Goal: Use online tool/utility: Utilize a website feature to perform a specific function

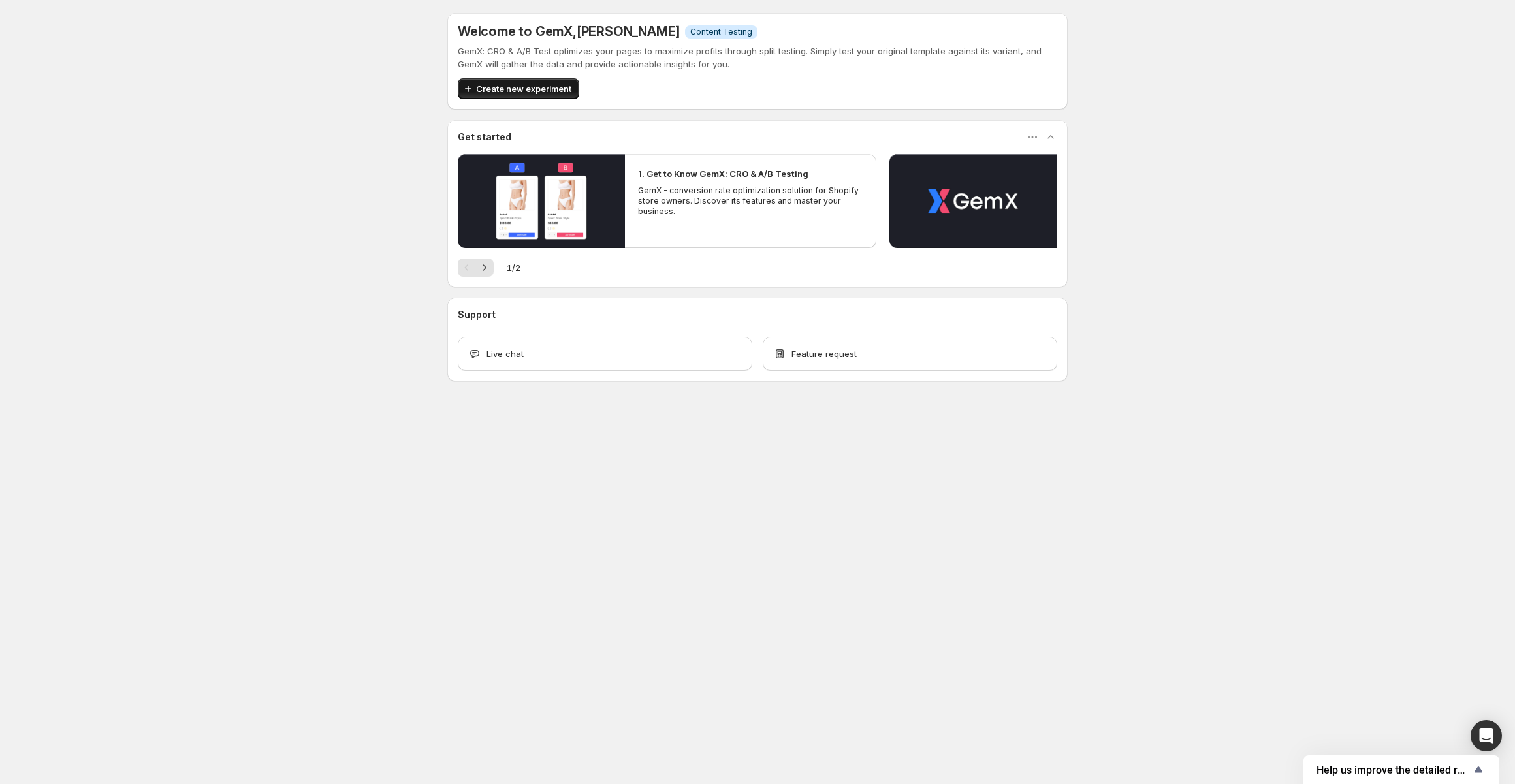
click at [488, 93] on span "Create new experiment" at bounding box center [524, 88] width 96 height 13
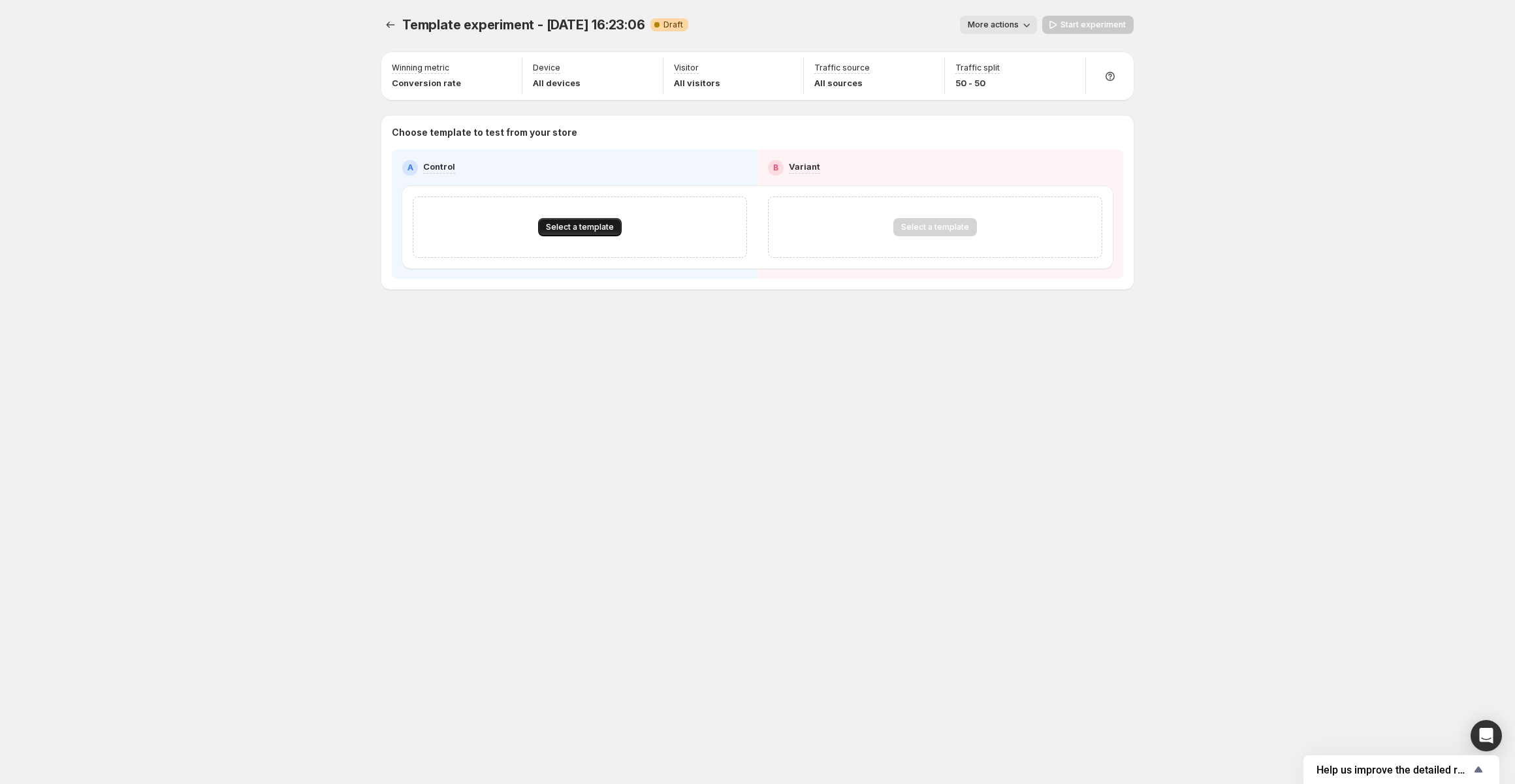
click at [560, 229] on span "Select a template" at bounding box center [579, 227] width 68 height 11
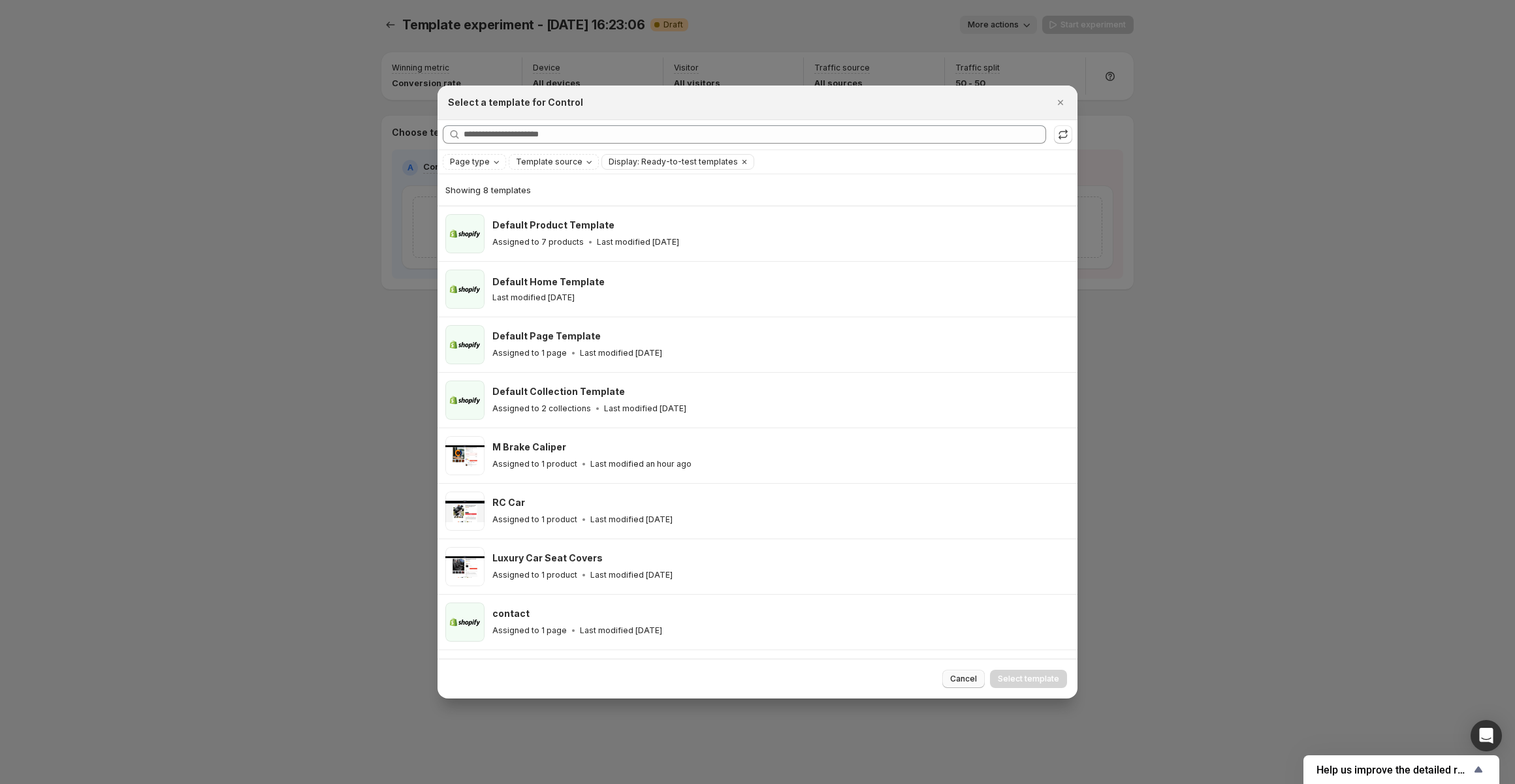
click at [968, 686] on button "Cancel" at bounding box center [963, 678] width 42 height 18
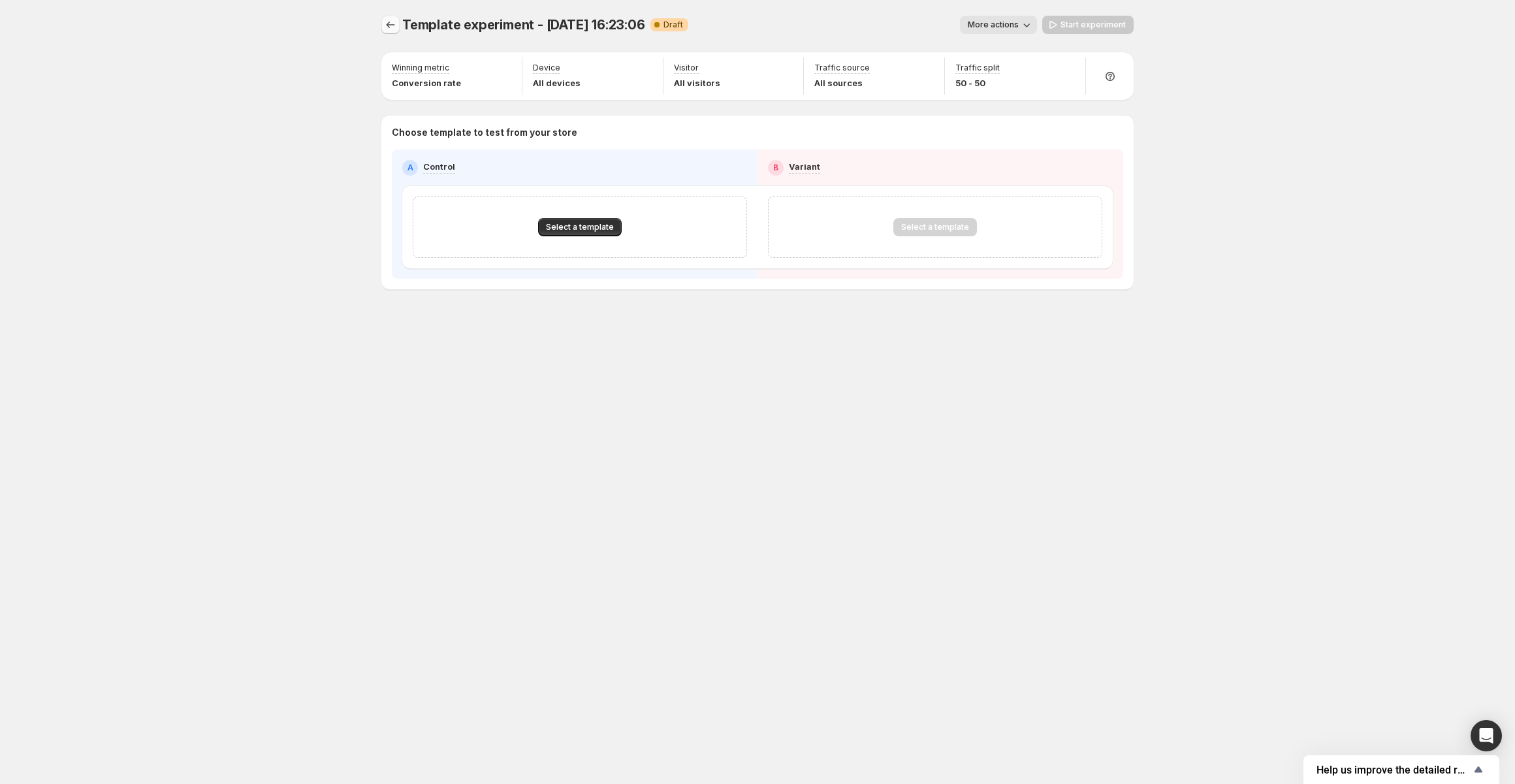
click at [394, 32] on button "Experiments" at bounding box center [390, 24] width 18 height 18
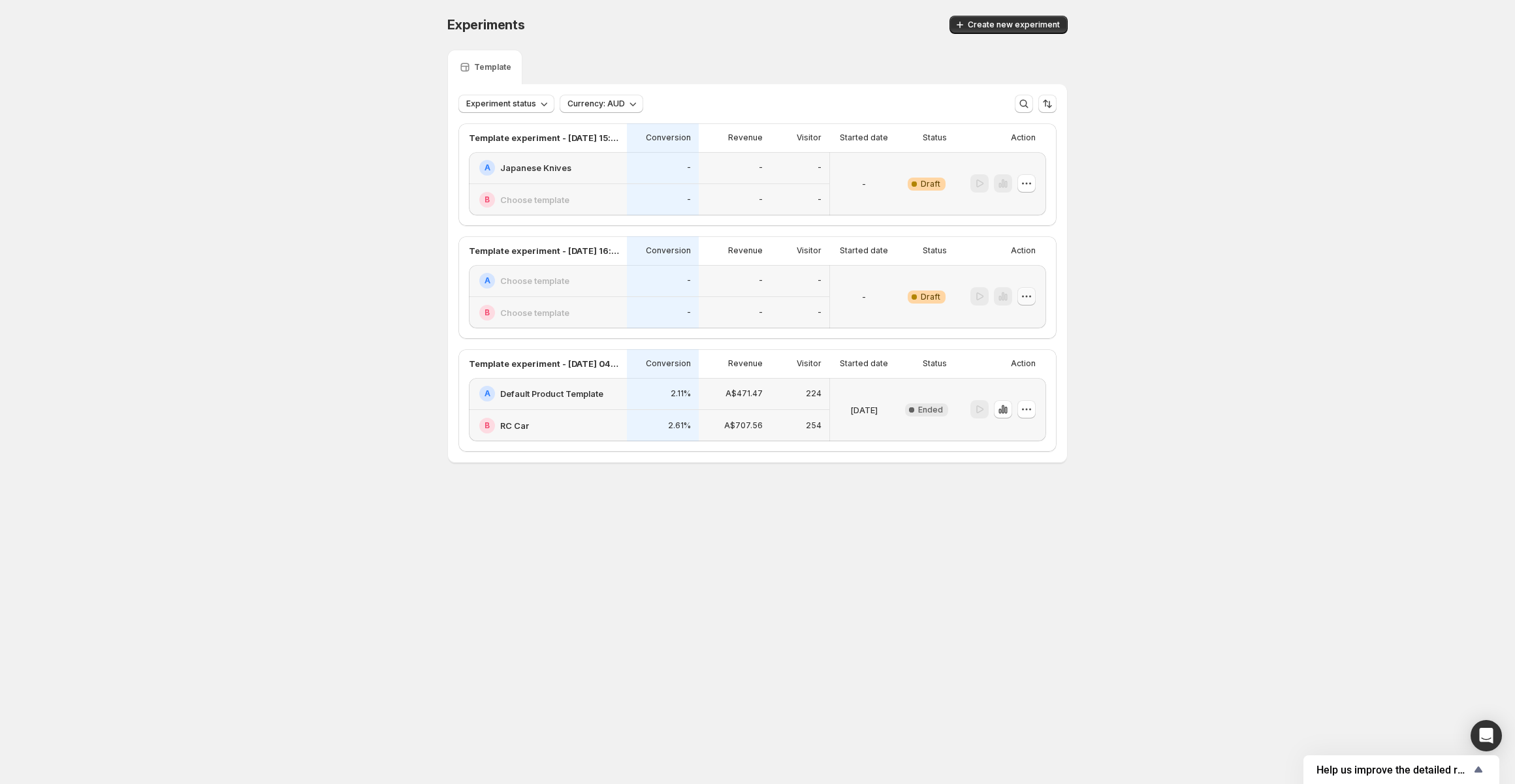
click at [1024, 299] on icon "button" at bounding box center [1026, 296] width 13 height 13
click at [1019, 385] on span "Delete" at bounding box center [1016, 390] width 26 height 11
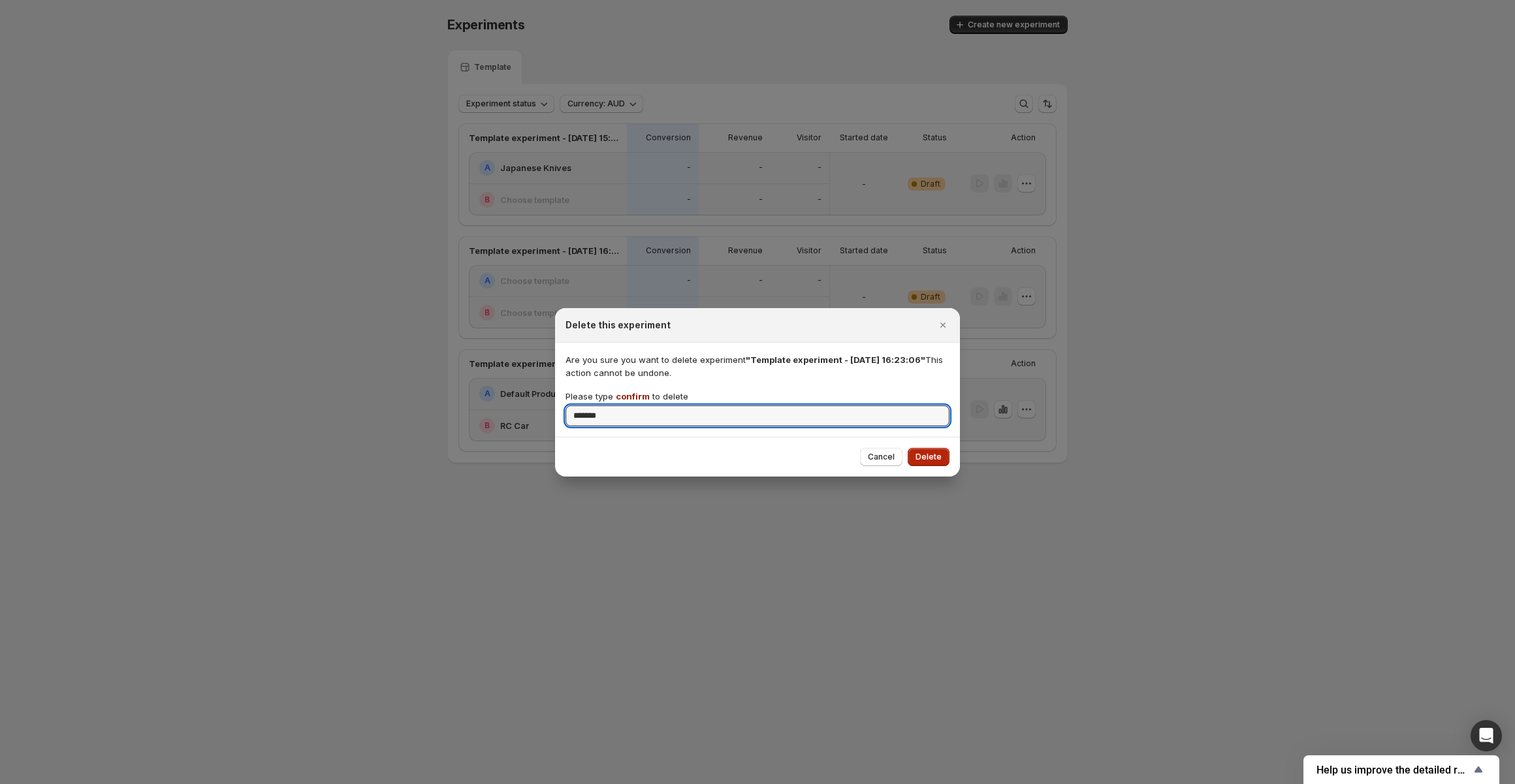
type input "*******"
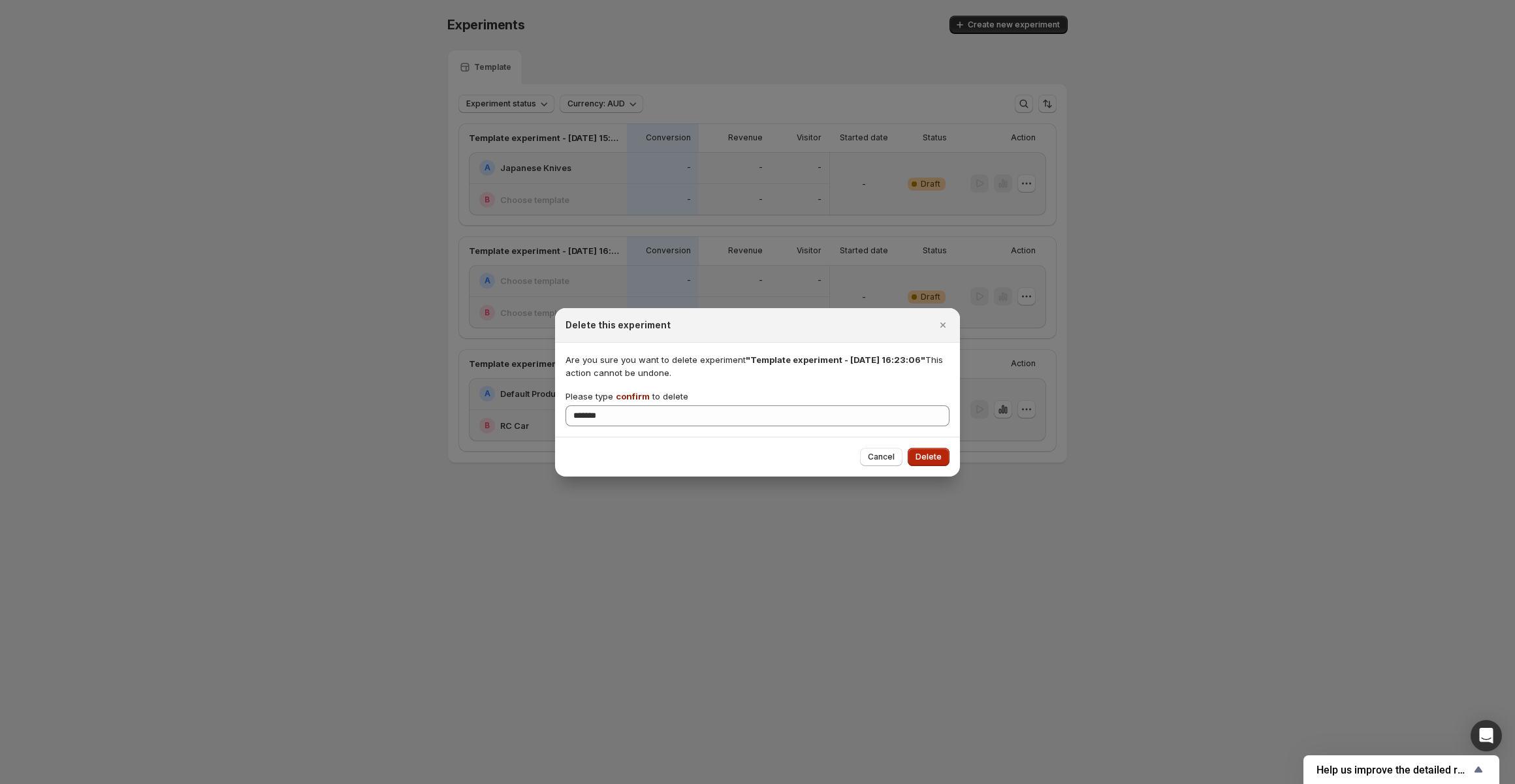
click at [923, 451] on button "Delete" at bounding box center [928, 457] width 42 height 18
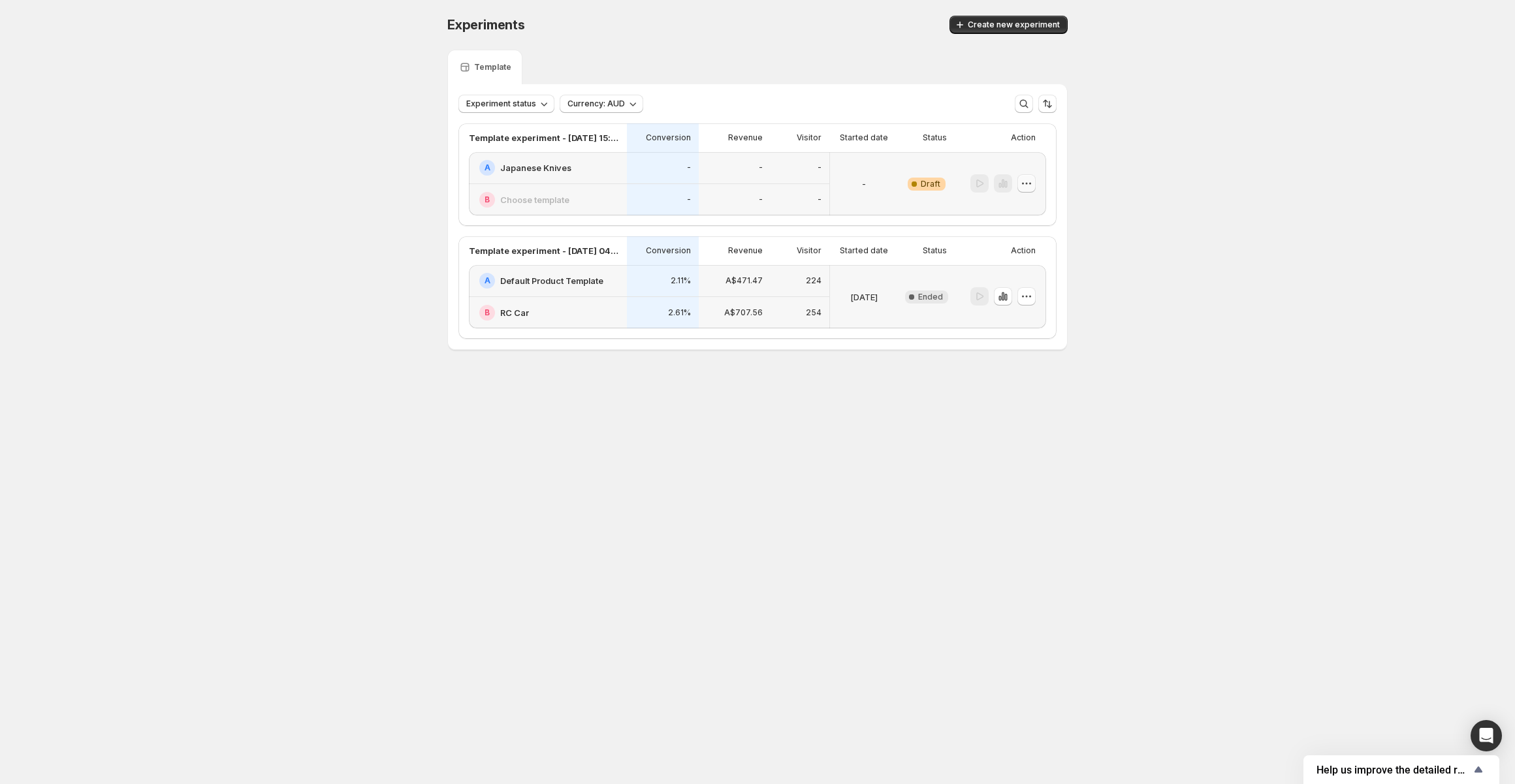
click at [1031, 184] on icon "button" at bounding box center [1026, 183] width 13 height 13
click at [1017, 214] on span "Edit" at bounding box center [1010, 210] width 14 height 11
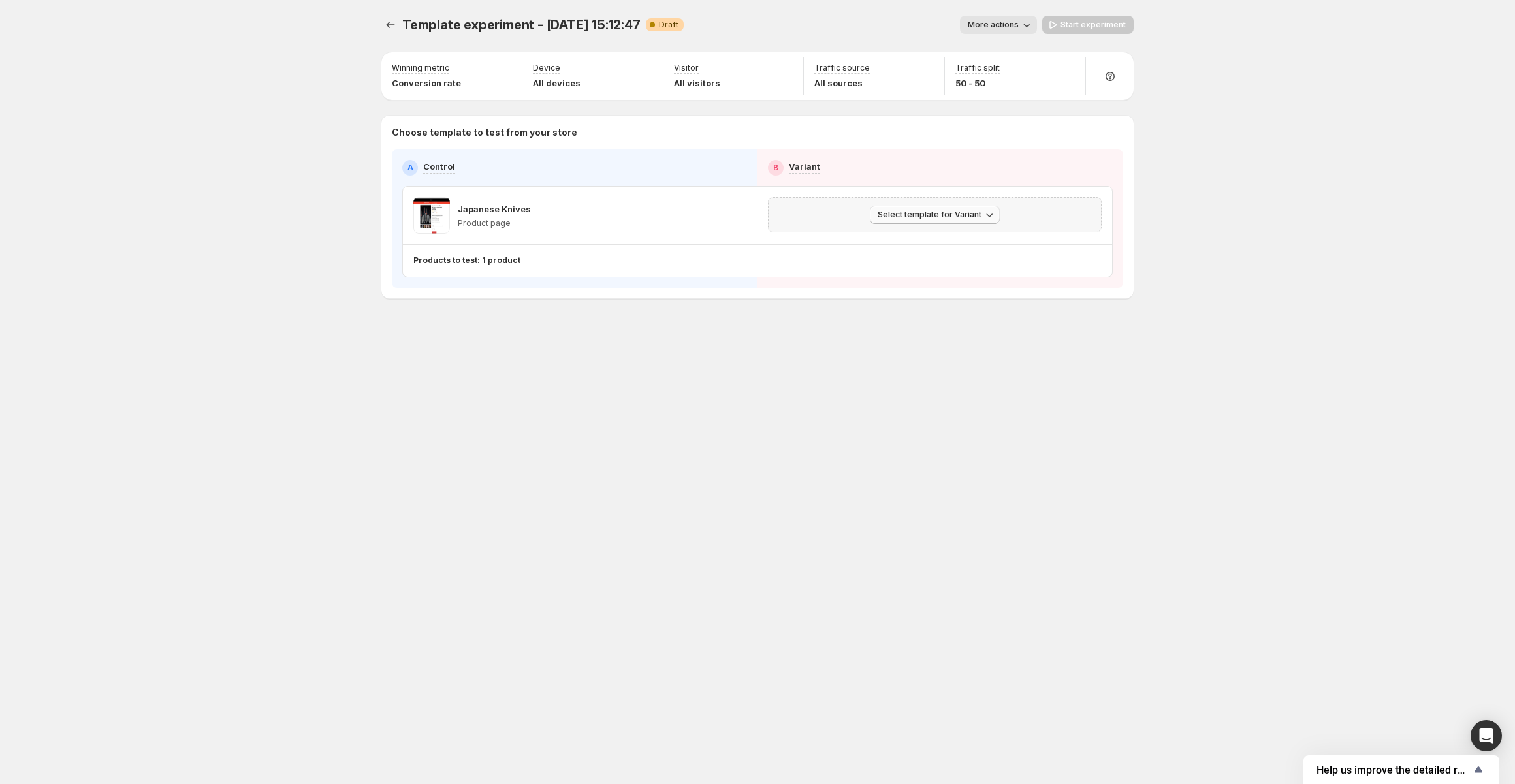
click at [936, 210] on span "Select template for Variant" at bounding box center [929, 215] width 104 height 11
click at [928, 243] on span "Select an existing template" at bounding box center [926, 241] width 110 height 11
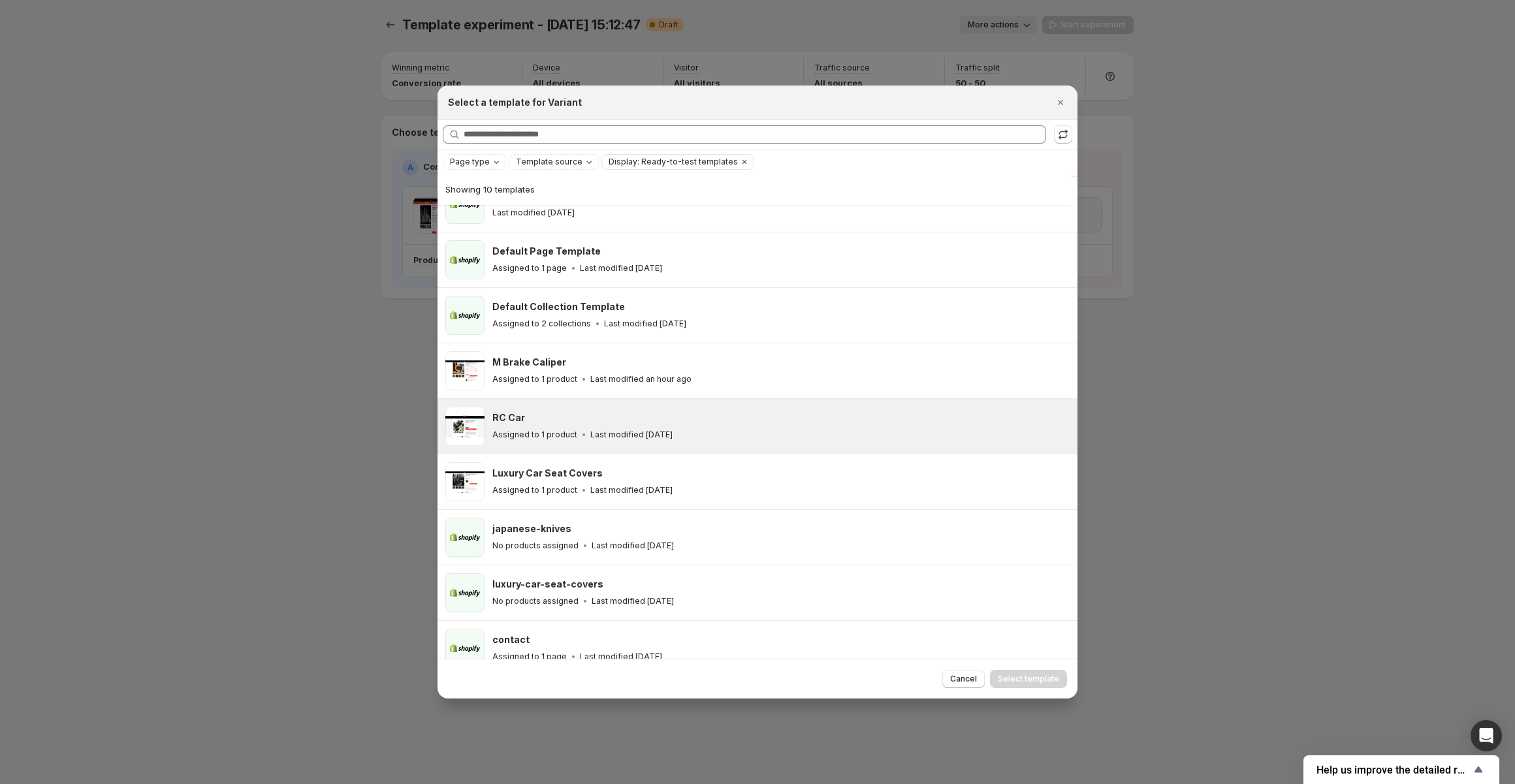
scroll to position [100, 0]
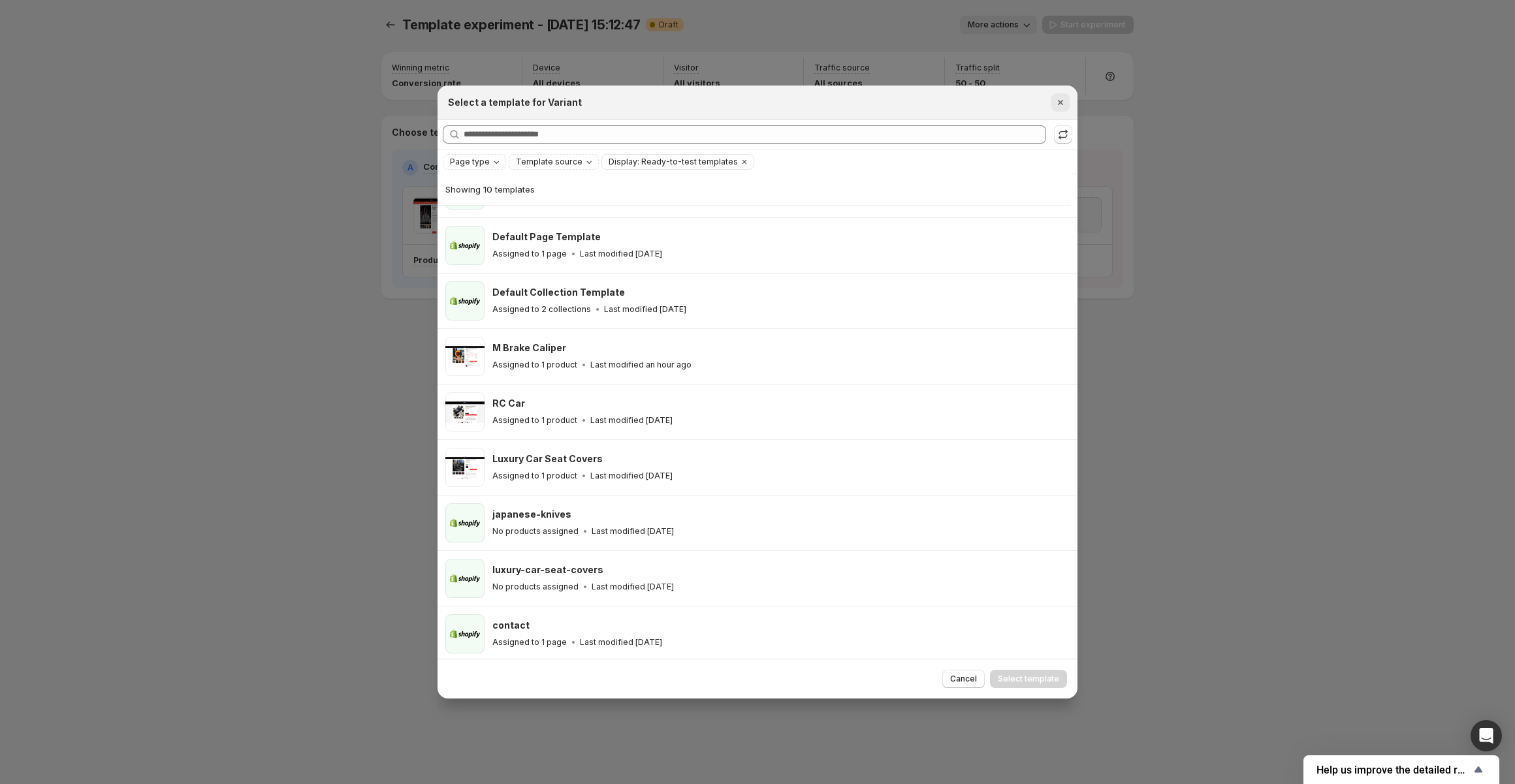
click at [1061, 99] on icon "Close" at bounding box center [1060, 102] width 13 height 13
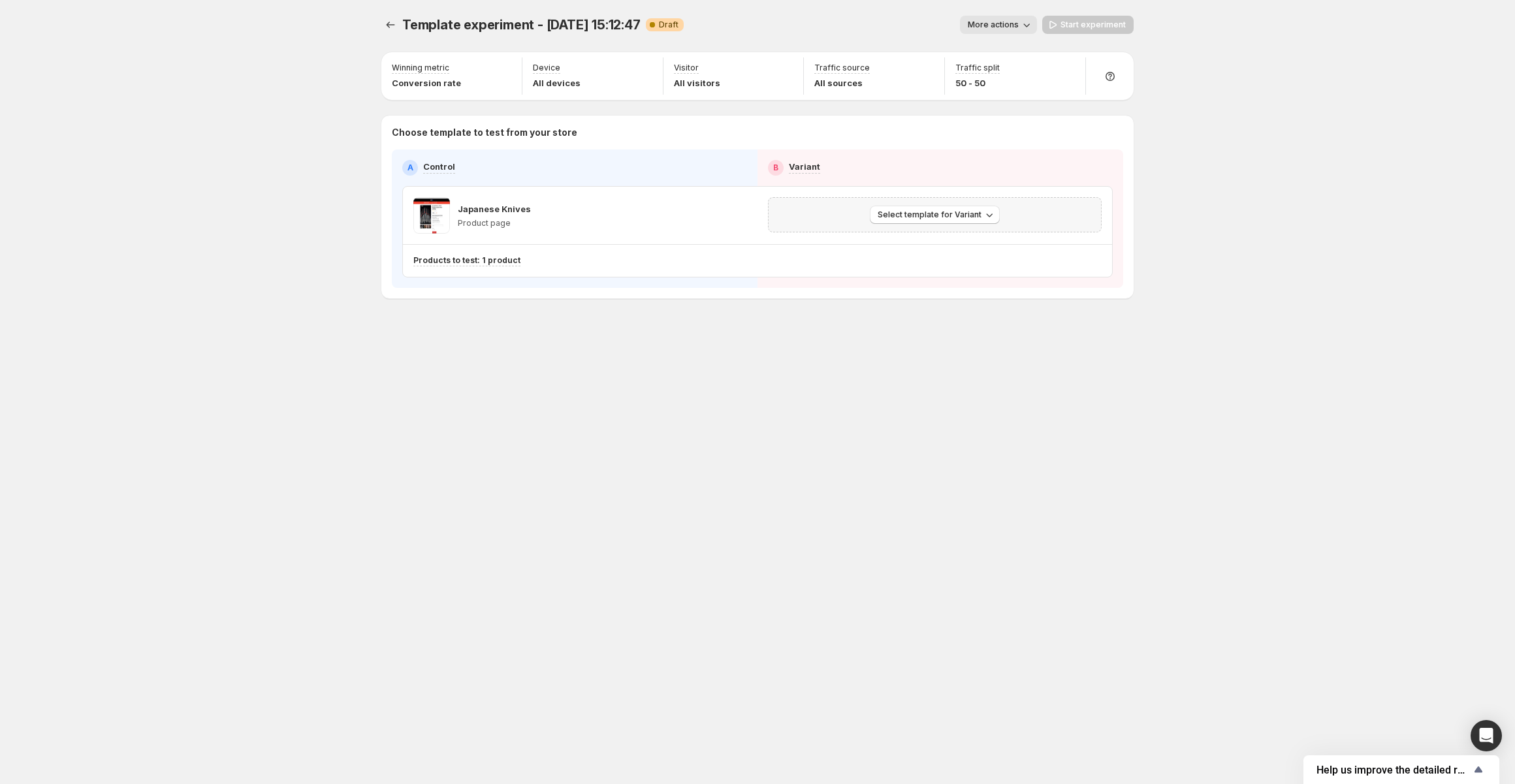
scroll to position [0, 0]
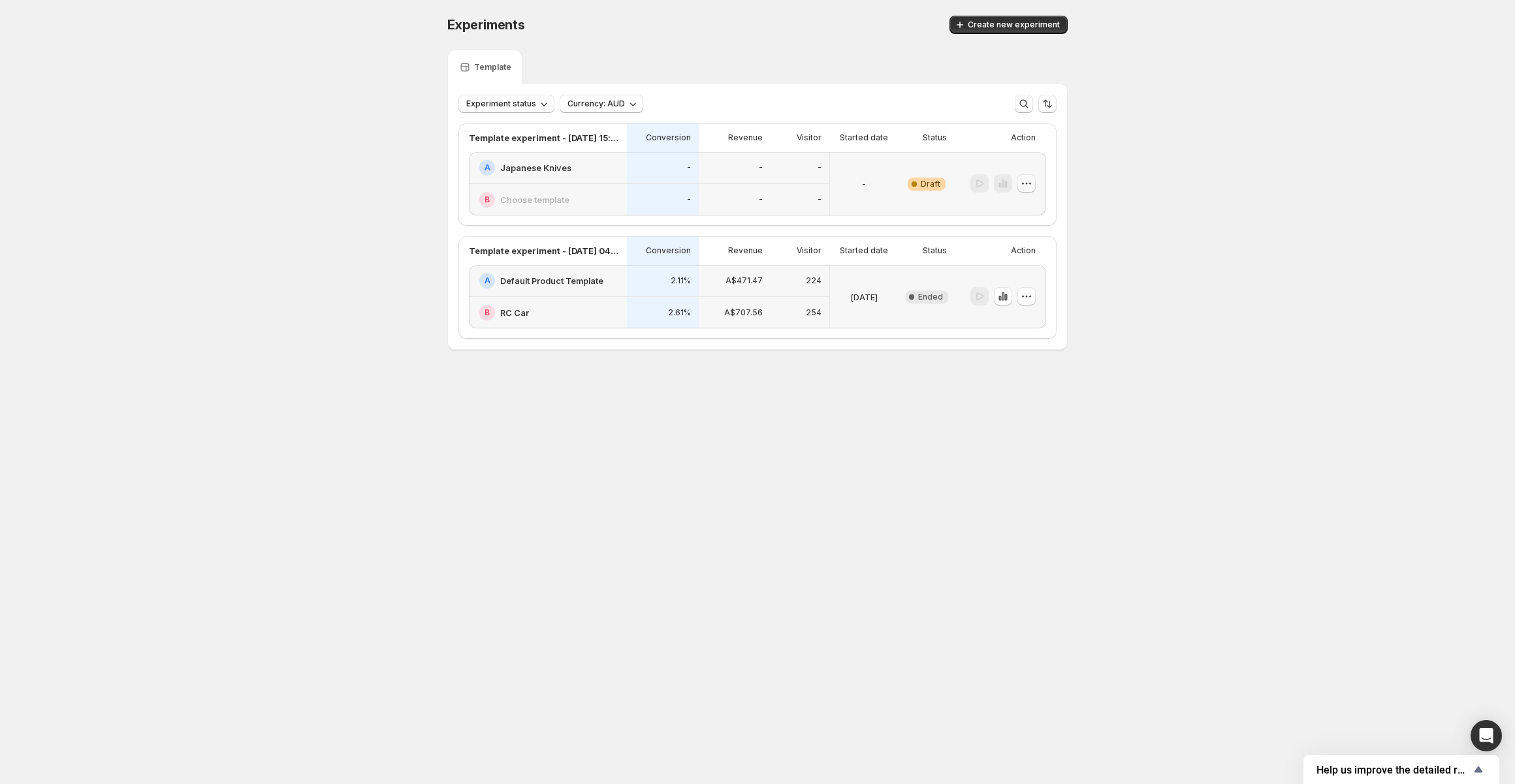
click at [1029, 182] on icon "button" at bounding box center [1026, 183] width 13 height 13
click at [1023, 207] on span "Edit" at bounding box center [1035, 210] width 63 height 13
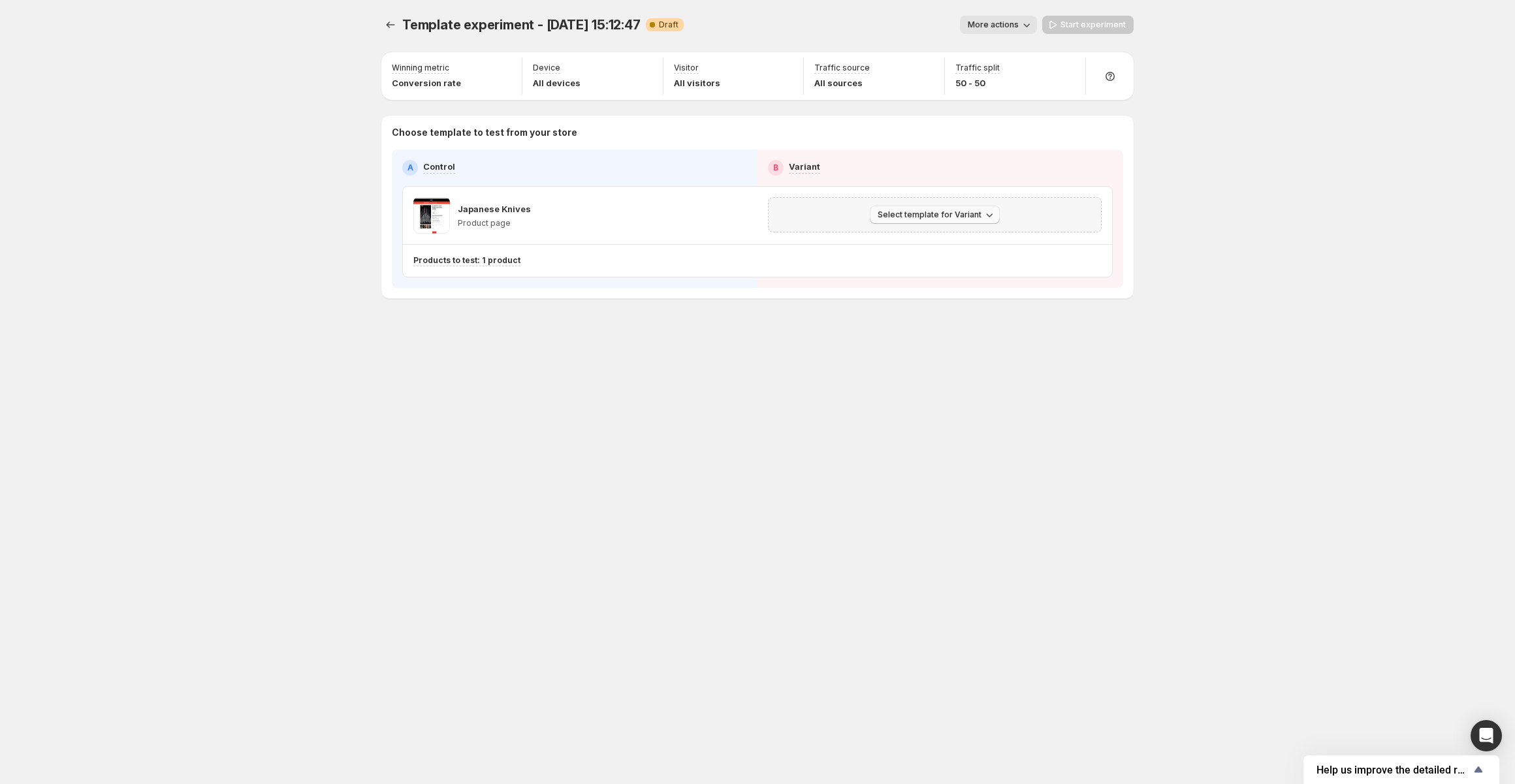
click at [992, 215] on icon "button" at bounding box center [989, 214] width 13 height 13
click at [498, 258] on p "Products to test: 1 product" at bounding box center [466, 260] width 107 height 11
click at [815, 377] on div "Template experiment - Aug 15, 15:12:47. This page is ready Template experiment …" at bounding box center [757, 392] width 784 height 784
click at [988, 222] on button "Select template for Variant" at bounding box center [934, 214] width 130 height 18
click at [961, 242] on span "Select an existing template" at bounding box center [926, 241] width 110 height 11
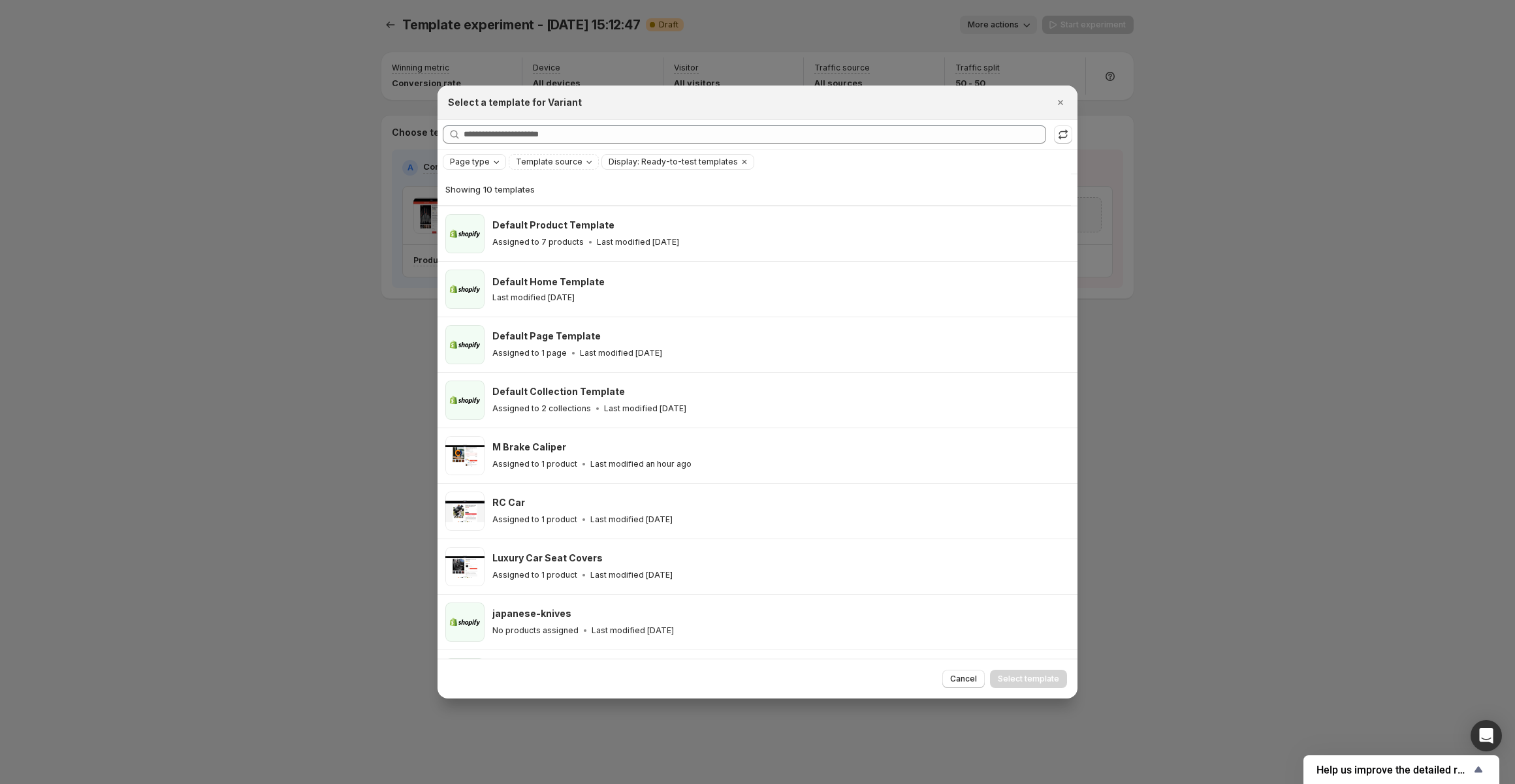
click at [479, 164] on span "Page type" at bounding box center [470, 162] width 40 height 11
click at [499, 220] on span "Product page" at bounding box center [495, 217] width 55 height 11
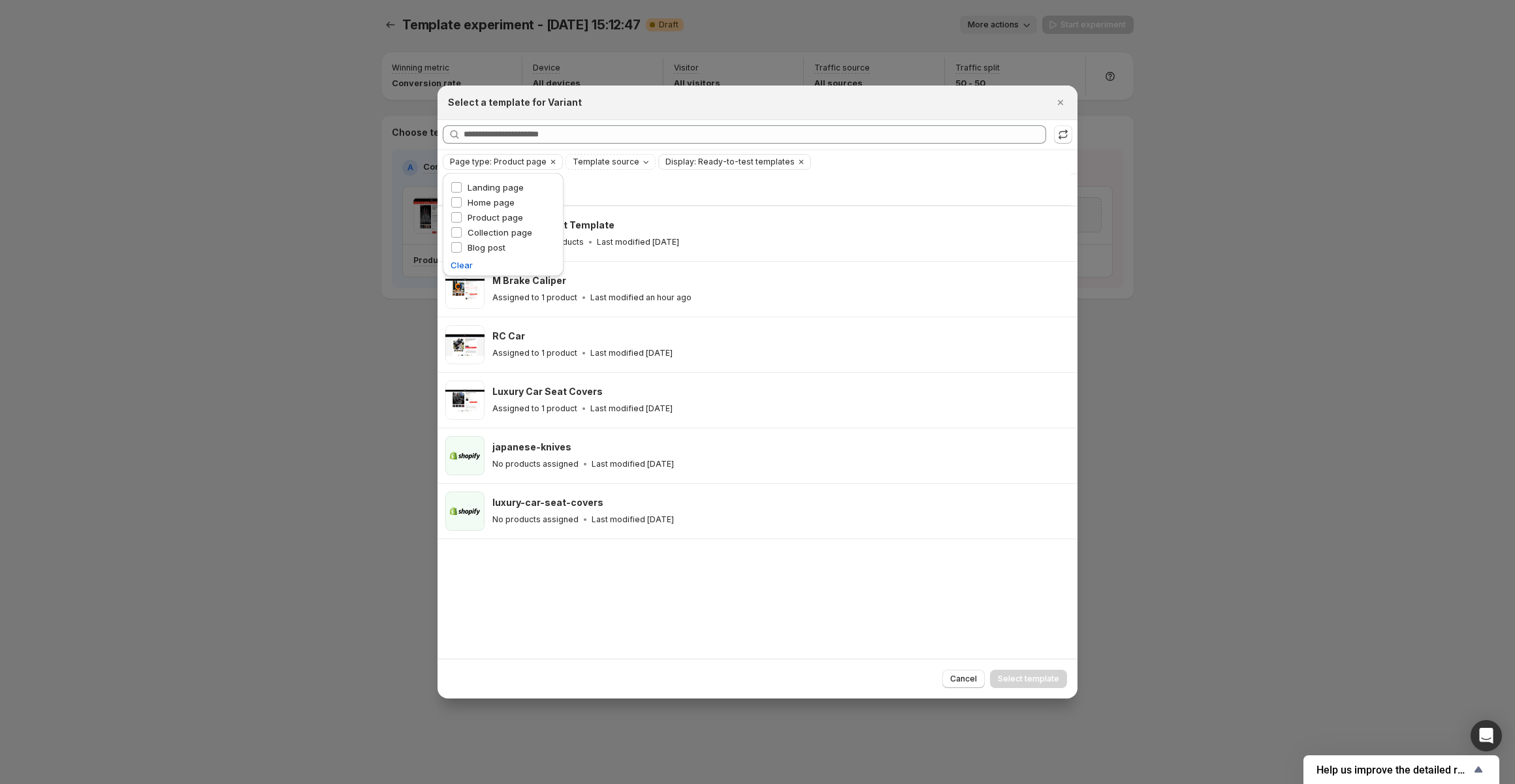
drag, startPoint x: 870, startPoint y: 631, endPoint x: 859, endPoint y: 626, distance: 12.1
click at [870, 631] on div "Showing 6 templates Default Product Template Assigned to 7 products Last modifi…" at bounding box center [757, 416] width 640 height 485
click at [548, 163] on icon "Clear" at bounding box center [553, 162] width 11 height 11
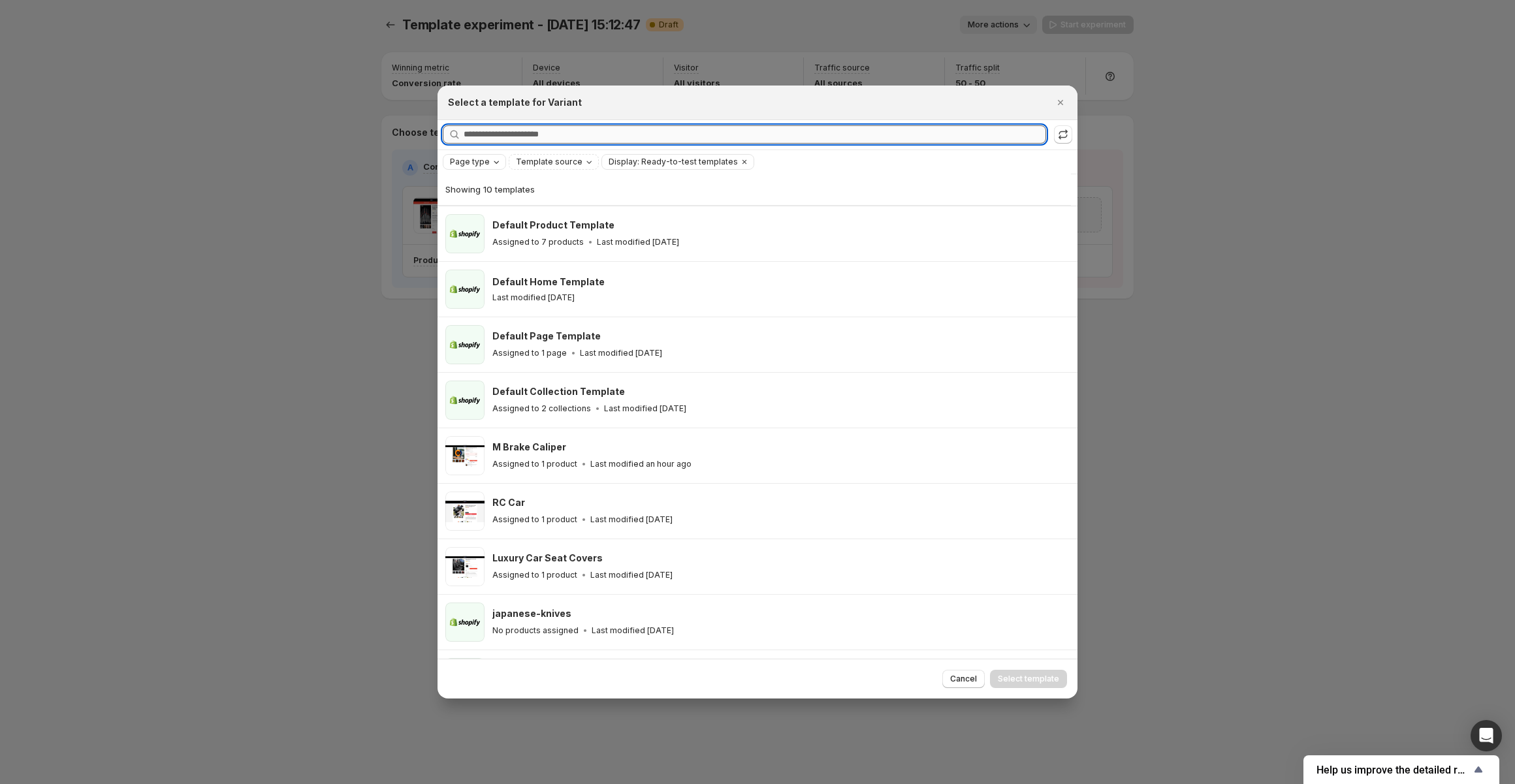
click at [537, 134] on input "Searching all templates" at bounding box center [755, 134] width 583 height 18
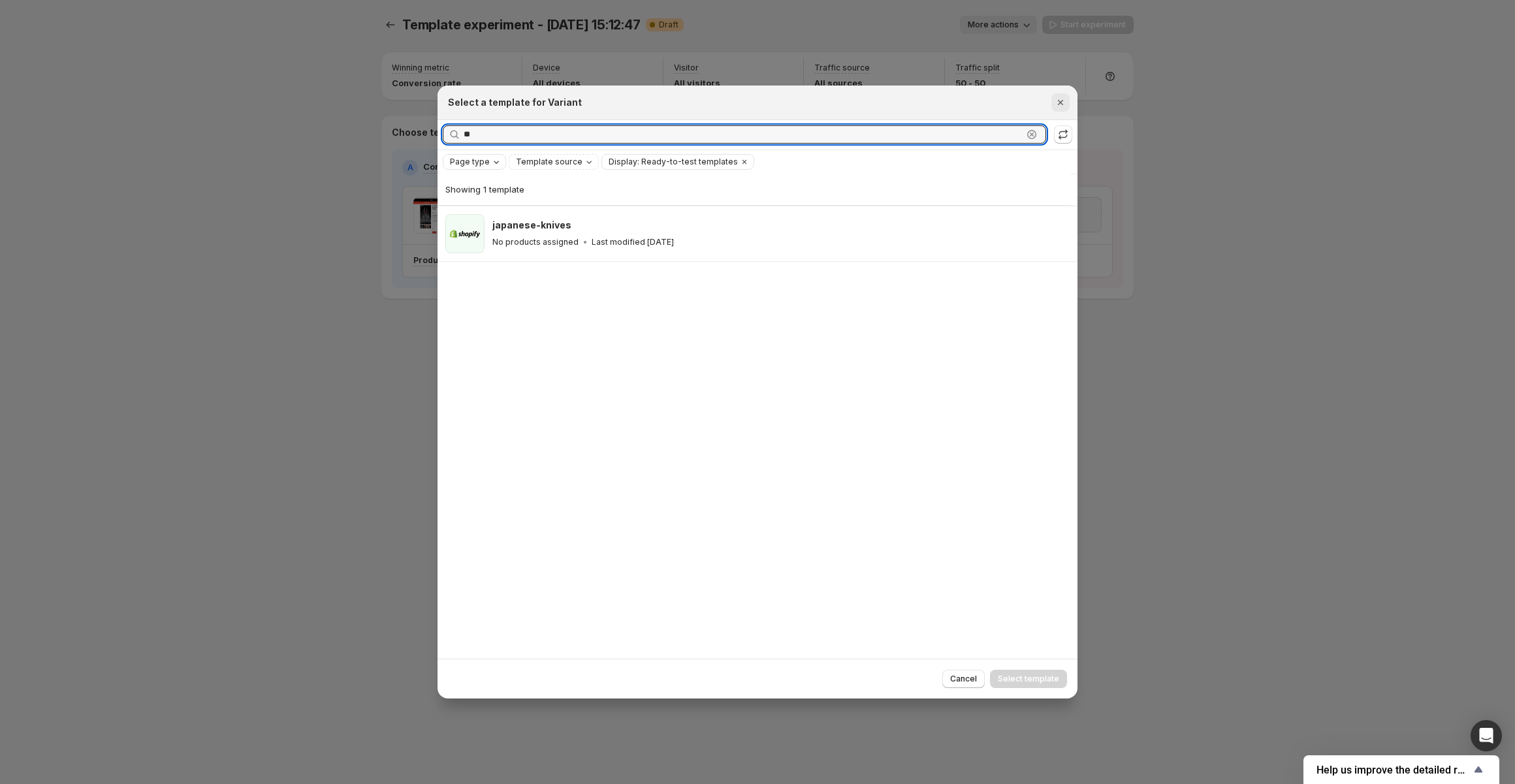
type input "**"
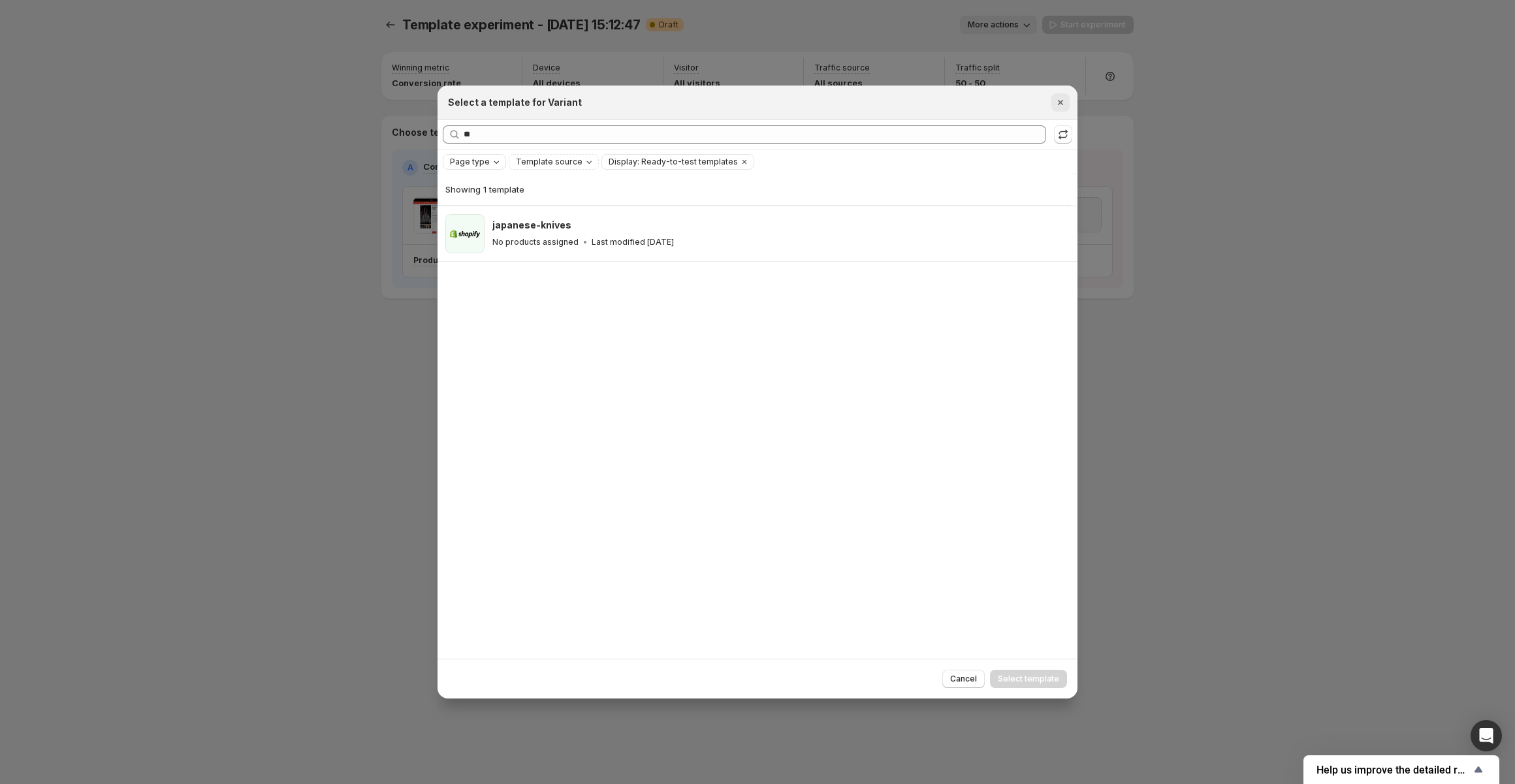
click at [1068, 97] on button "Close" at bounding box center [1060, 102] width 18 height 18
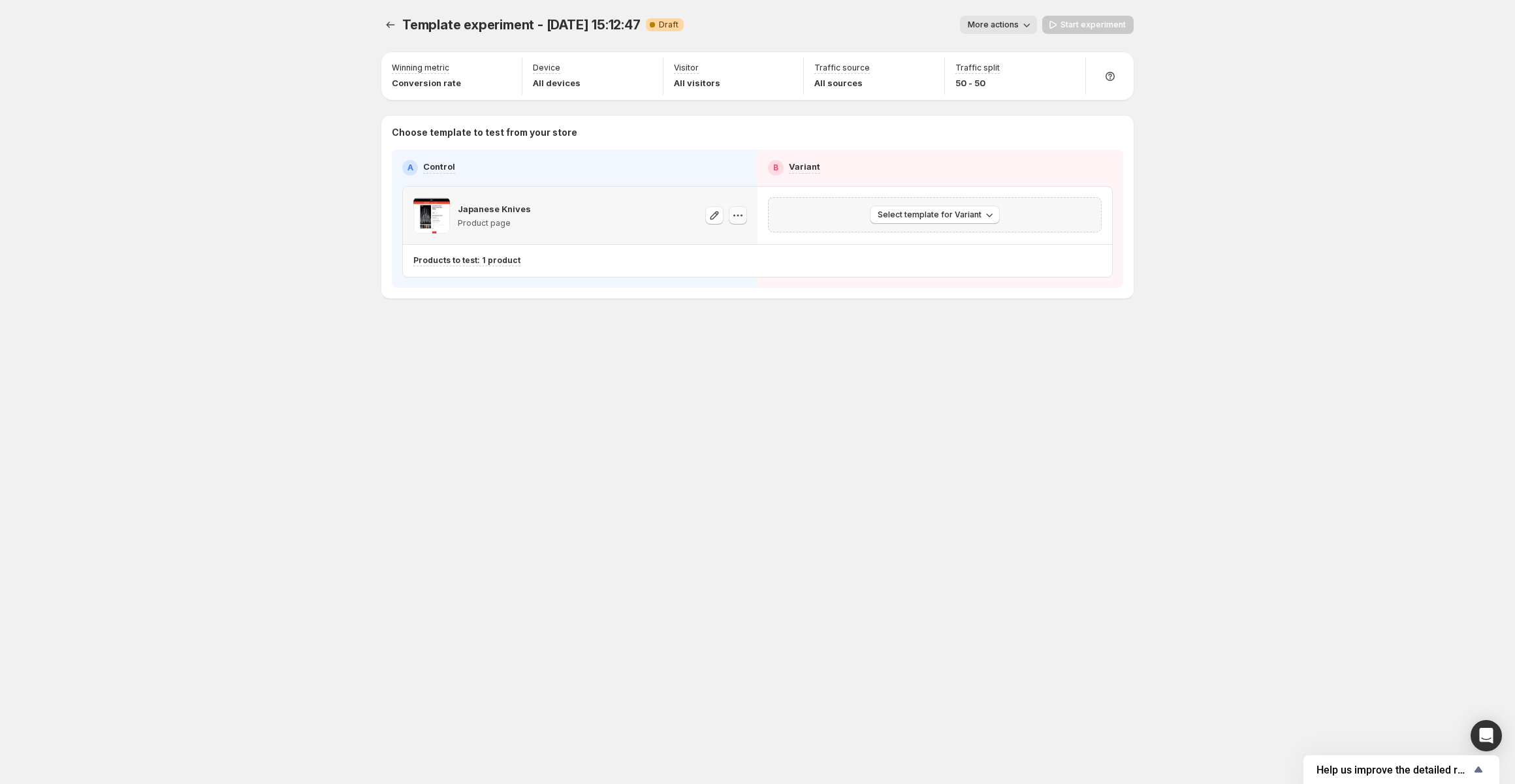
click at [744, 215] on button "button" at bounding box center [737, 215] width 18 height 18
click at [638, 331] on div "Template experiment - Aug 15, 15:12:47. This page is ready Template experiment …" at bounding box center [757, 184] width 784 height 368
click at [738, 212] on icon "button" at bounding box center [737, 215] width 13 height 13
click at [742, 212] on icon "button" at bounding box center [737, 215] width 13 height 13
click at [741, 247] on span "Change template" at bounding box center [750, 241] width 94 height 13
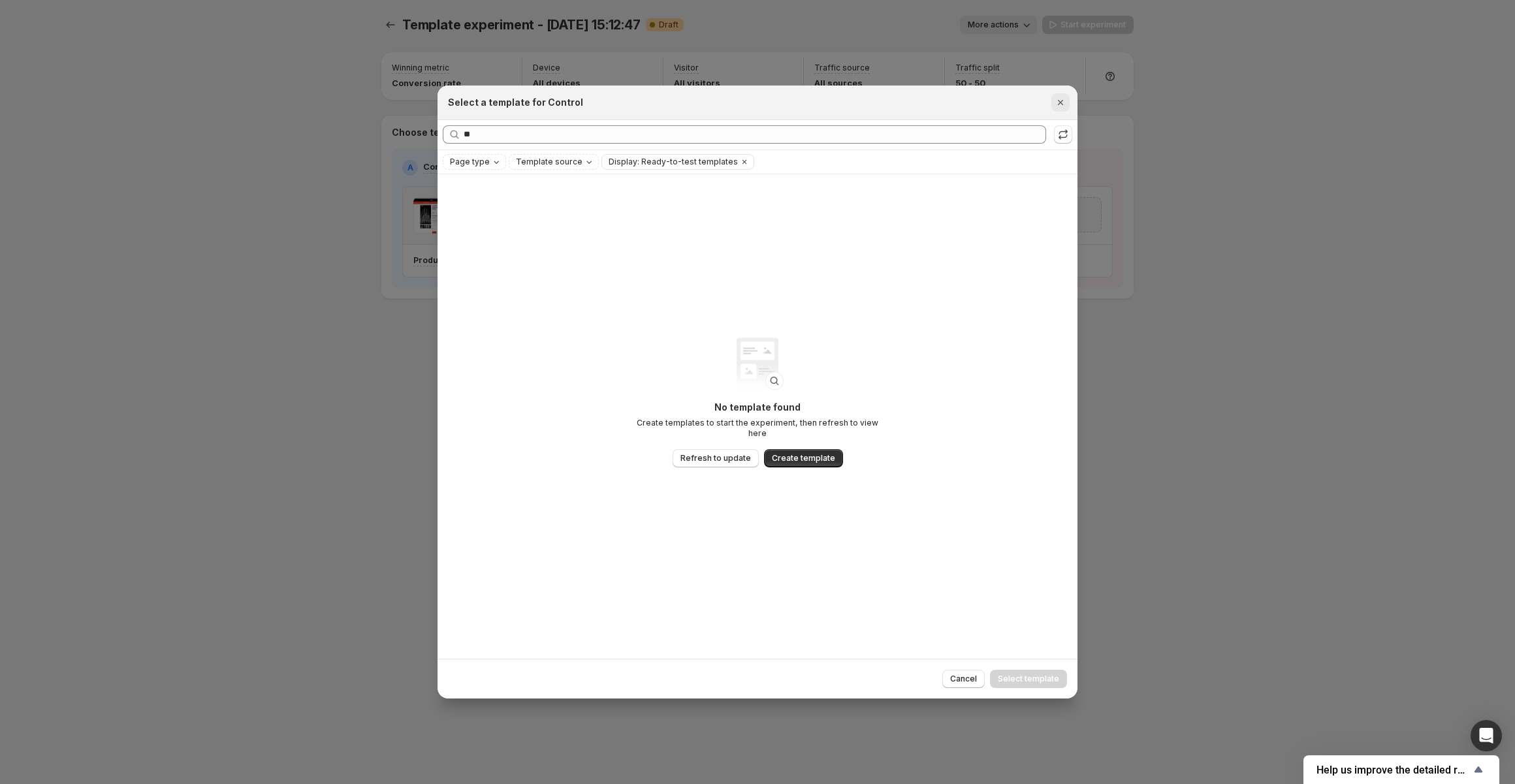
click at [1060, 108] on icon "Close" at bounding box center [1060, 102] width 13 height 13
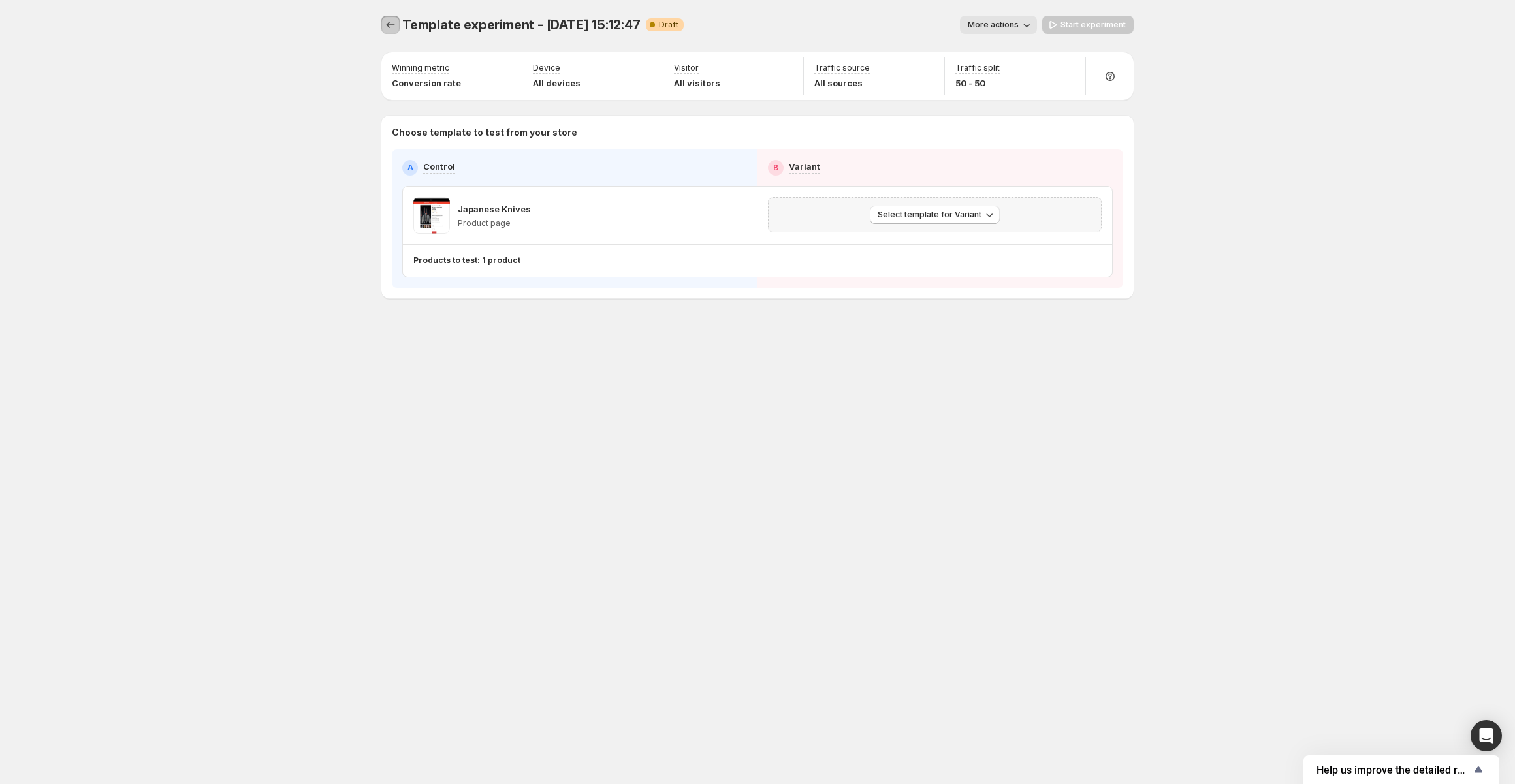
click at [393, 26] on icon "Experiments" at bounding box center [390, 24] width 13 height 13
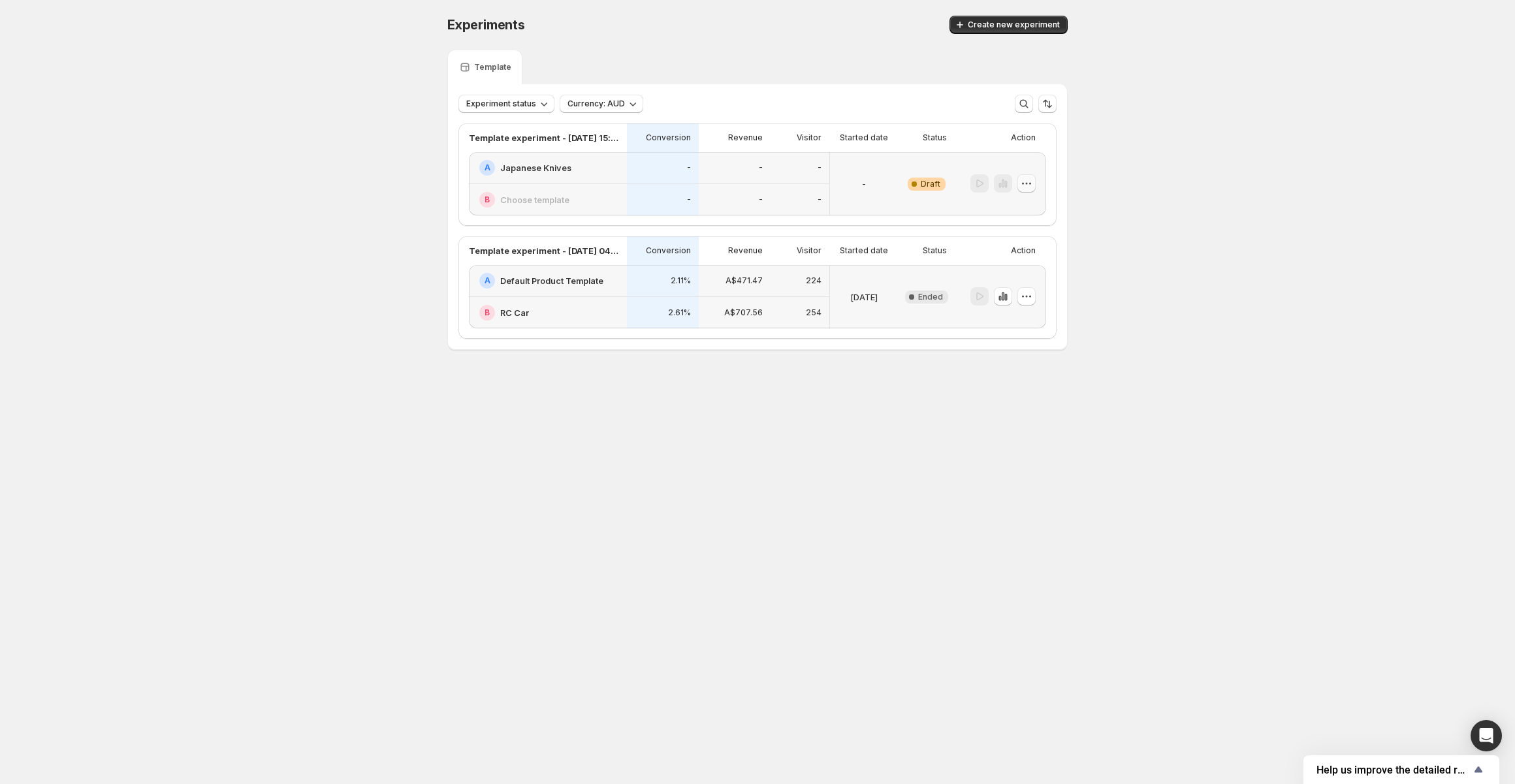
click at [1023, 189] on button "button" at bounding box center [1026, 183] width 18 height 18
click at [1024, 278] on span "Delete" at bounding box center [1016, 277] width 26 height 11
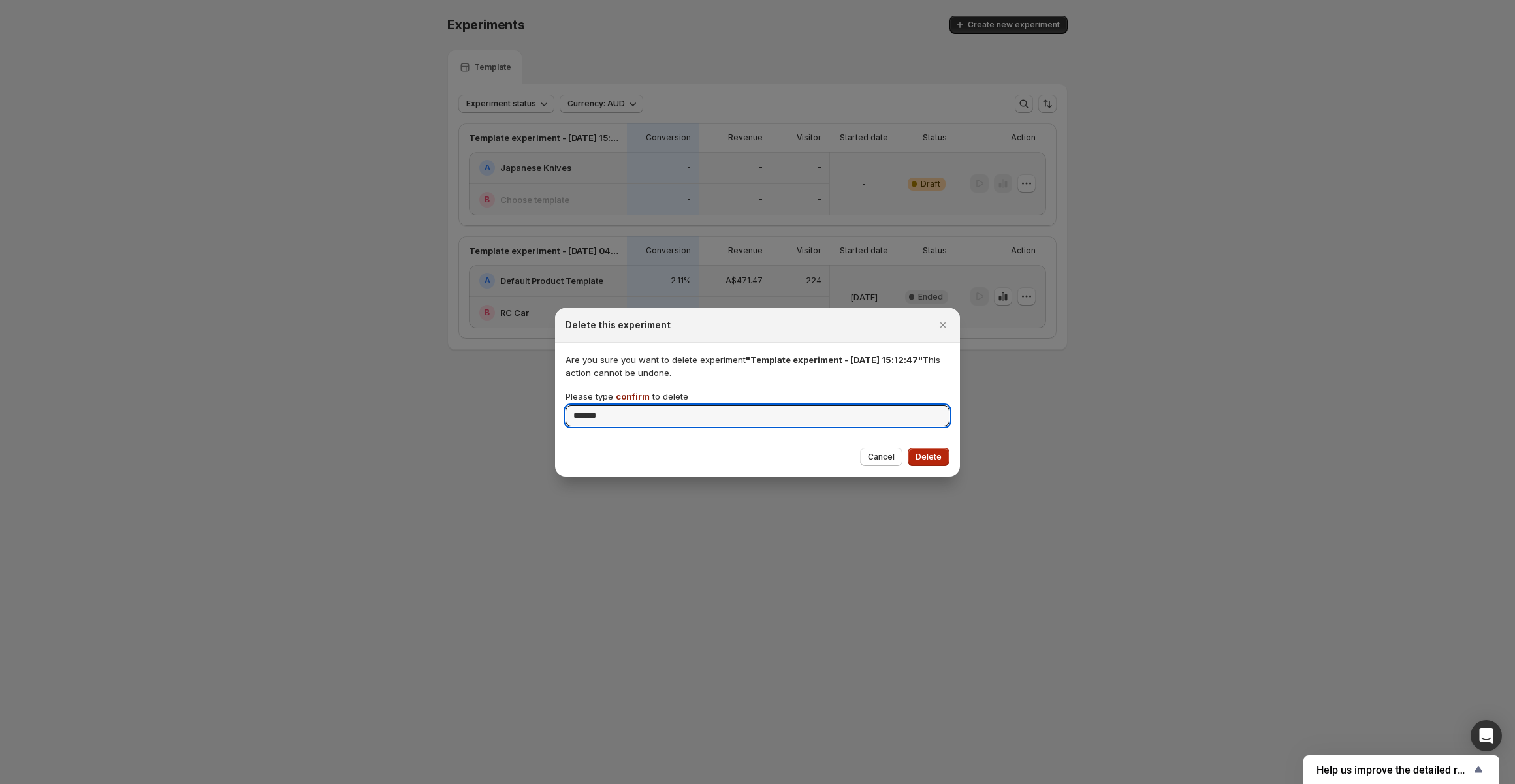
type input "*******"
click at [946, 457] on button "Delete" at bounding box center [928, 457] width 42 height 18
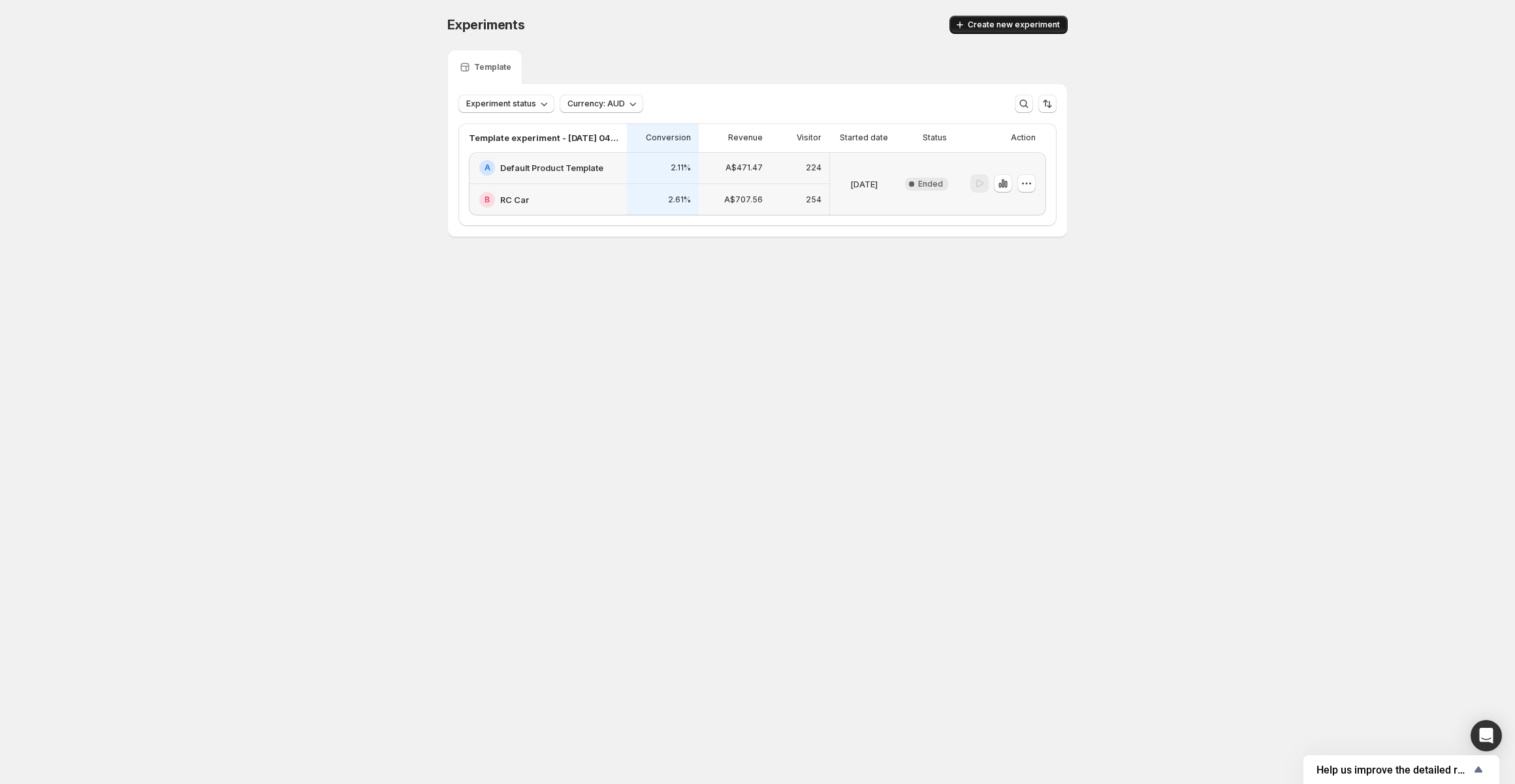
click at [981, 30] on span "Create new experiment" at bounding box center [1013, 25] width 92 height 11
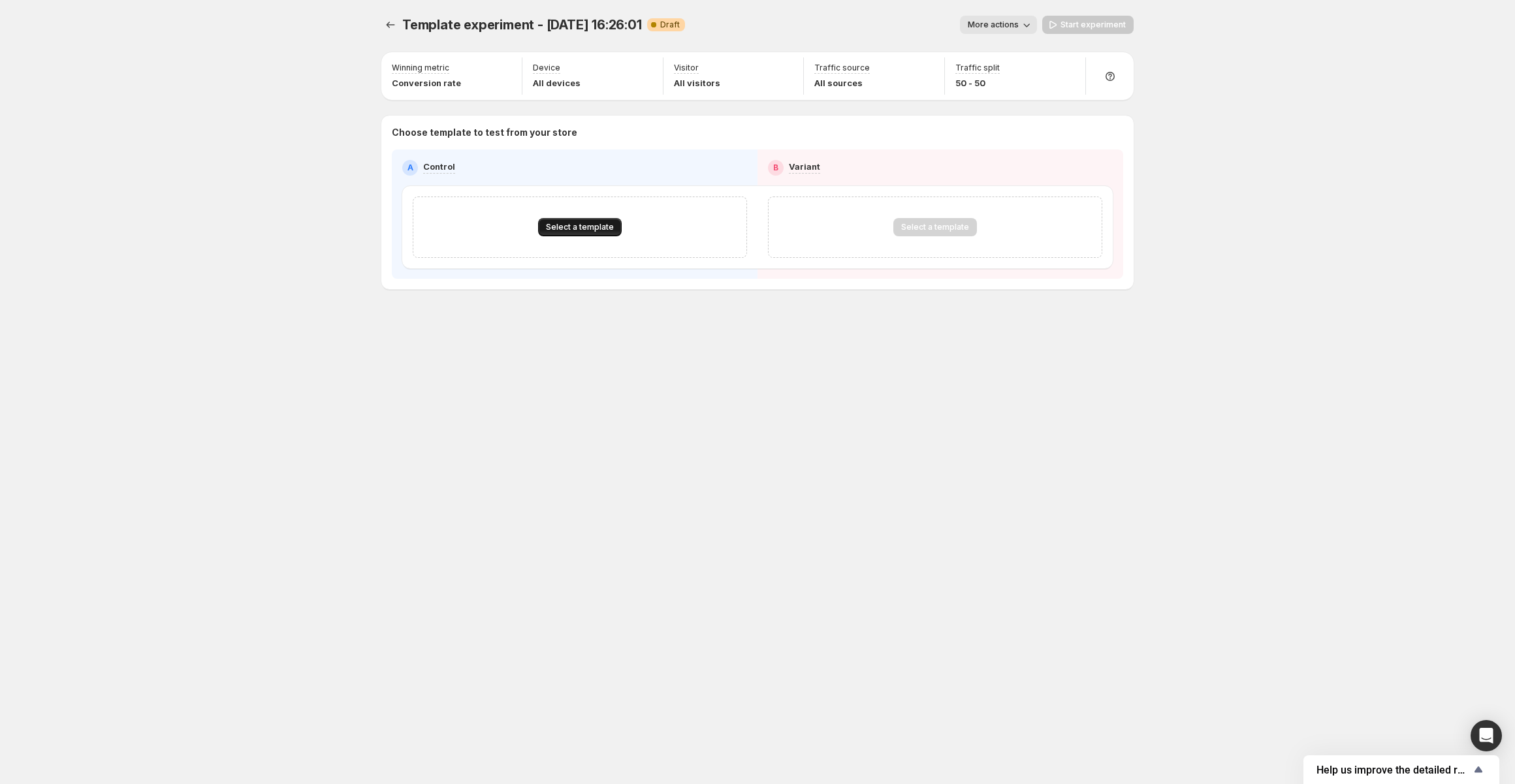
click at [601, 232] on span "Select a template" at bounding box center [579, 227] width 68 height 11
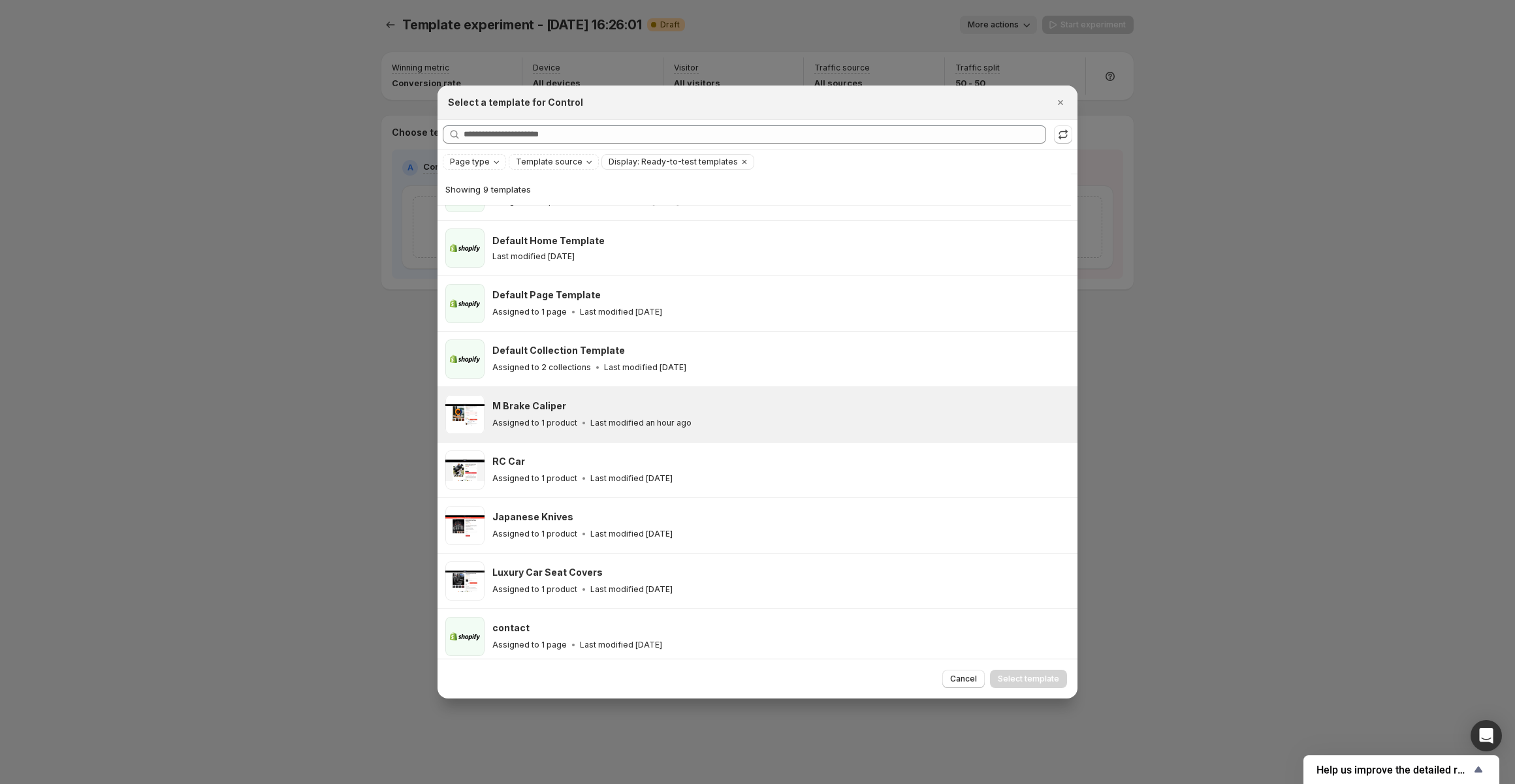
scroll to position [44, 0]
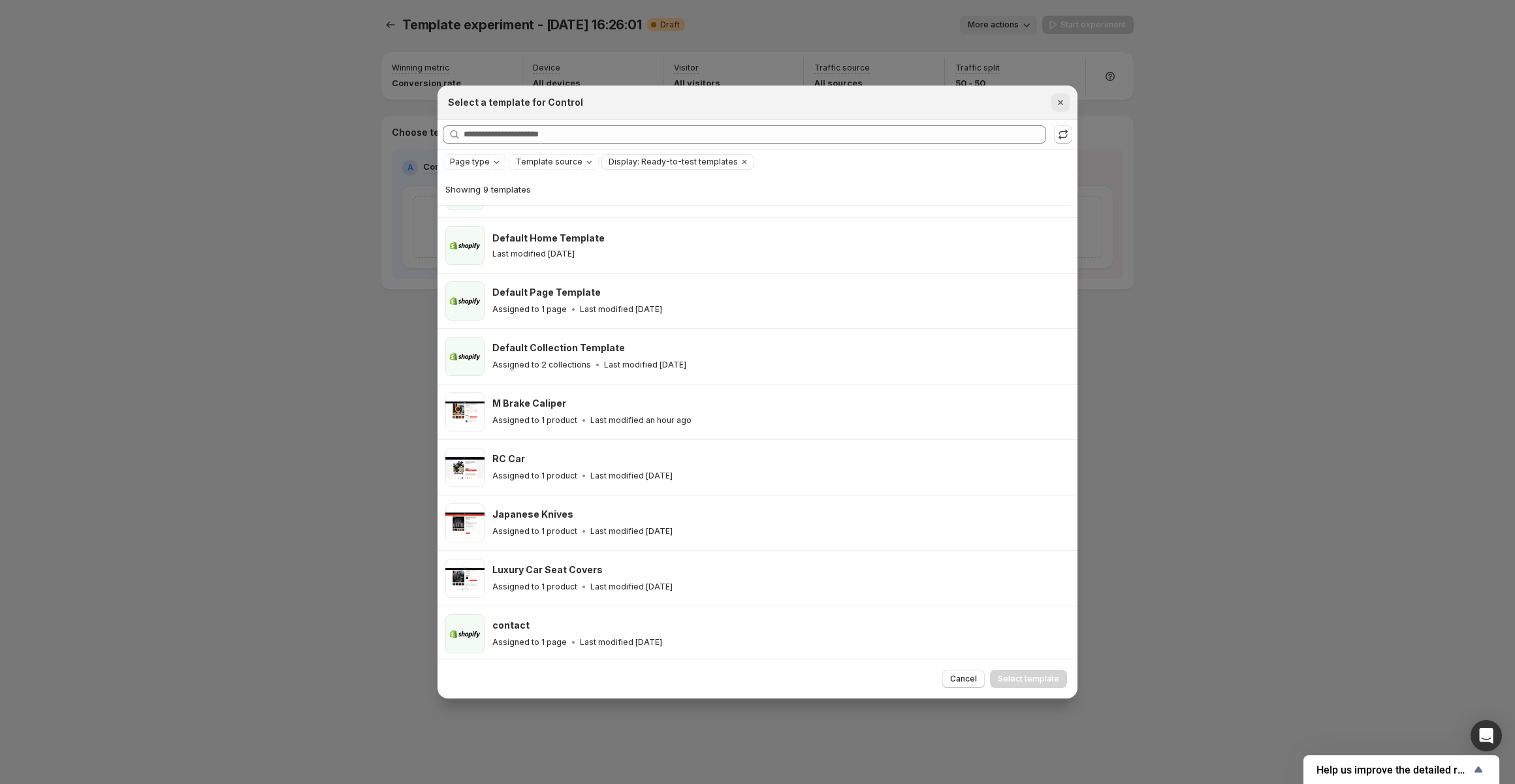
click at [1056, 99] on icon "Close" at bounding box center [1060, 102] width 13 height 13
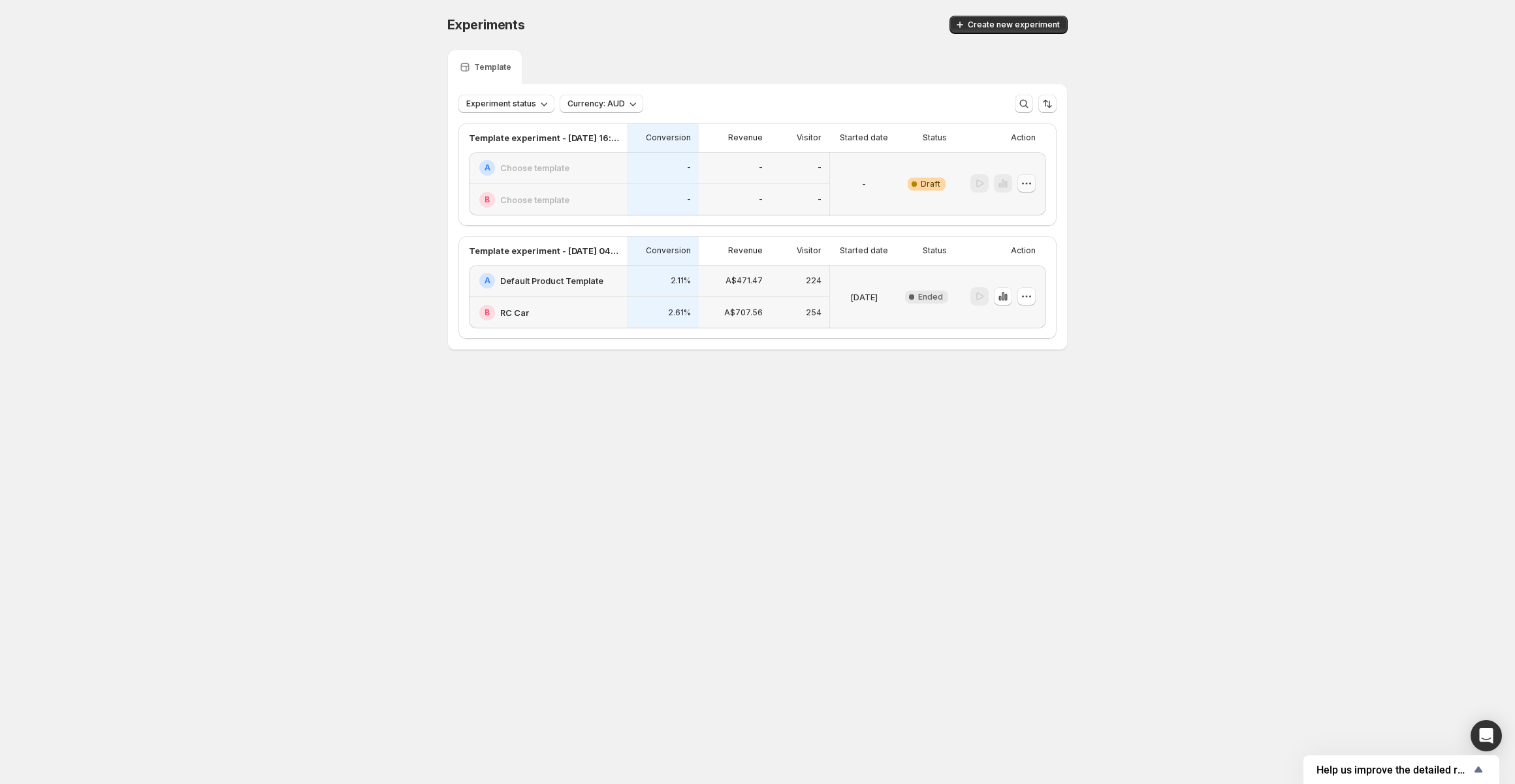
click at [1031, 188] on icon "button" at bounding box center [1026, 183] width 13 height 13
click at [1021, 275] on span "Delete" at bounding box center [1016, 277] width 26 height 11
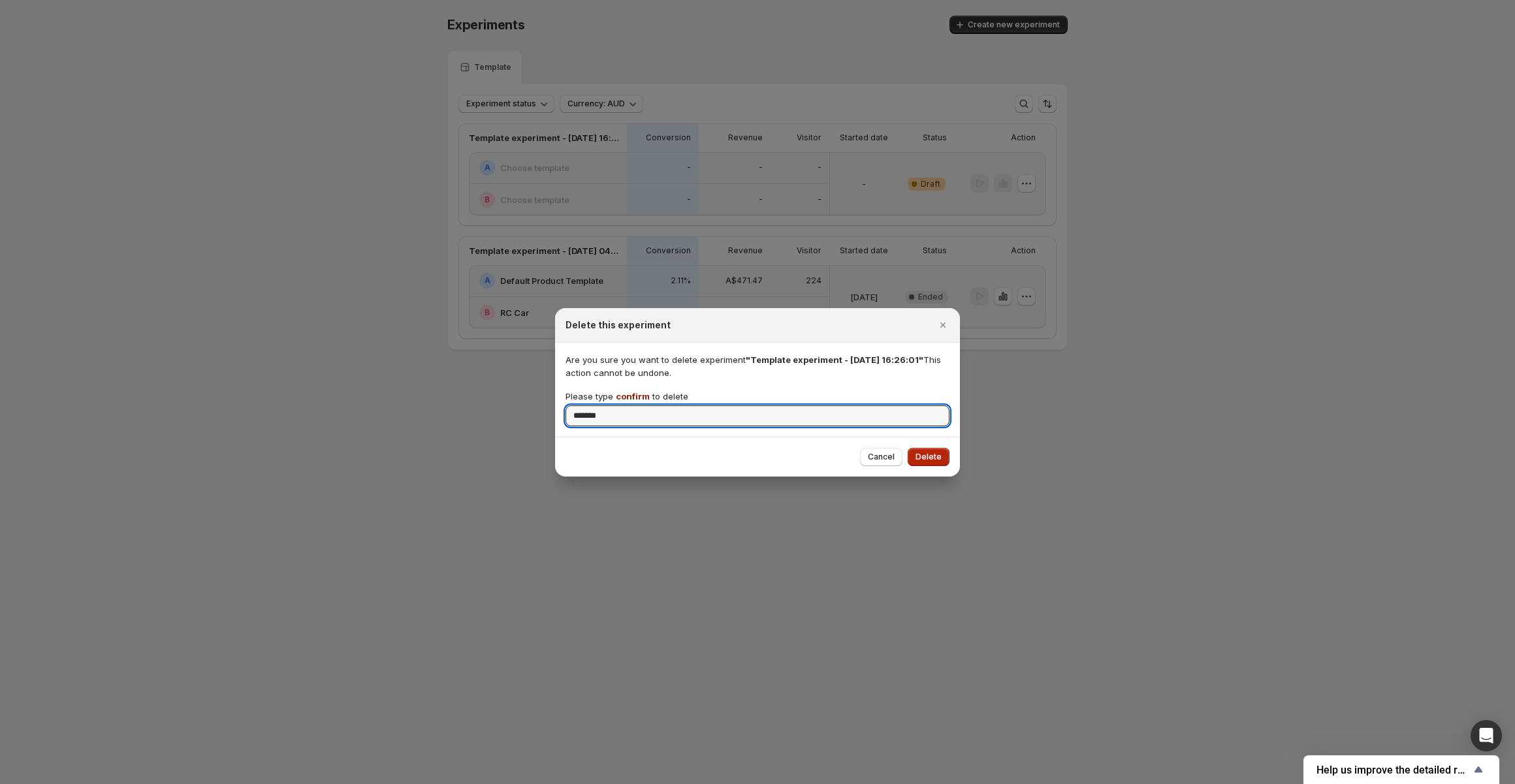
type input "*******"
click at [931, 457] on span "Delete" at bounding box center [928, 457] width 26 height 11
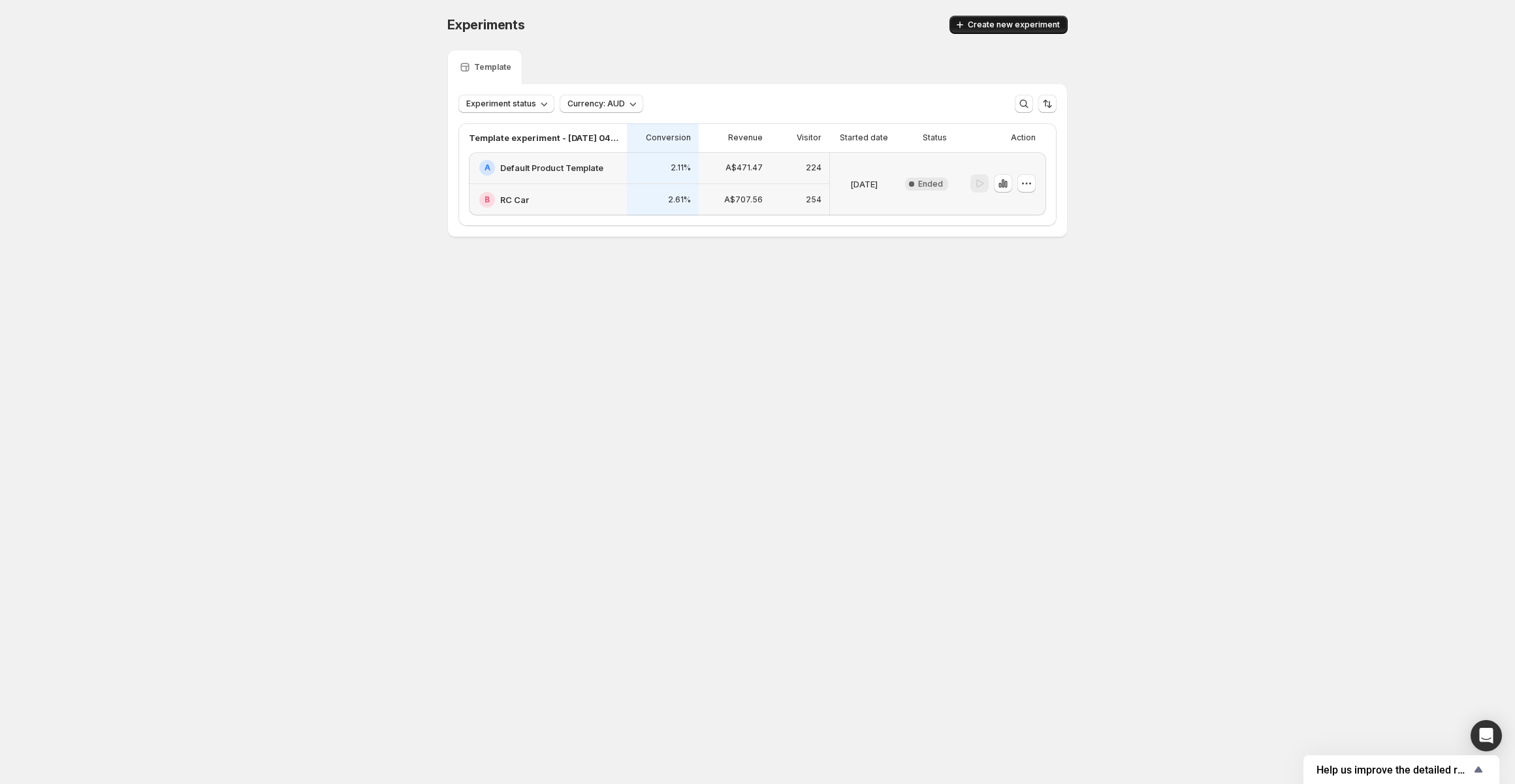
click at [1038, 21] on span "Create new experiment" at bounding box center [1013, 25] width 92 height 11
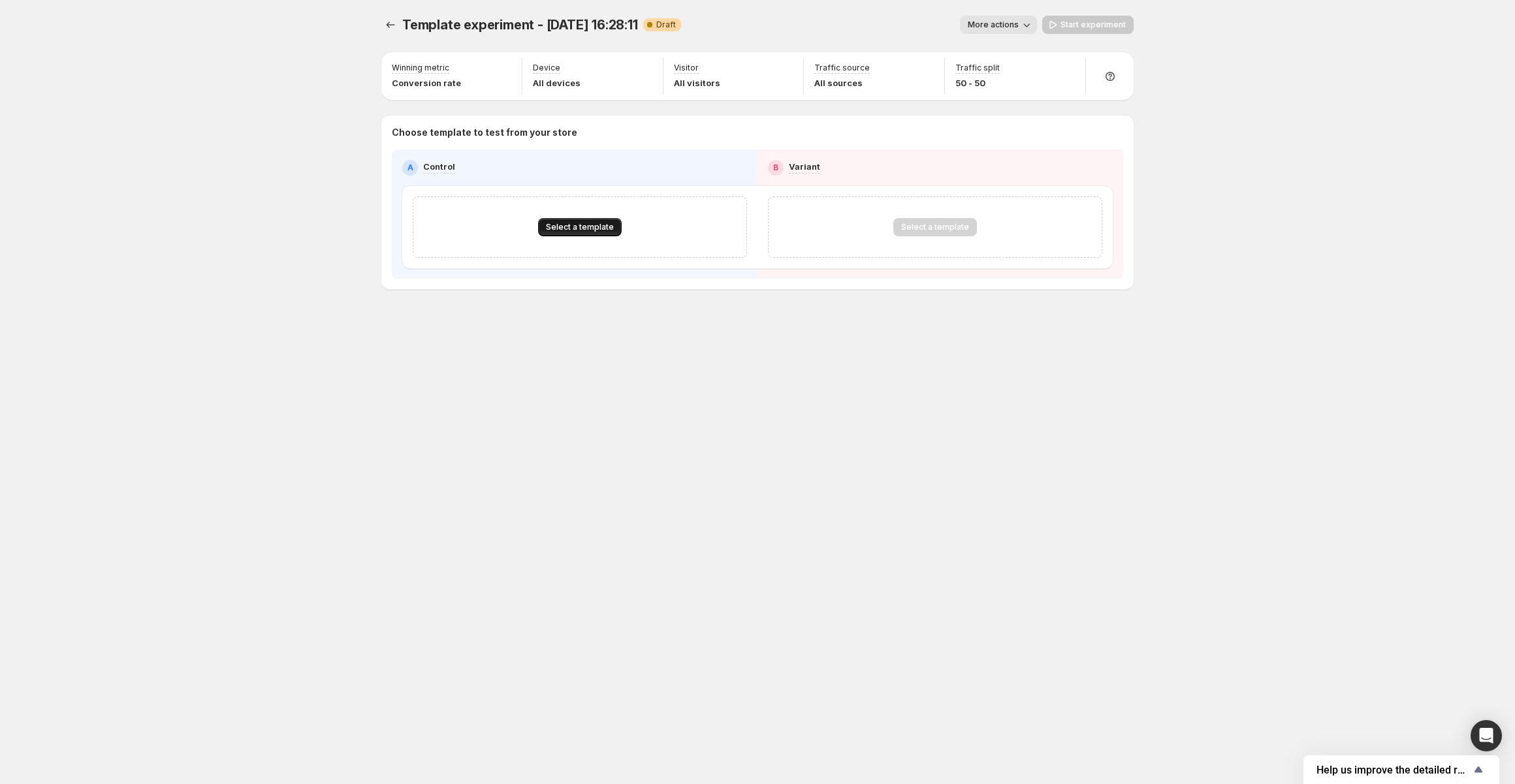
click at [583, 229] on span "Select a template" at bounding box center [579, 227] width 68 height 11
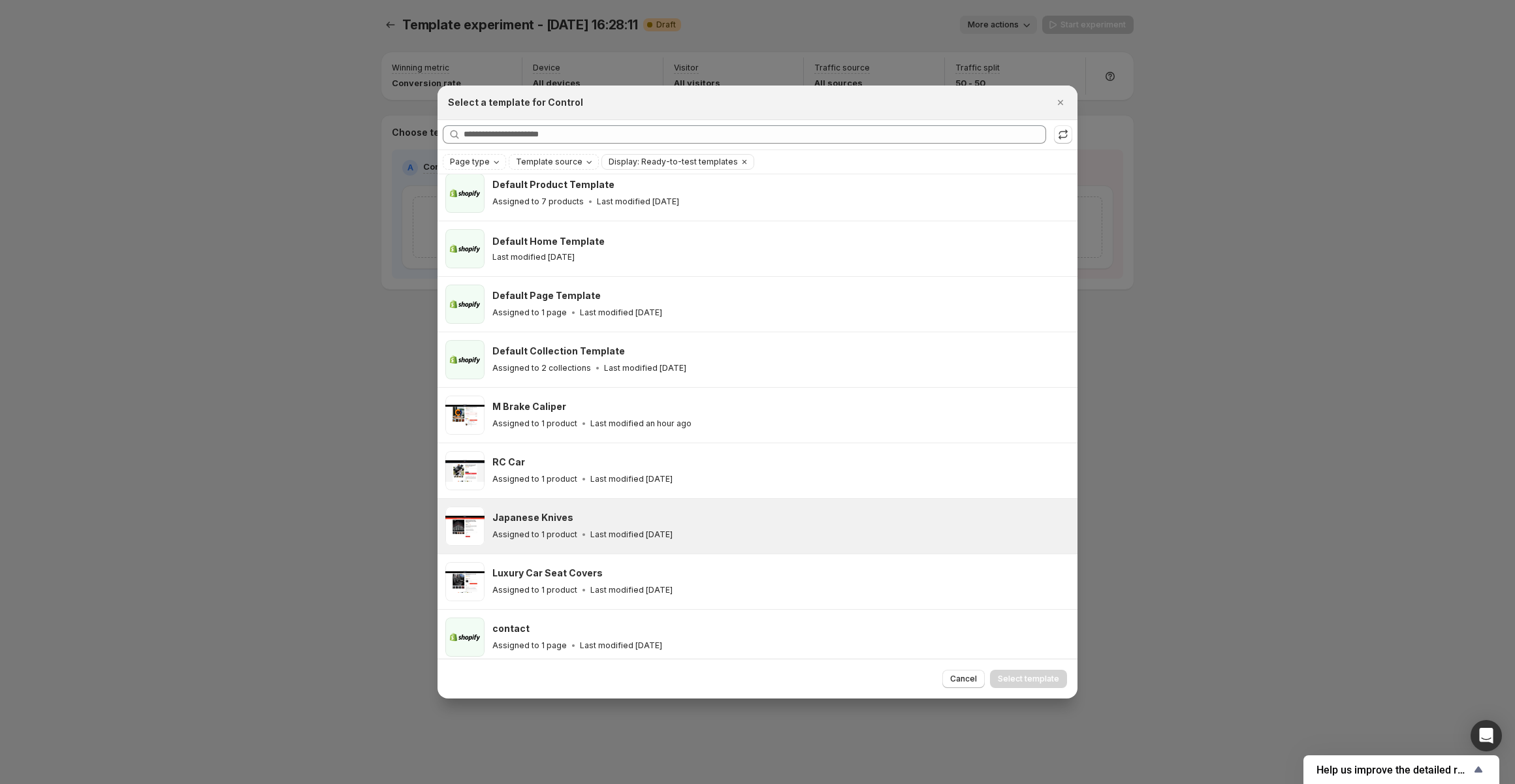
scroll to position [44, 0]
click at [636, 535] on div "Assigned to 1 product Last modified 11 days ago" at bounding box center [779, 531] width 573 height 13
click at [1031, 678] on span "Select template" at bounding box center [1028, 679] width 61 height 11
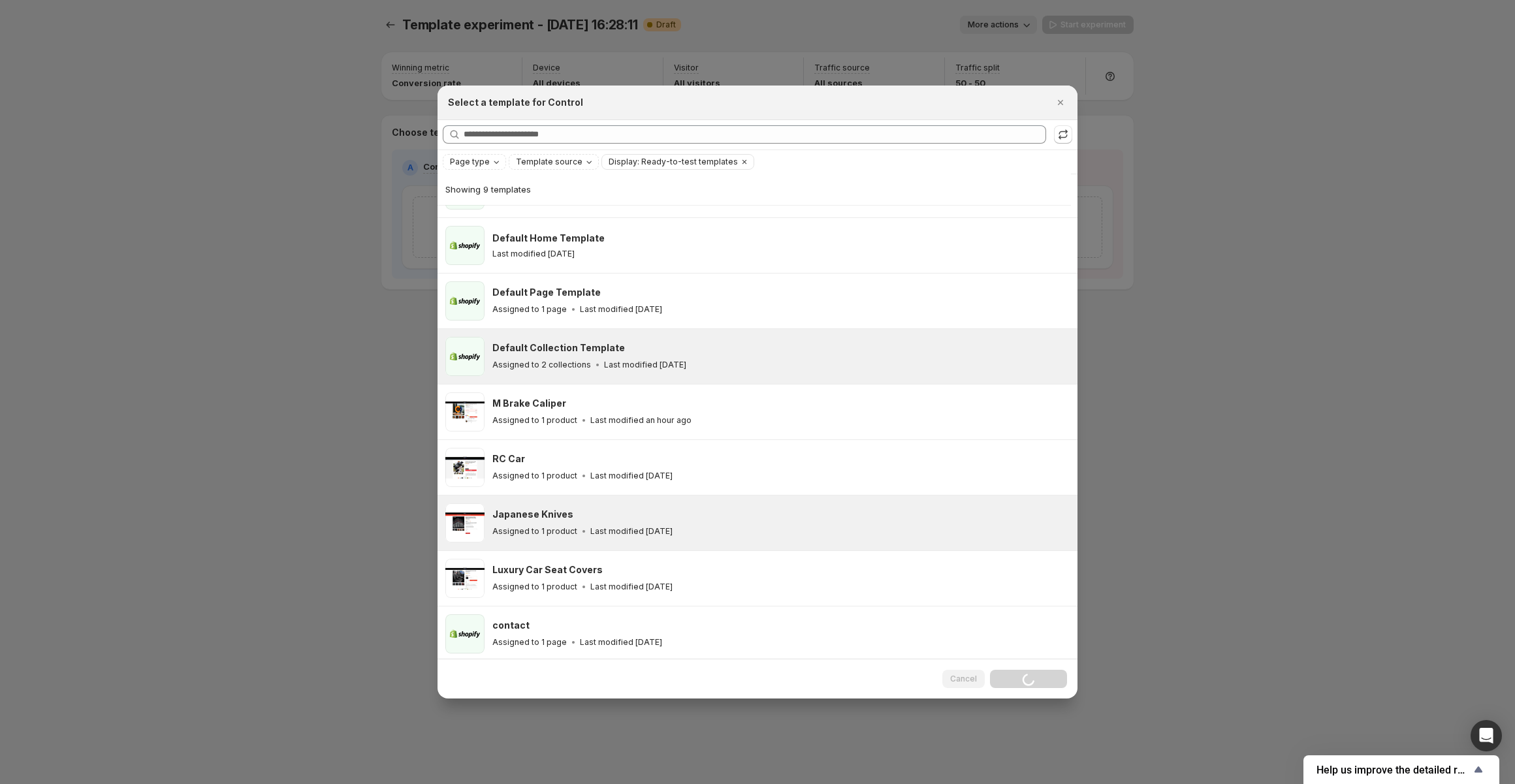
scroll to position [0, 0]
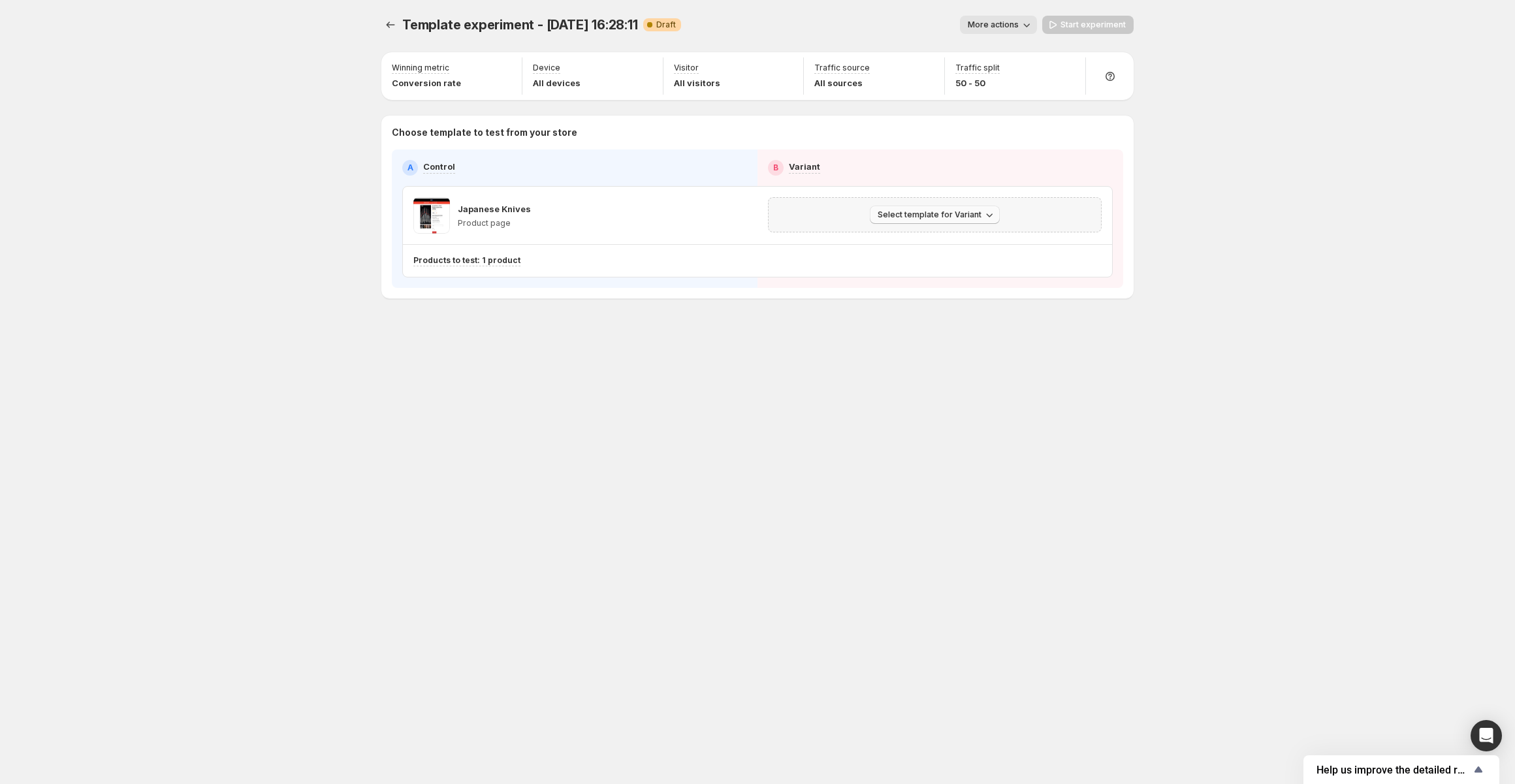
click at [976, 214] on span "Select template for Variant" at bounding box center [929, 215] width 104 height 11
click at [955, 247] on span "Select an existing template" at bounding box center [937, 241] width 133 height 13
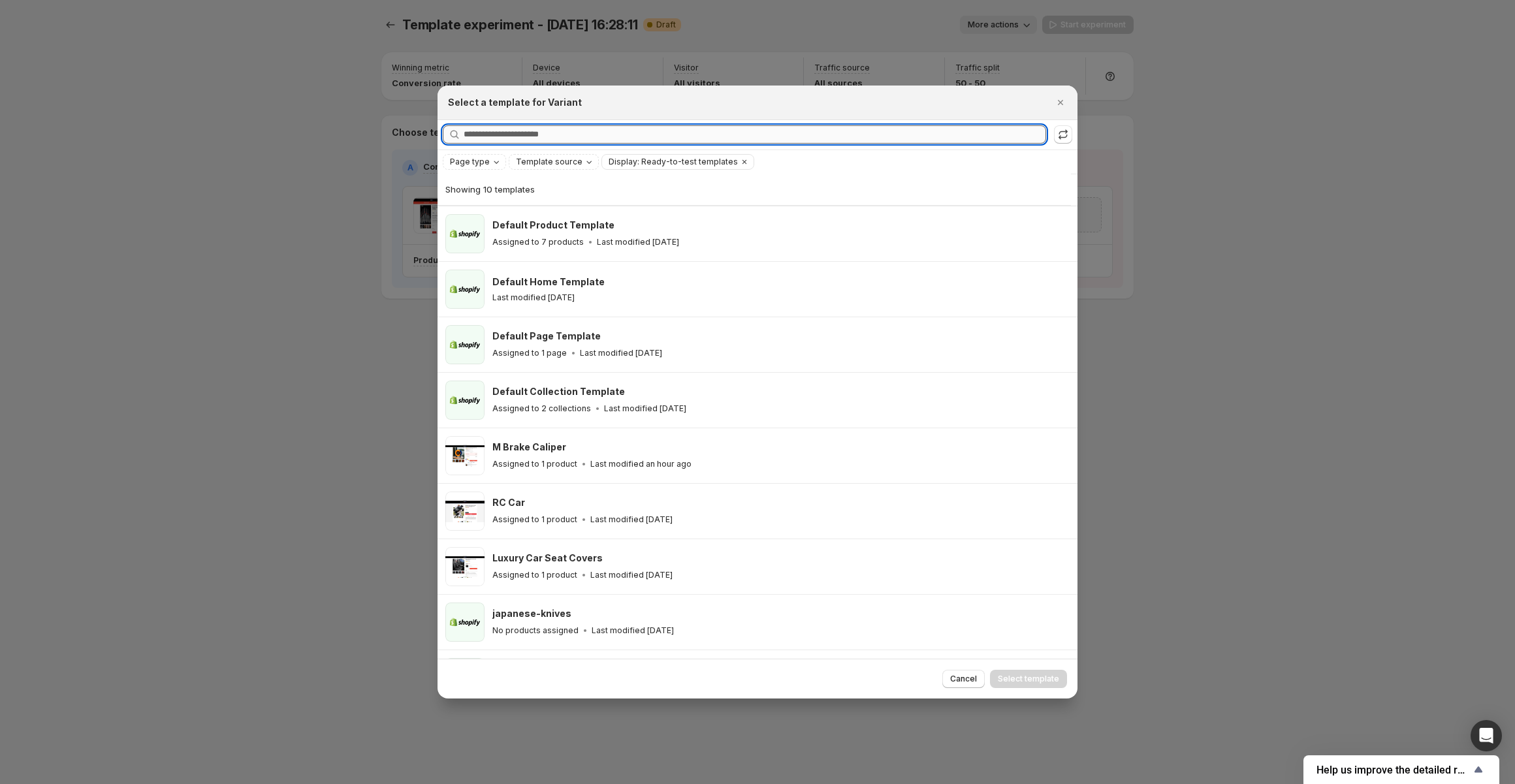
click at [505, 134] on input "Searching all templates" at bounding box center [755, 134] width 583 height 18
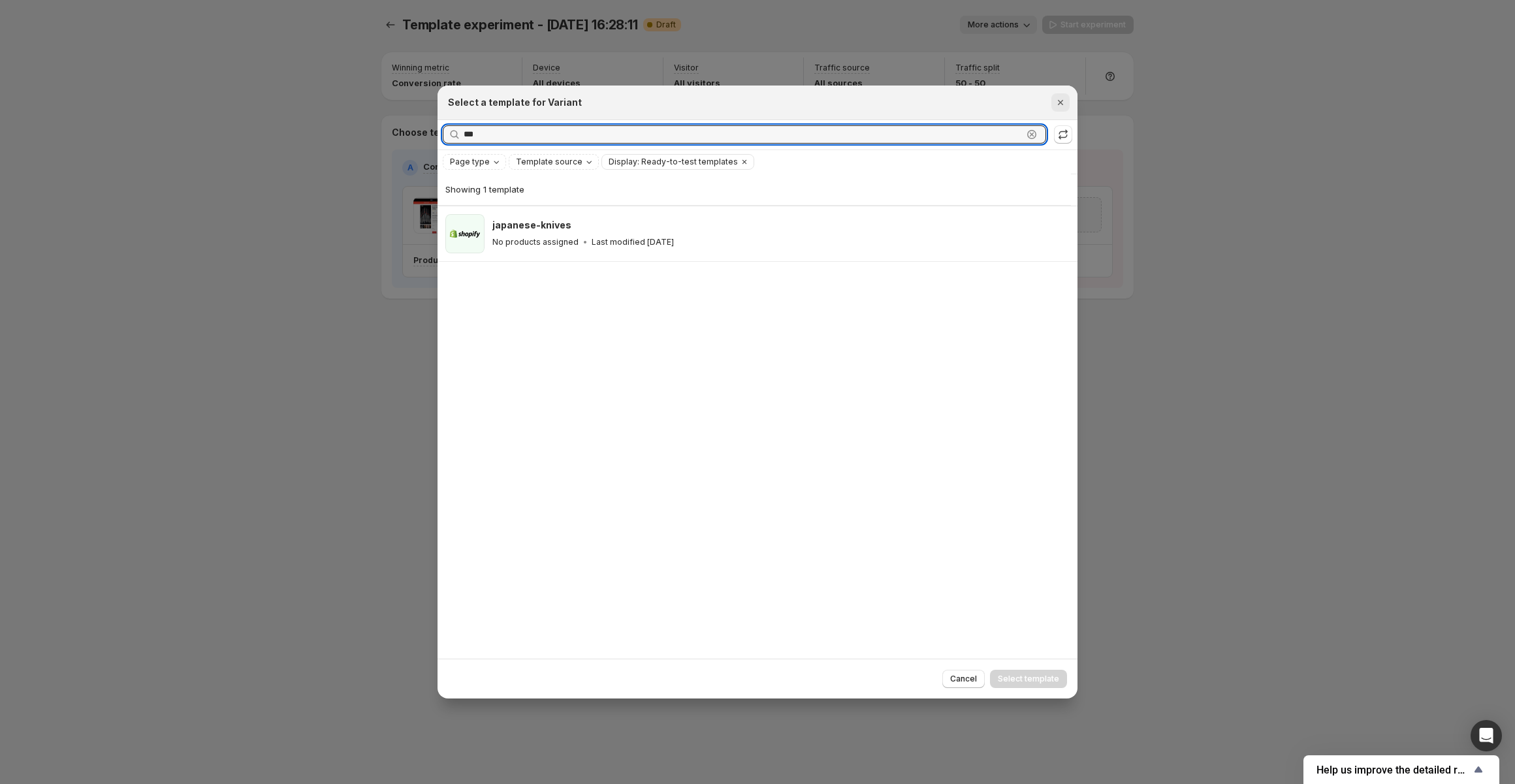
type input "***"
click at [1061, 105] on icon "Close" at bounding box center [1060, 102] width 13 height 13
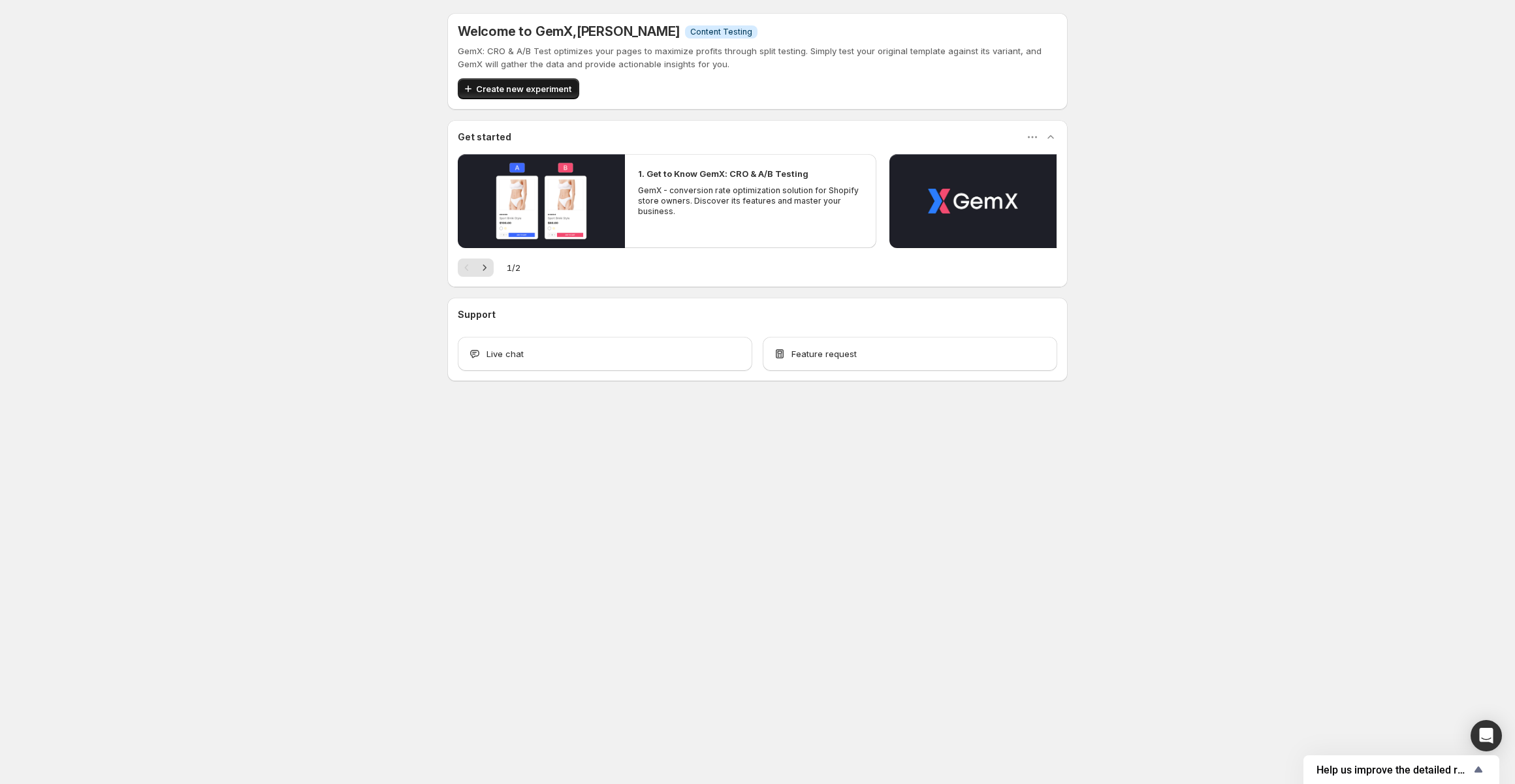
click at [547, 91] on span "Create new experiment" at bounding box center [524, 88] width 96 height 13
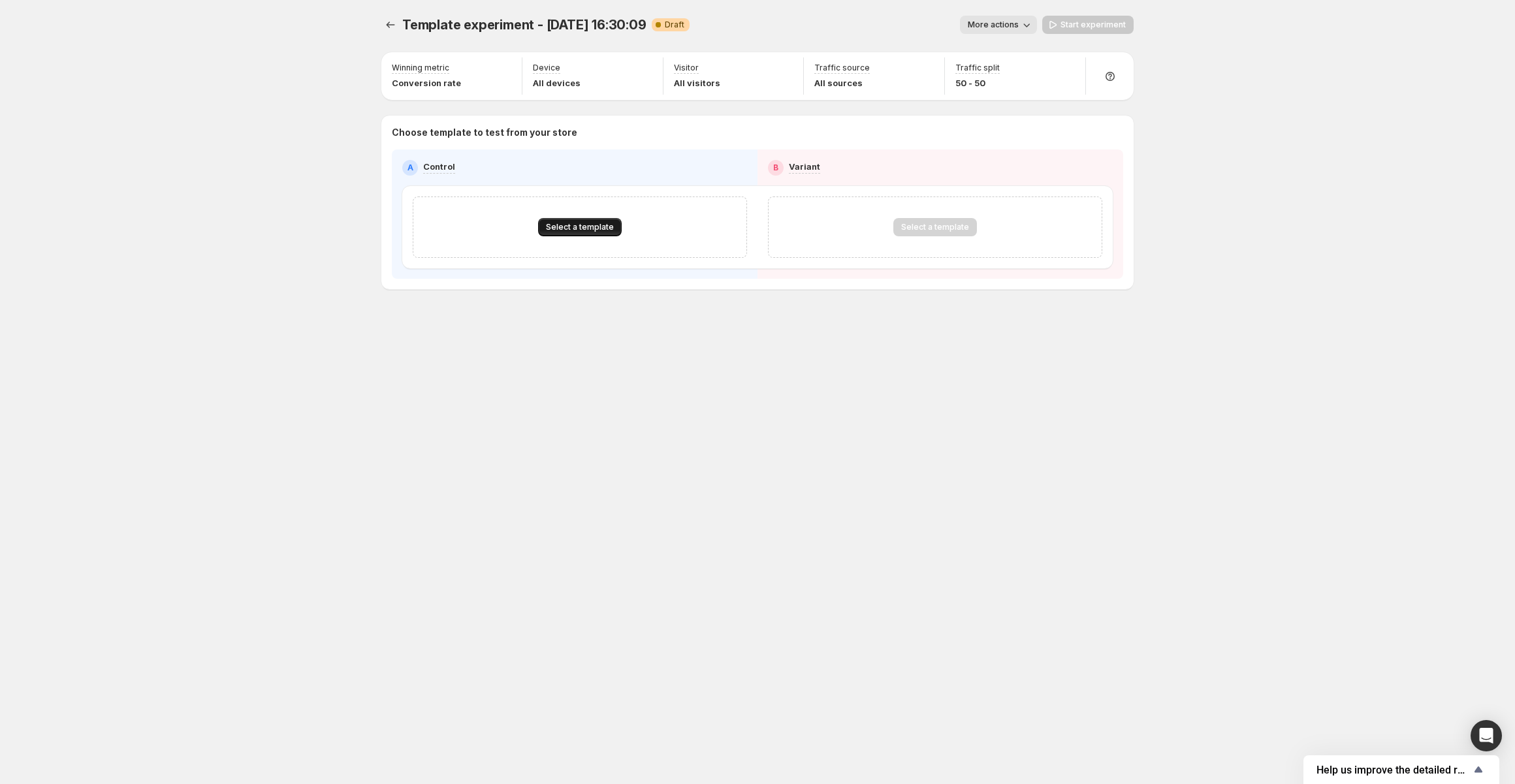
click at [562, 227] on span "Select a template" at bounding box center [579, 227] width 68 height 11
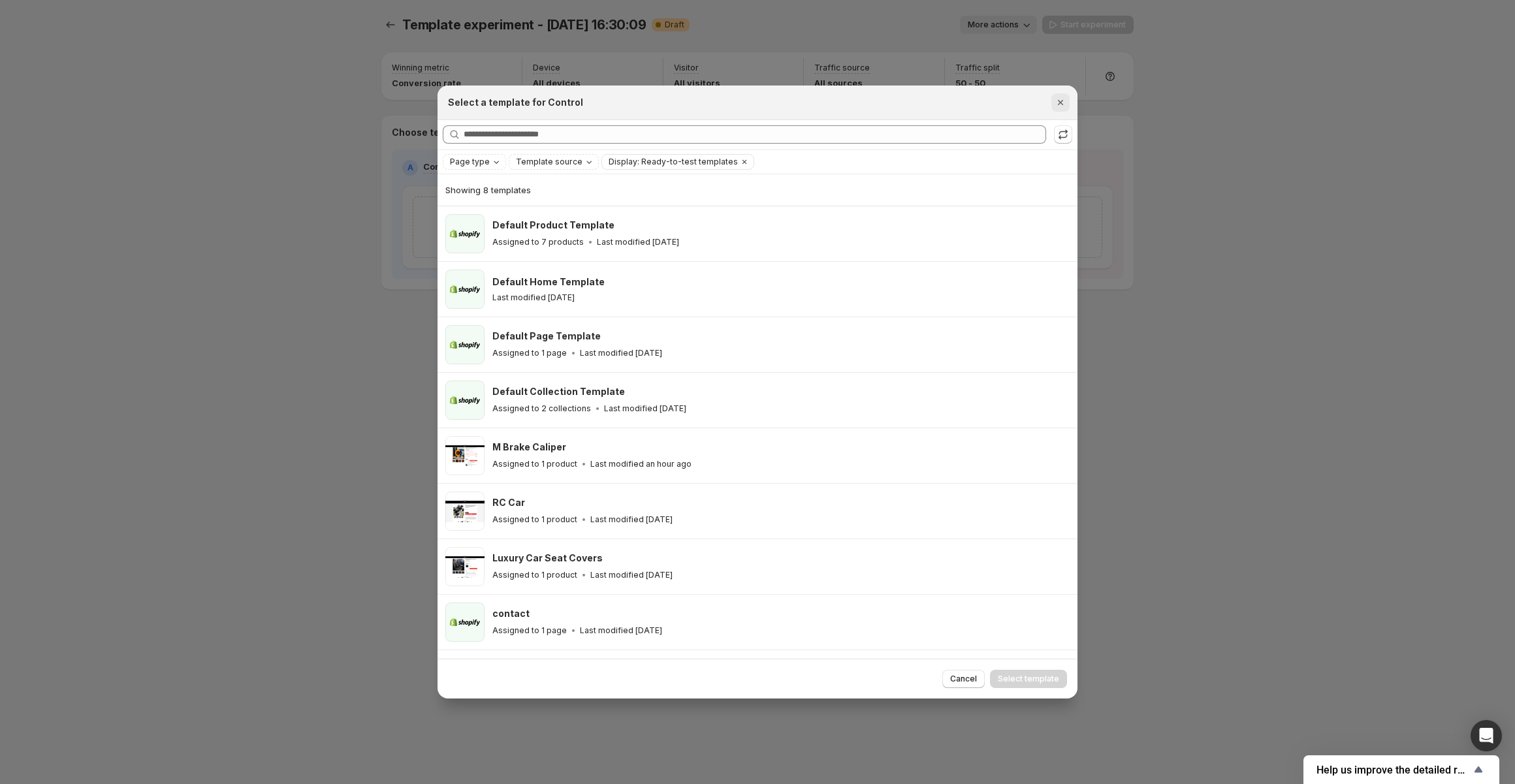
click at [1067, 101] on button "Close" at bounding box center [1060, 102] width 18 height 18
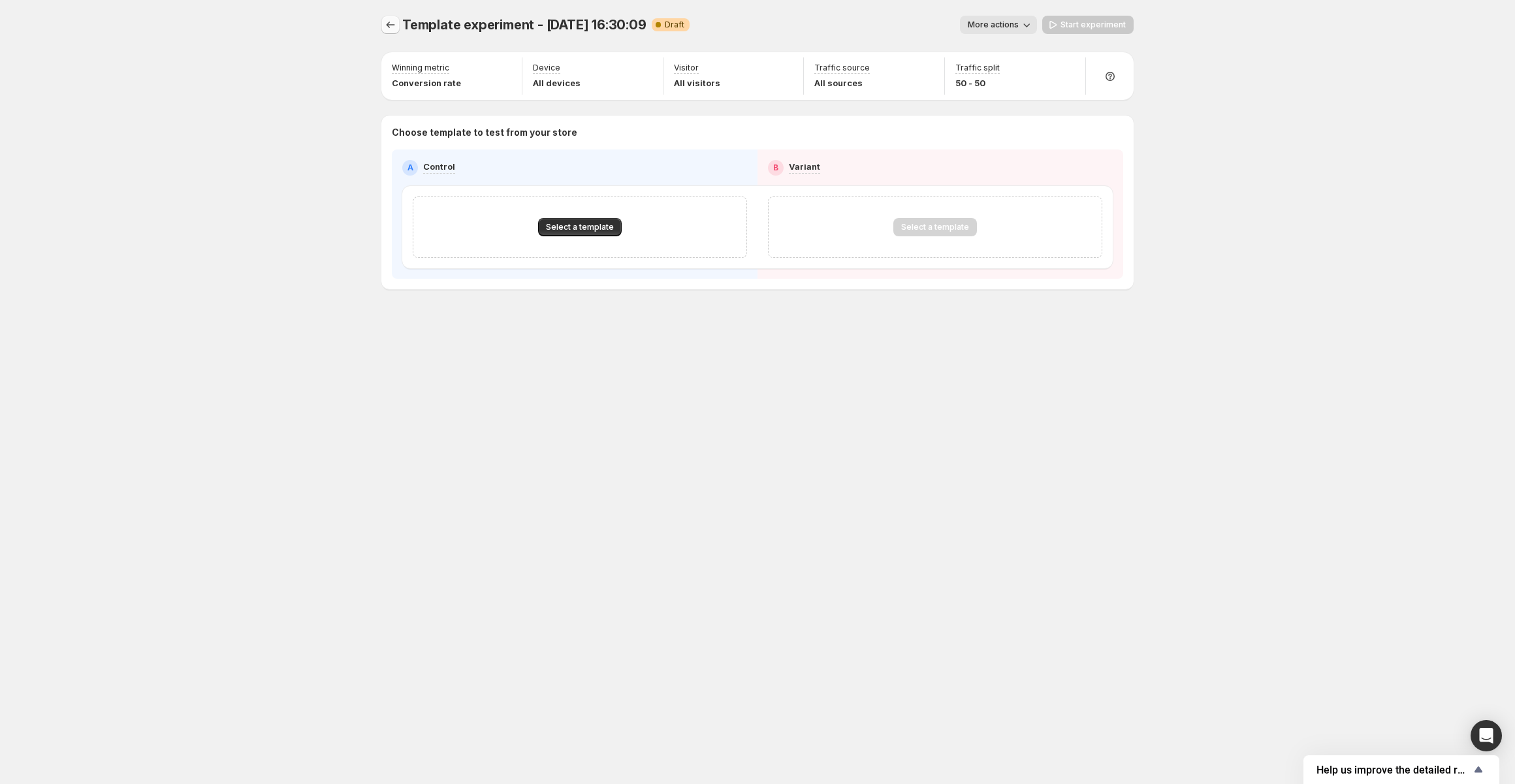
click at [394, 21] on icon "Experiments" at bounding box center [390, 24] width 13 height 13
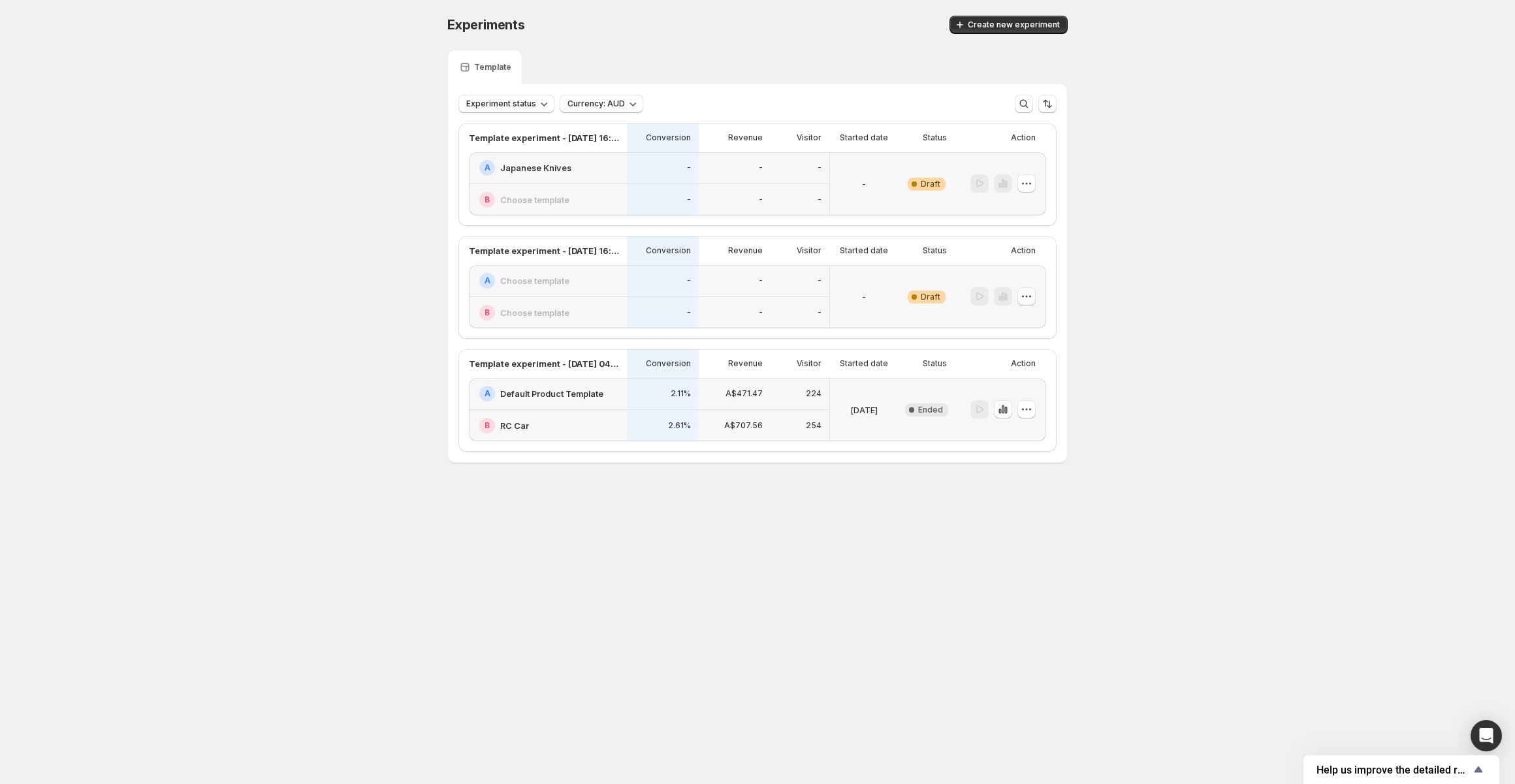
click at [1026, 290] on icon "button" at bounding box center [1026, 296] width 13 height 13
click at [1023, 388] on span "Delete" at bounding box center [1016, 390] width 26 height 11
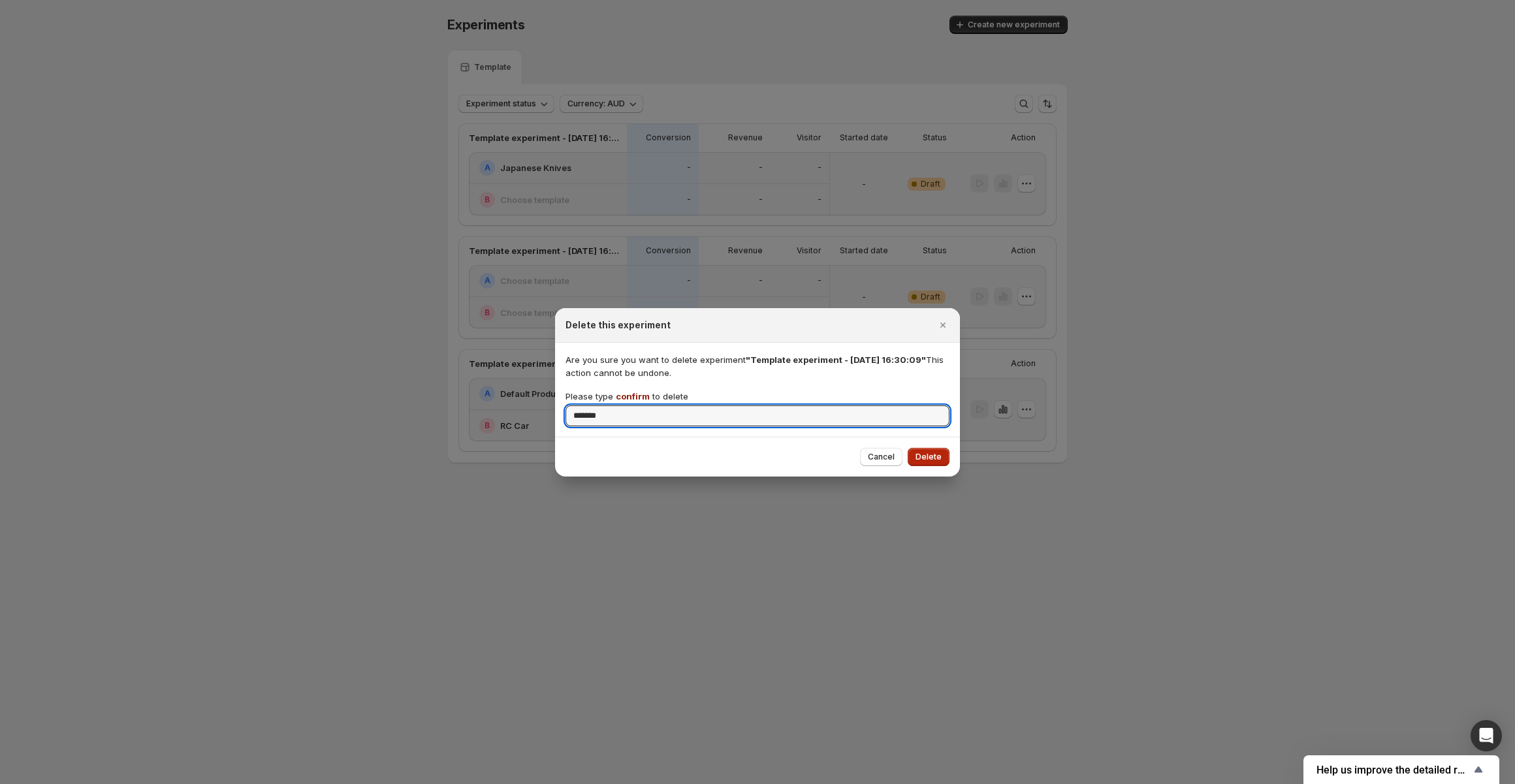
type input "*******"
click at [942, 457] on button "Delete" at bounding box center [928, 457] width 42 height 18
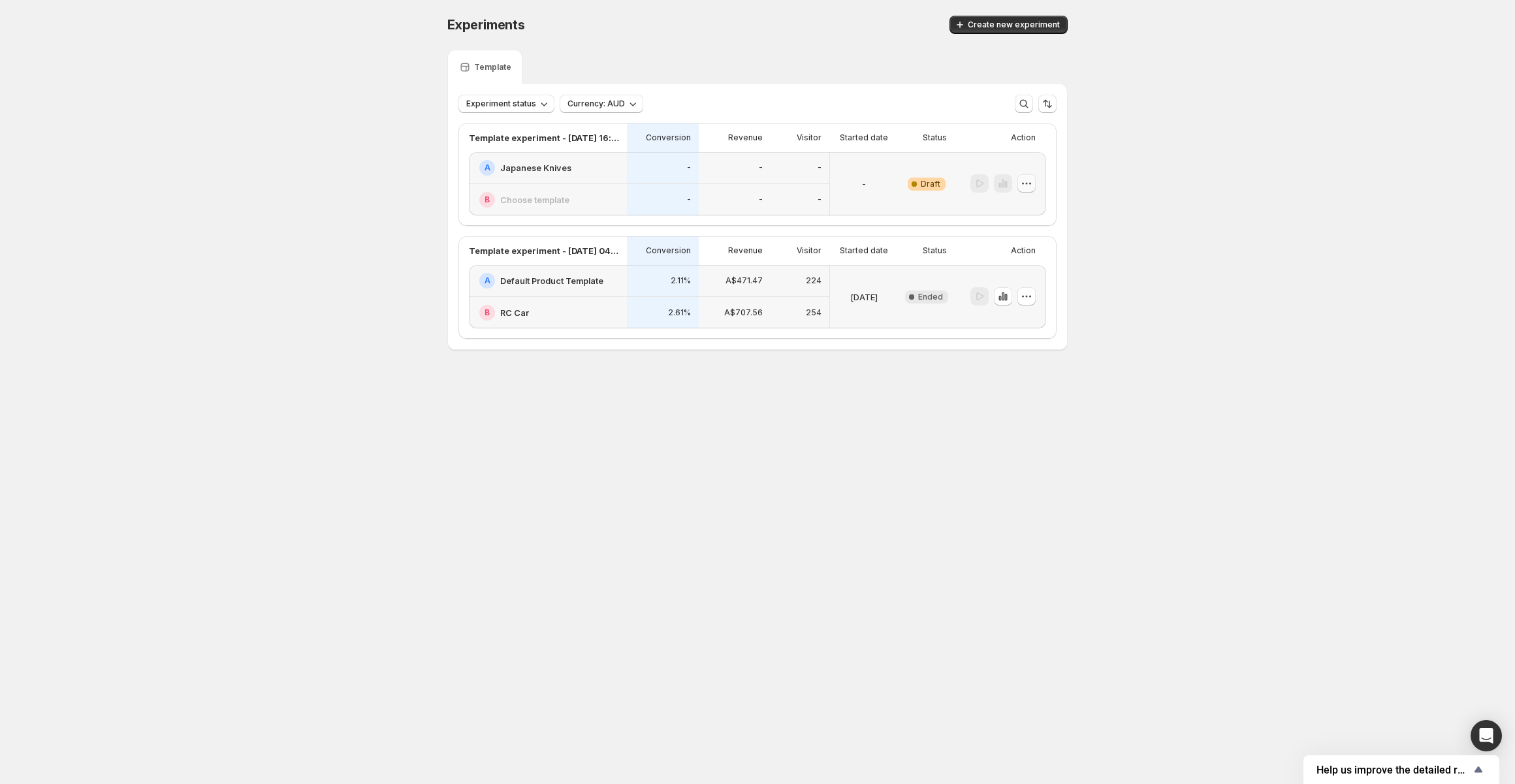
click at [1028, 184] on icon "button" at bounding box center [1026, 183] width 13 height 13
click at [1027, 276] on span "Delete" at bounding box center [1016, 277] width 26 height 11
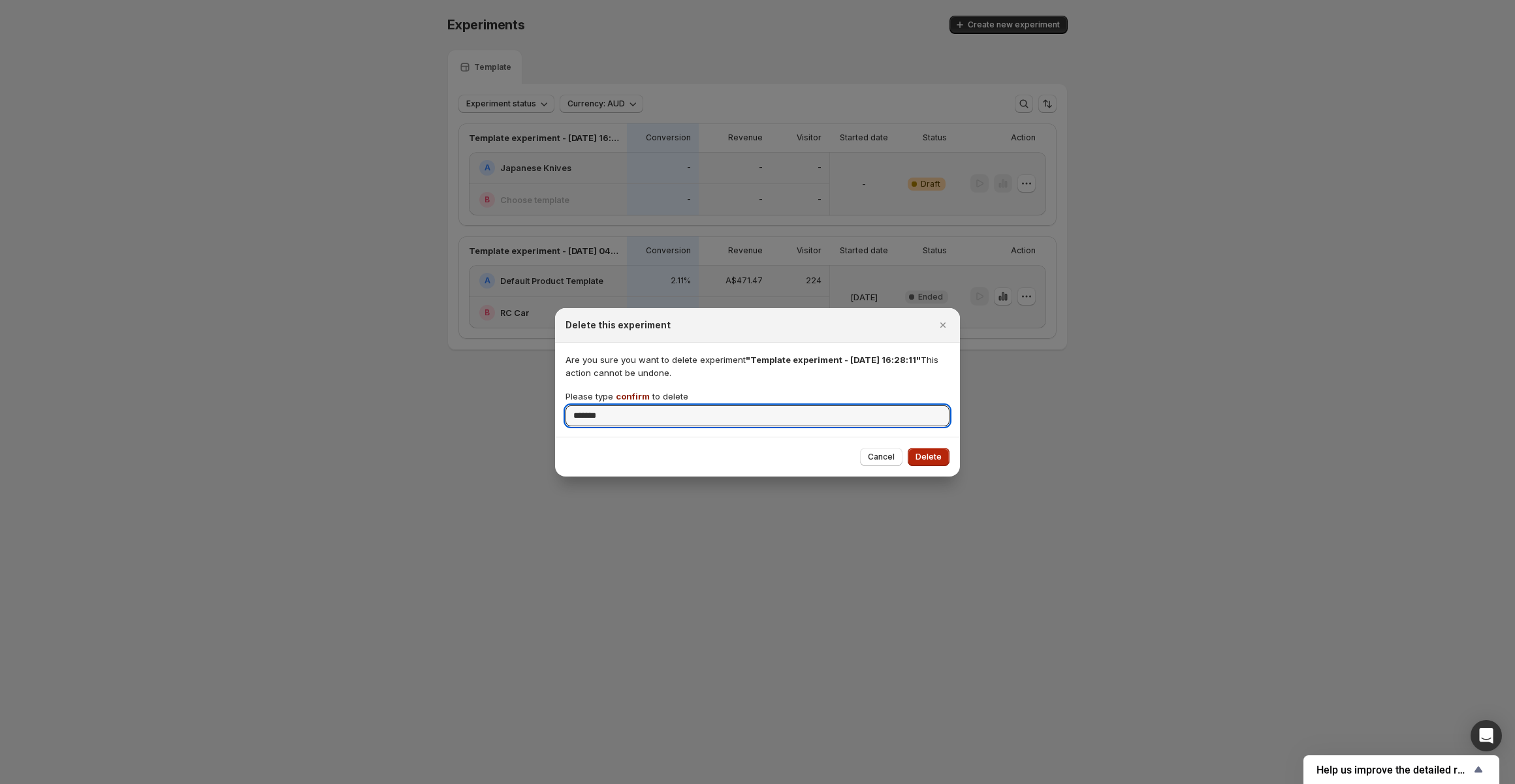
type input "*******"
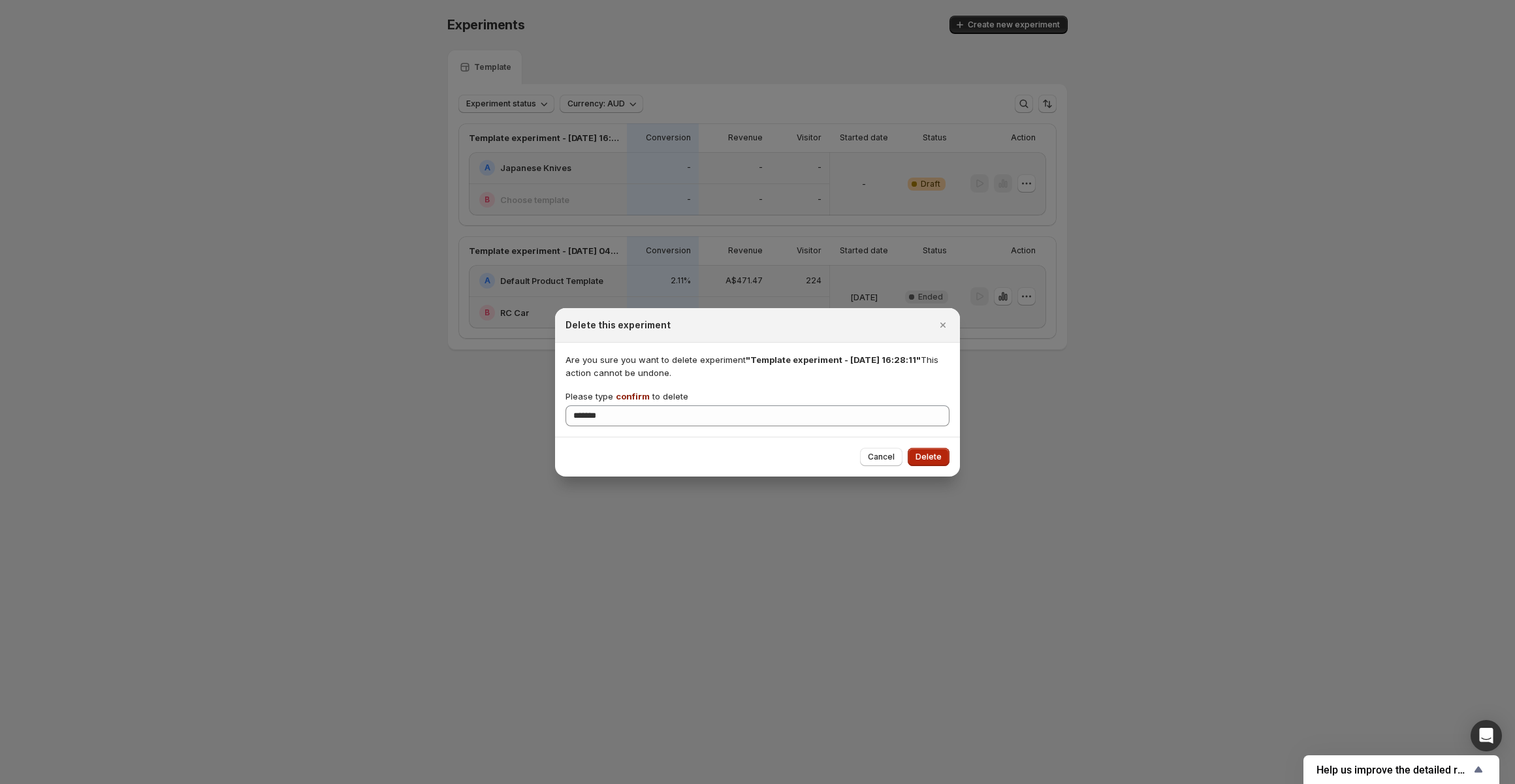
click at [938, 455] on span "Delete" at bounding box center [928, 457] width 26 height 11
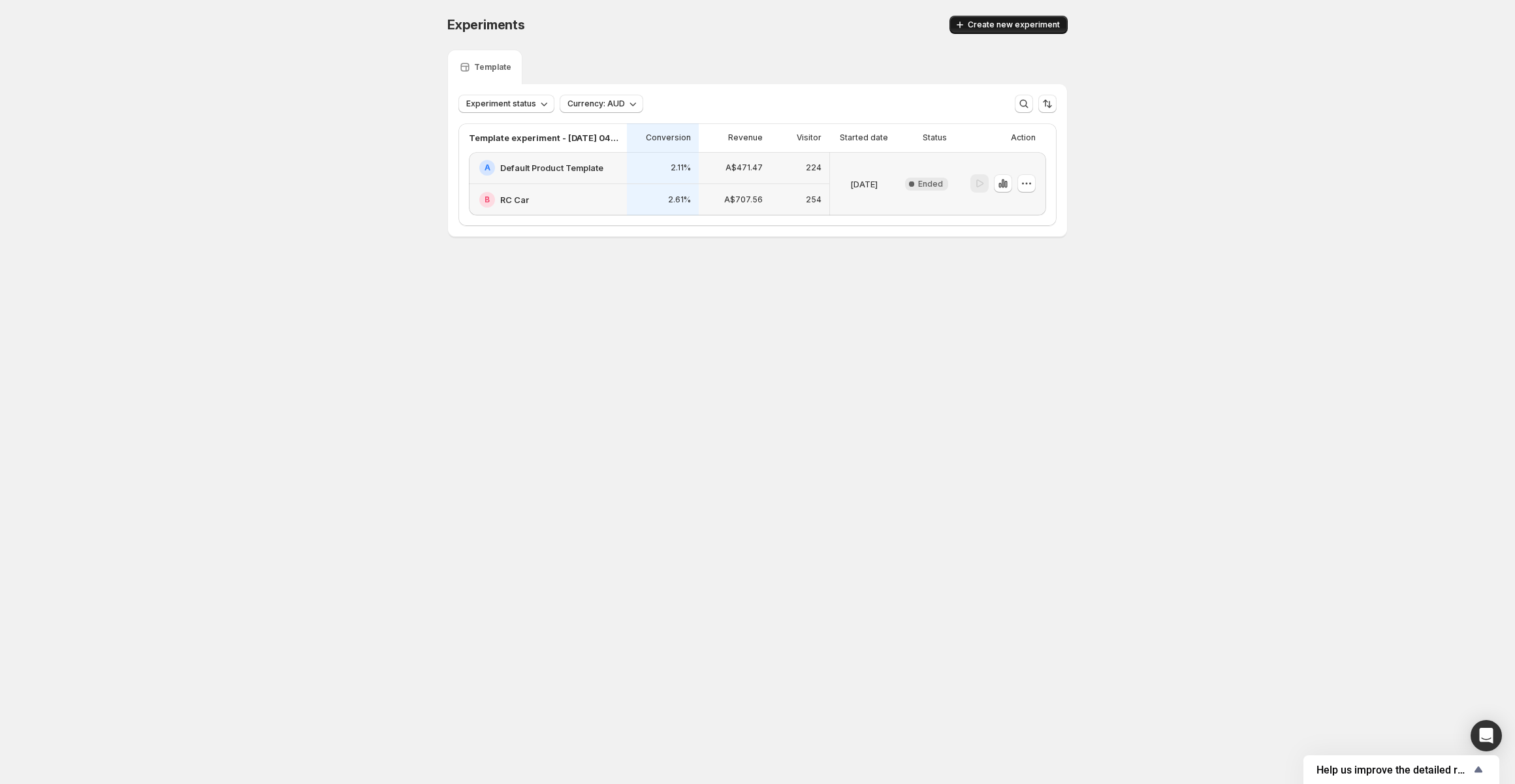
click at [998, 27] on span "Create new experiment" at bounding box center [1013, 25] width 92 height 11
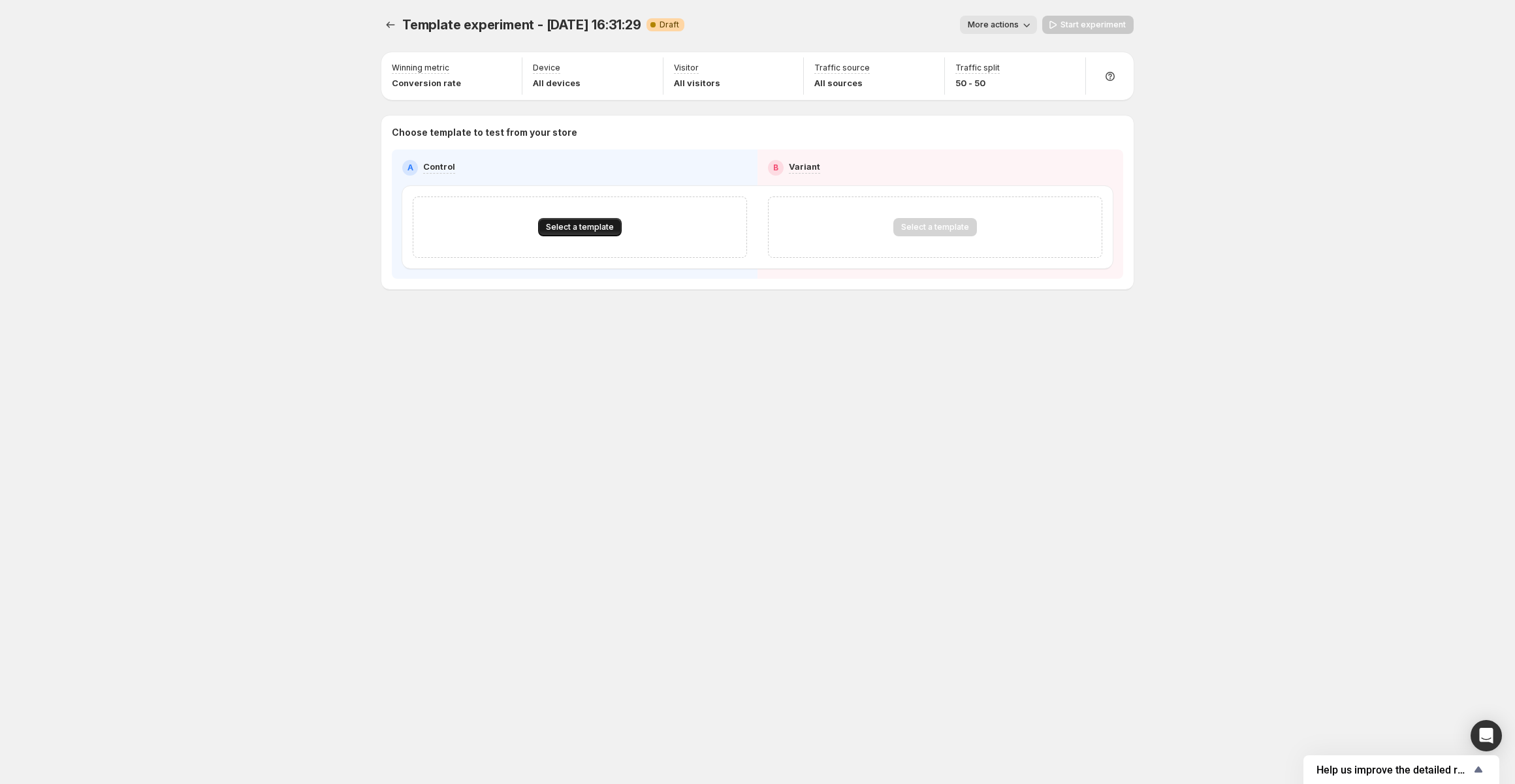
click at [569, 229] on span "Select a template" at bounding box center [579, 227] width 68 height 11
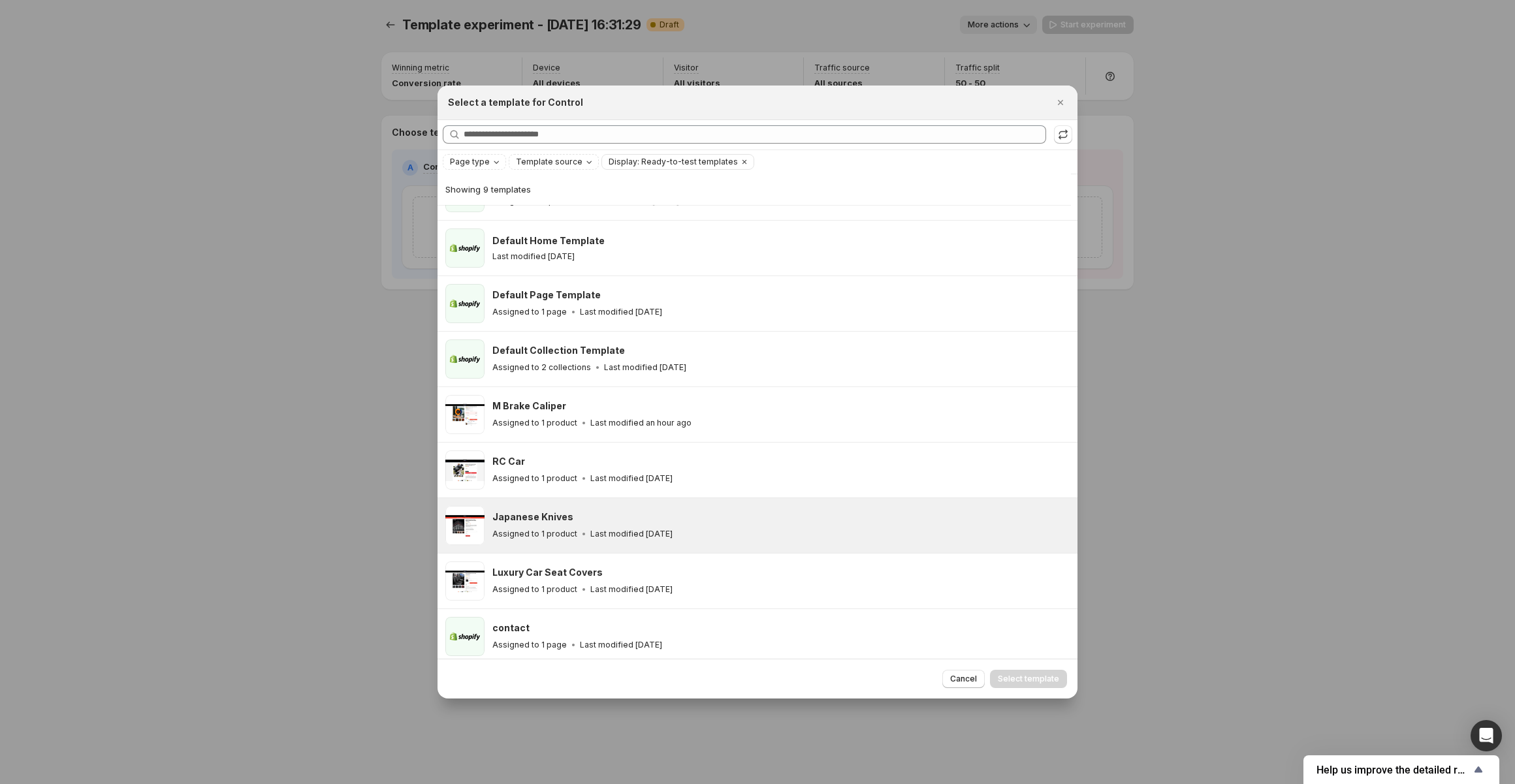
scroll to position [44, 0]
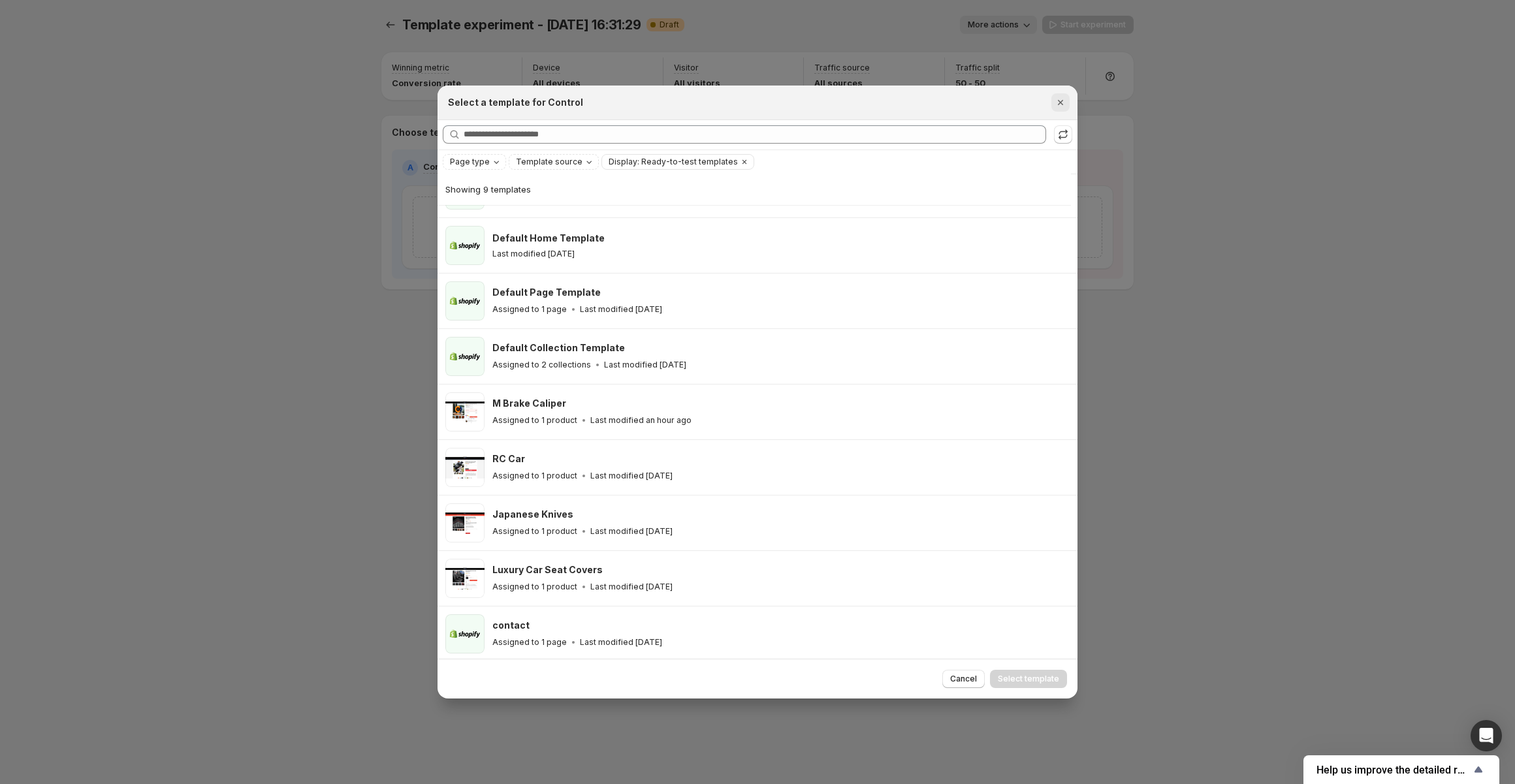
click at [1063, 102] on icon "Close" at bounding box center [1060, 102] width 13 height 13
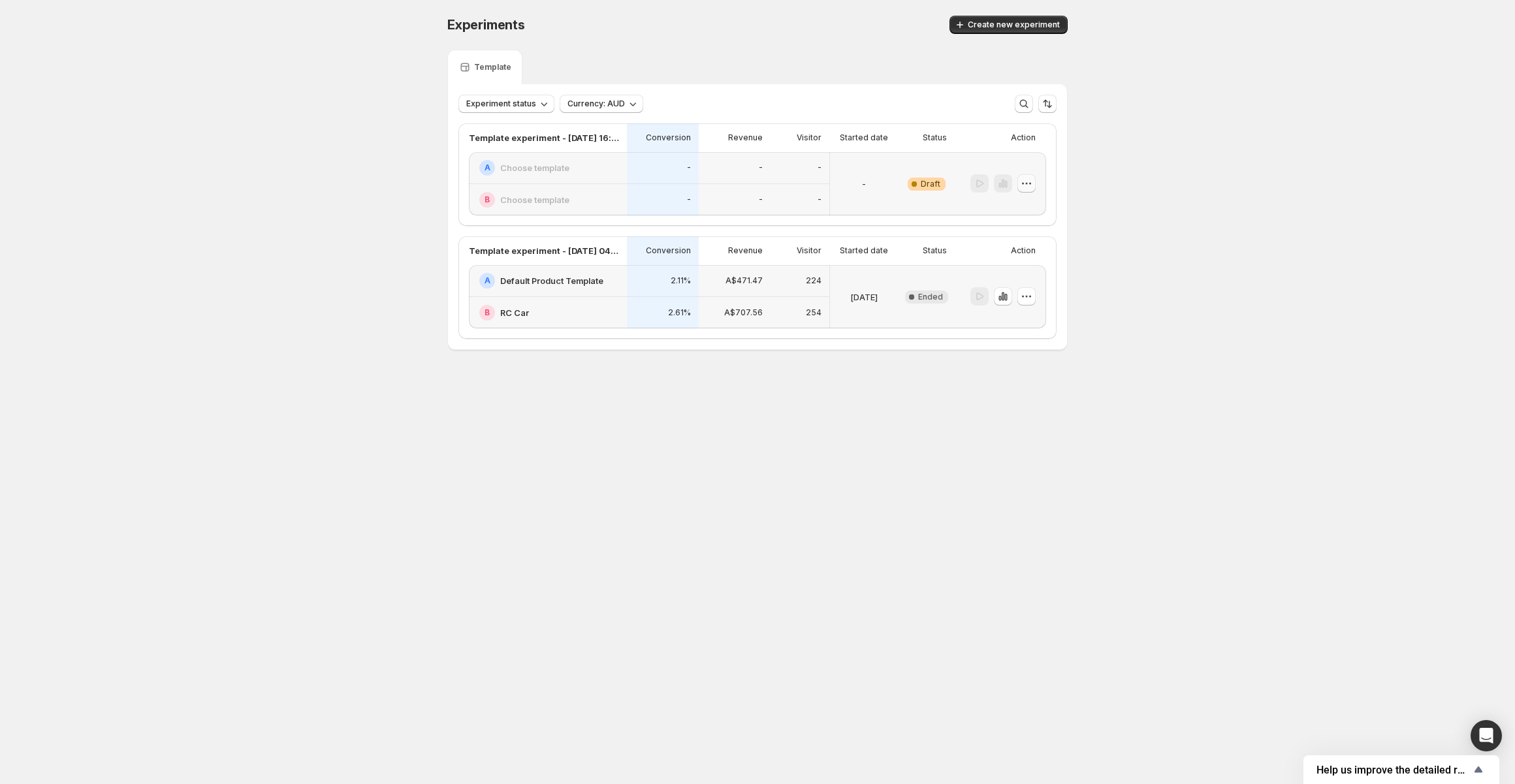
click at [1026, 186] on icon "button" at bounding box center [1026, 183] width 13 height 13
click at [1014, 278] on span "Delete" at bounding box center [1016, 277] width 26 height 11
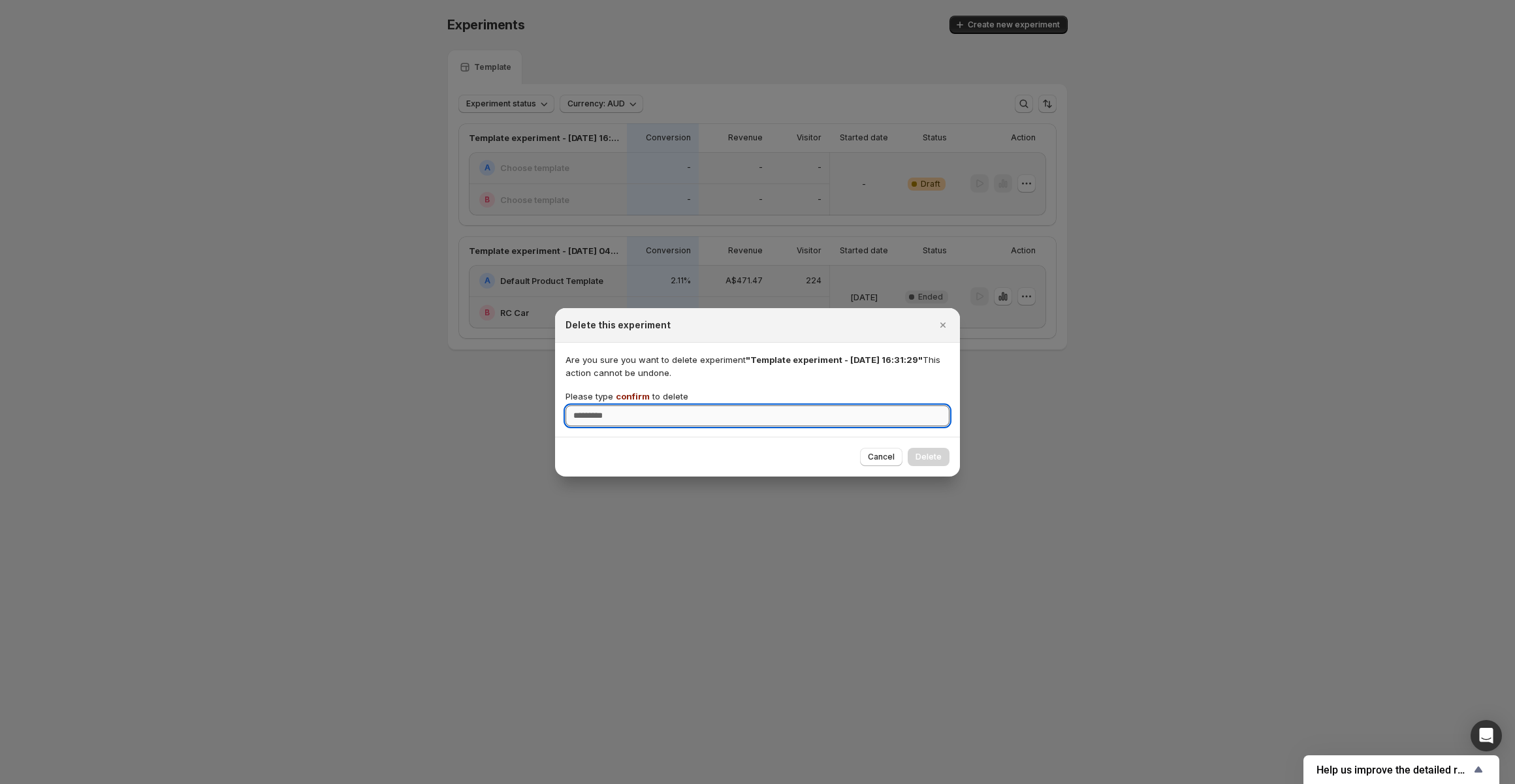
click at [769, 422] on input "Please type confirm to delete" at bounding box center [757, 416] width 384 height 21
type input "*******"
click at [929, 460] on span "Delete" at bounding box center [928, 457] width 26 height 11
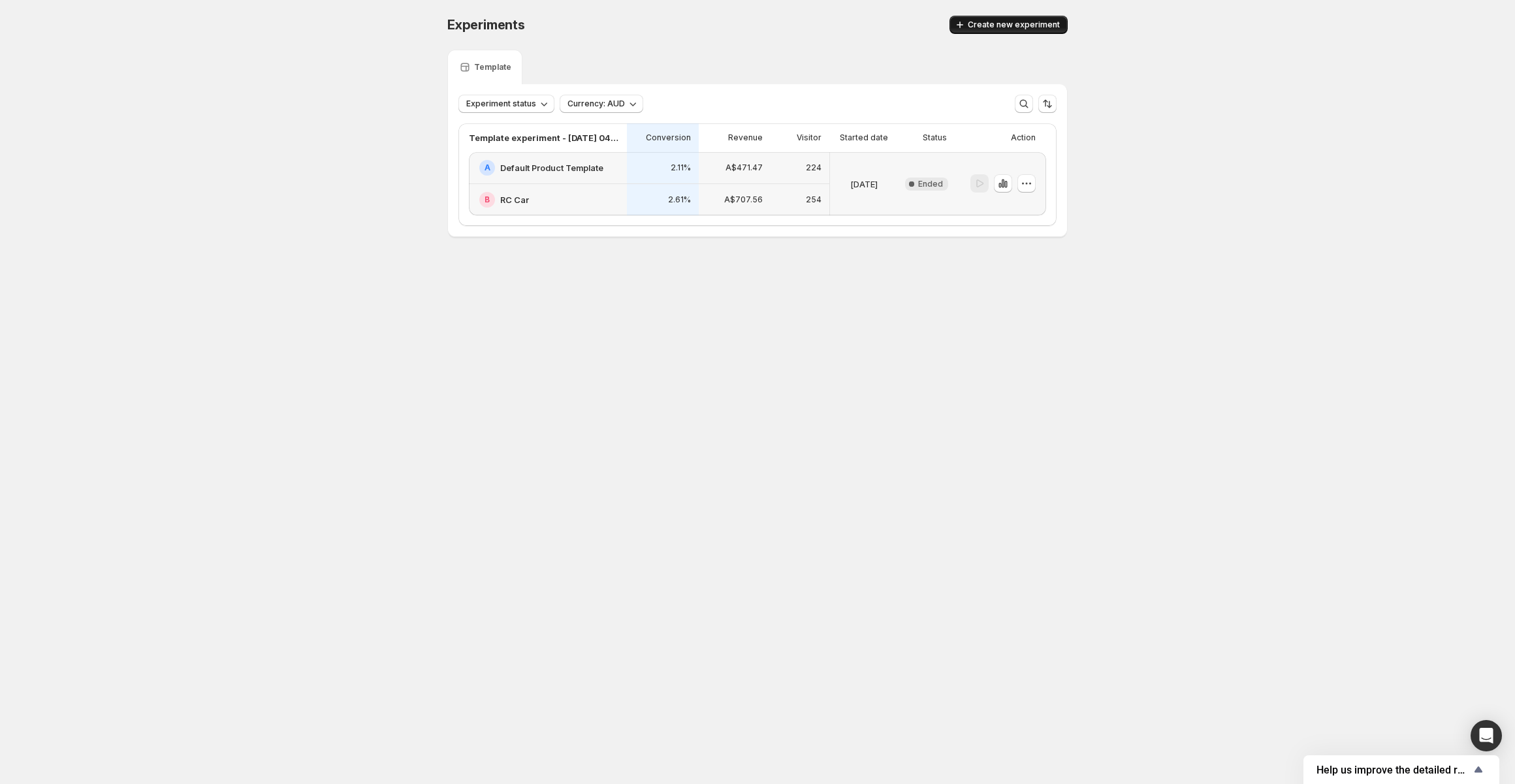
click at [1002, 22] on span "Create new experiment" at bounding box center [1013, 25] width 92 height 11
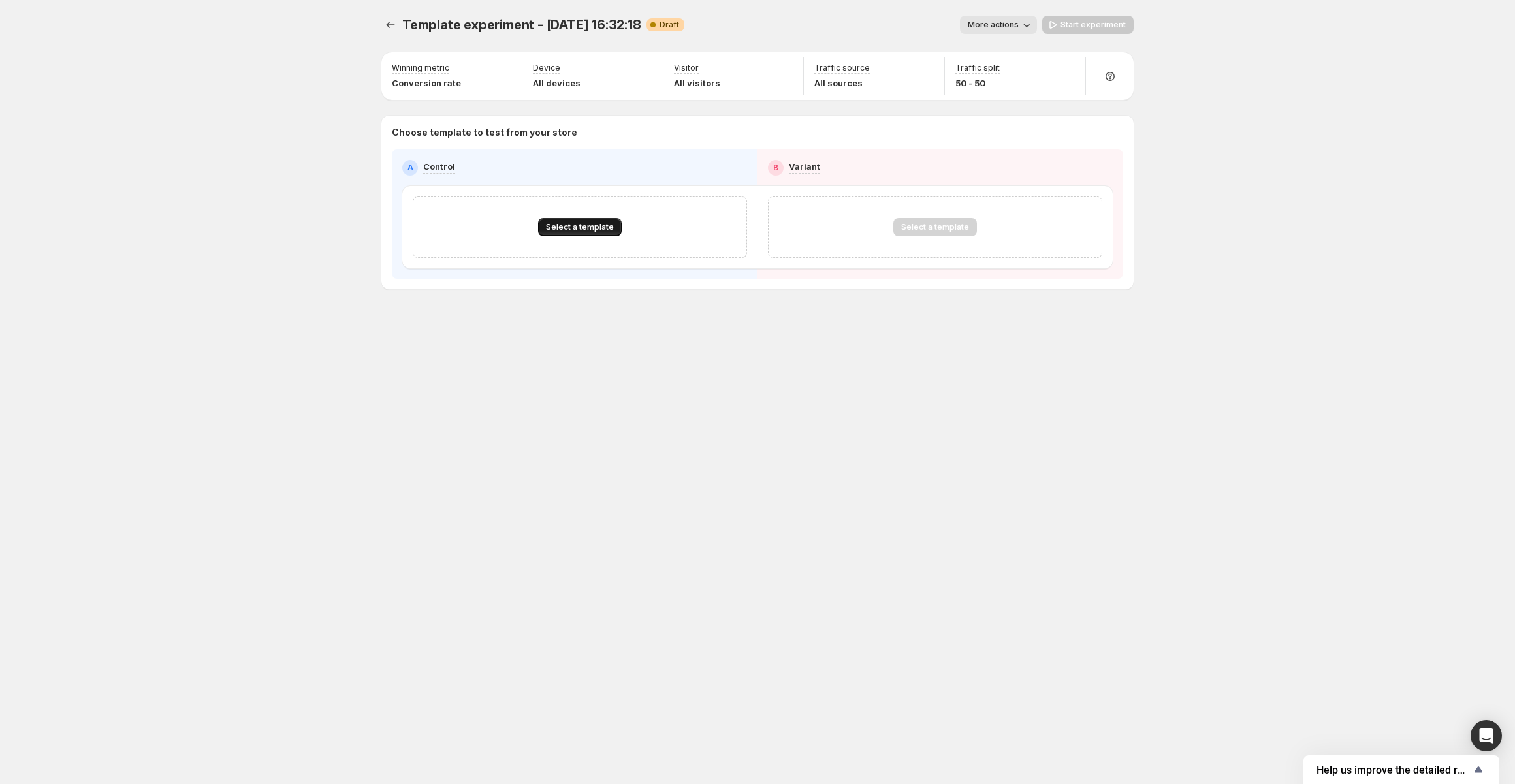
click at [562, 227] on span "Select a template" at bounding box center [579, 227] width 68 height 11
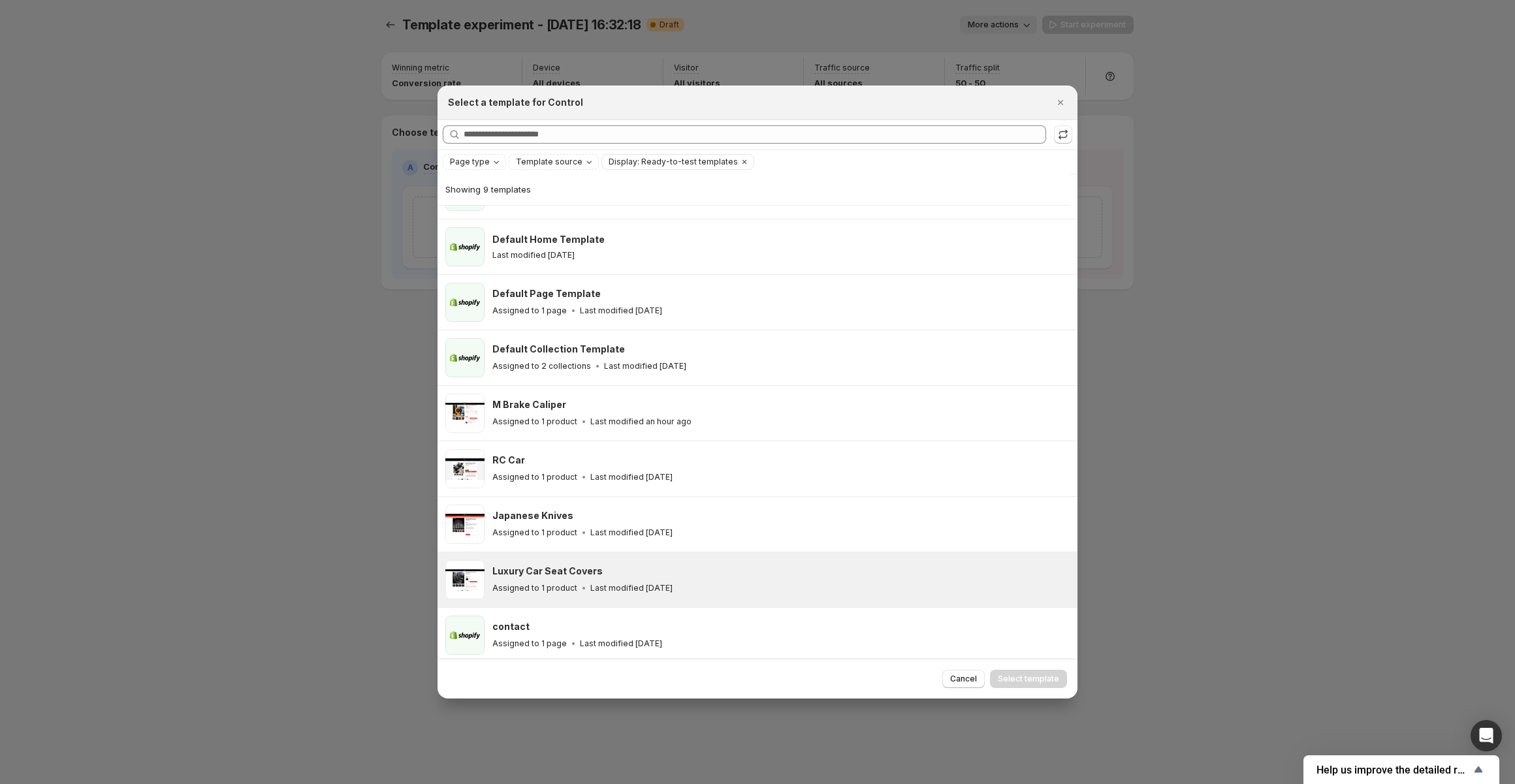
scroll to position [44, 0]
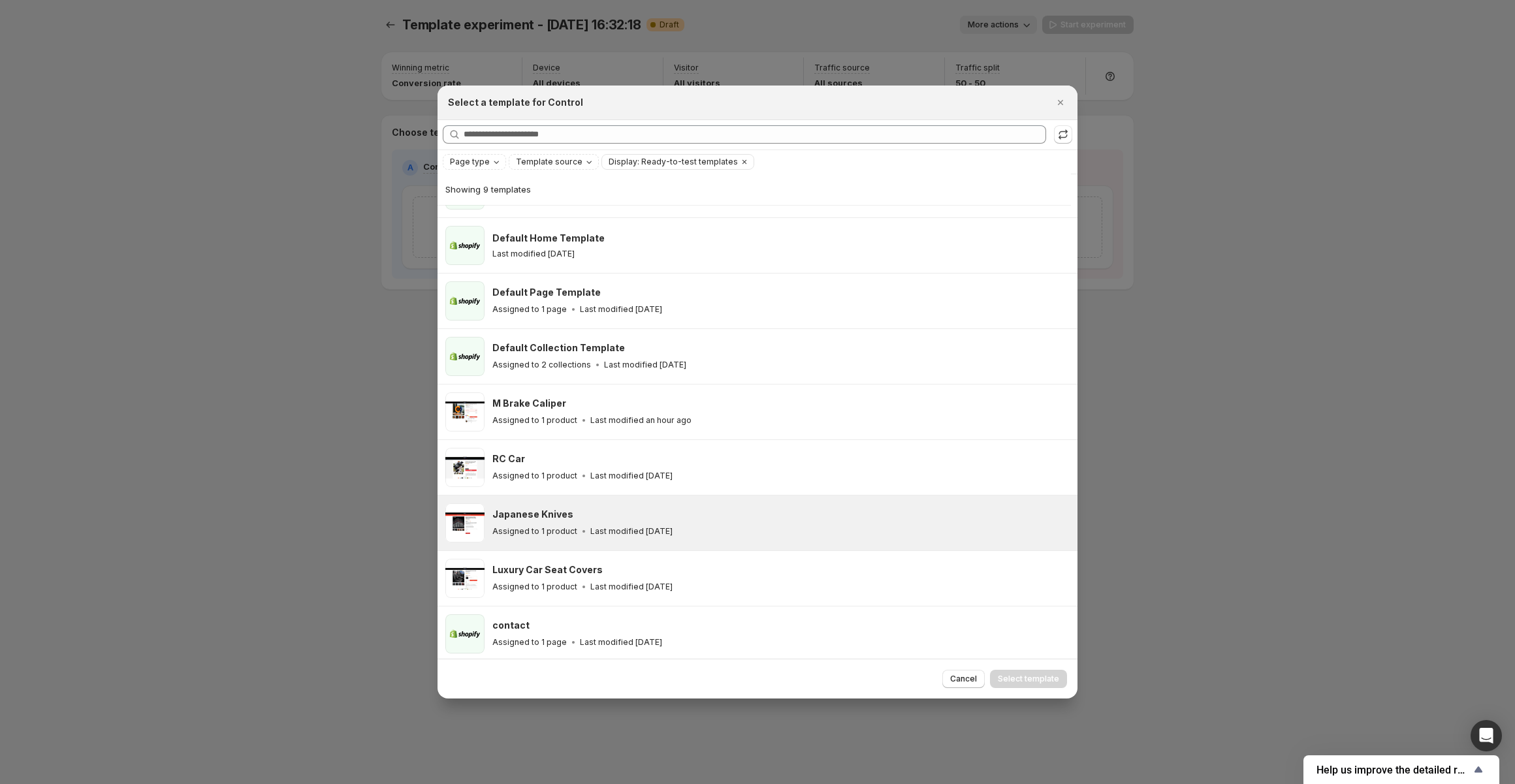
click at [632, 526] on p "Last modified [DATE]" at bounding box center [631, 531] width 82 height 11
click at [1029, 676] on span "Select template" at bounding box center [1028, 679] width 61 height 11
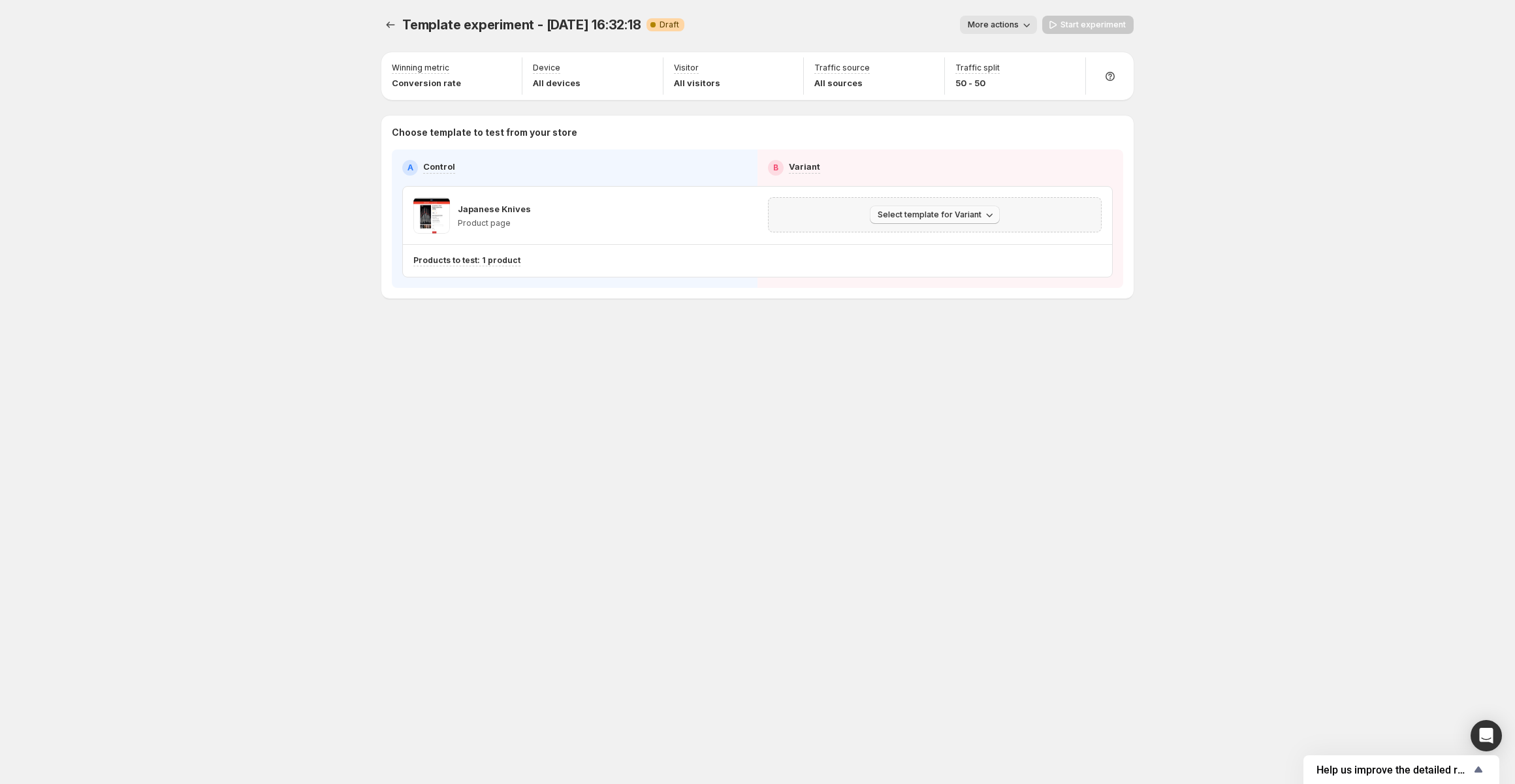
click at [951, 211] on span "Select template for Variant" at bounding box center [929, 215] width 104 height 11
click at [928, 243] on span "Select an existing template" at bounding box center [926, 241] width 110 height 11
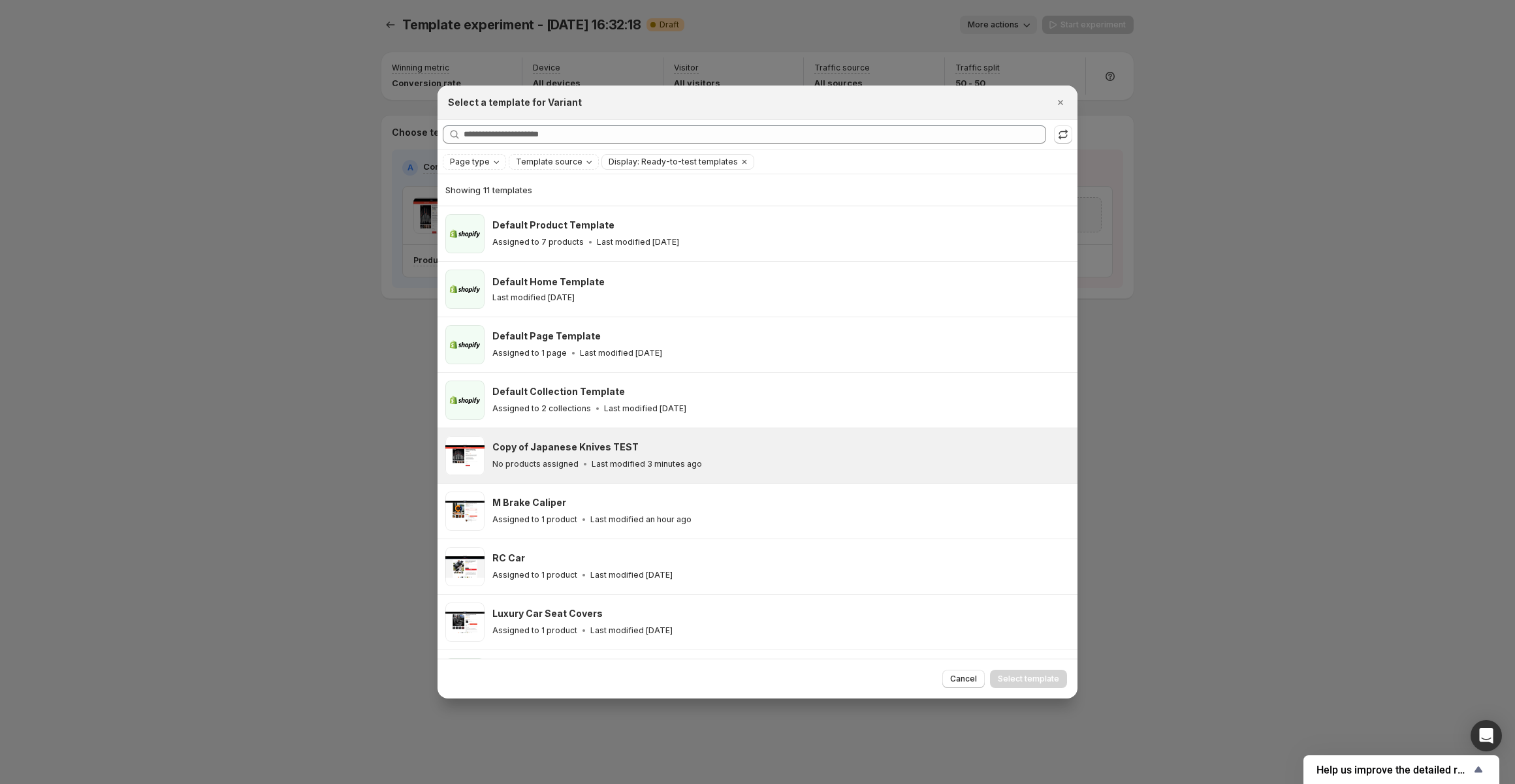
click at [702, 463] on div "No products assigned Last modified 3 minutes ago" at bounding box center [779, 463] width 573 height 13
click at [1042, 682] on span "Select template" at bounding box center [1028, 679] width 61 height 11
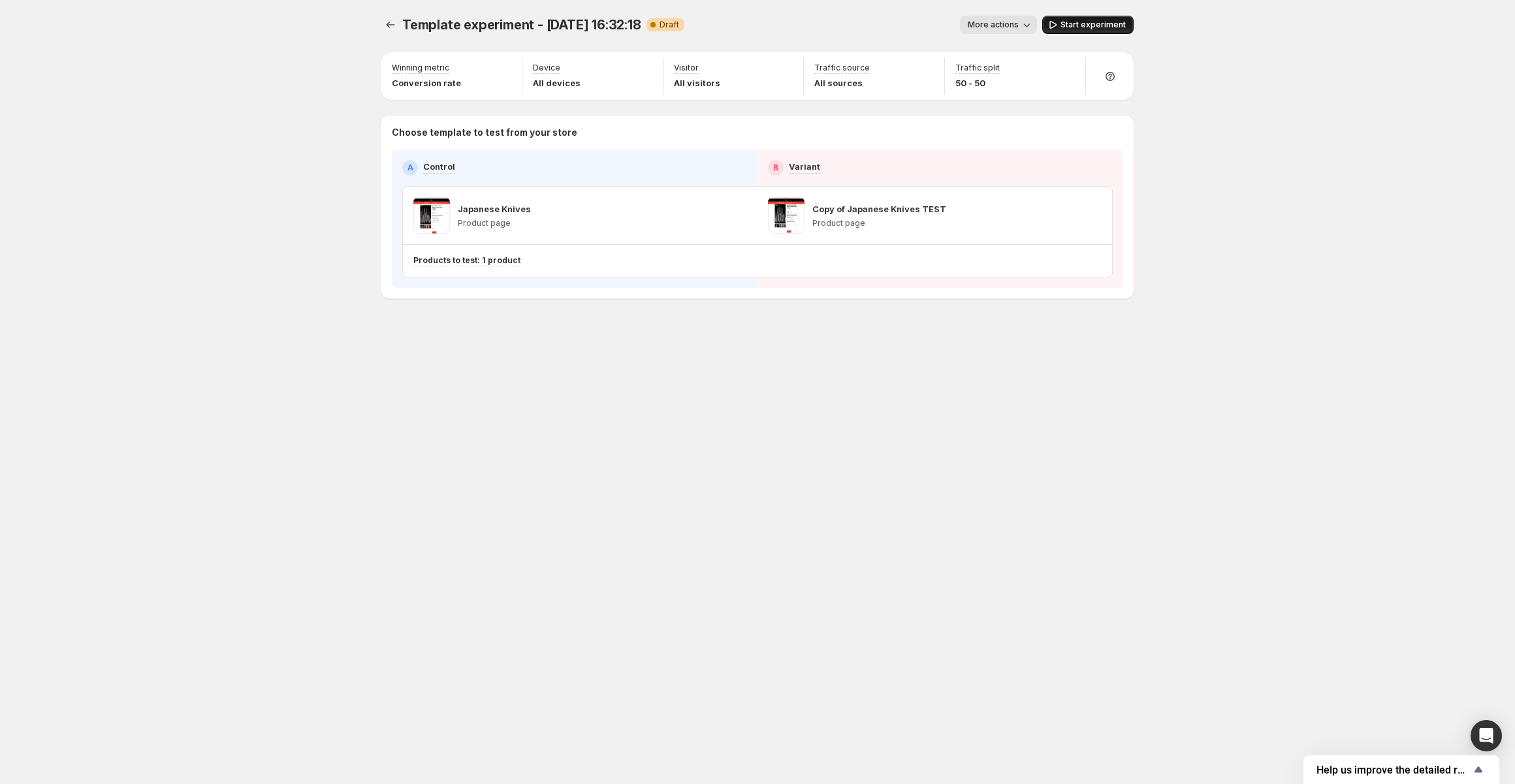
click at [1107, 24] on span "Start experiment" at bounding box center [1093, 25] width 65 height 11
click at [390, 22] on icon "Experiments" at bounding box center [390, 24] width 13 height 13
